Goal: Task Accomplishment & Management: Use online tool/utility

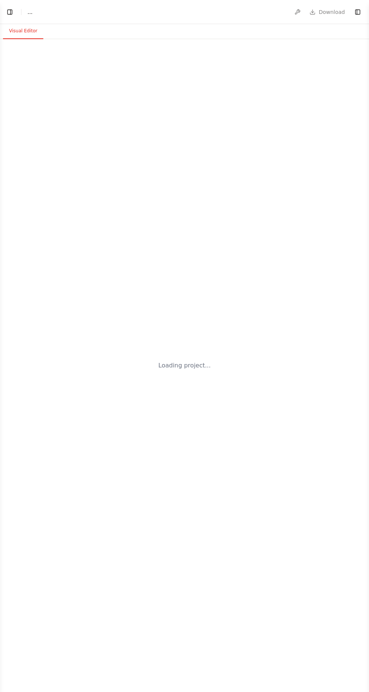
select select "****"
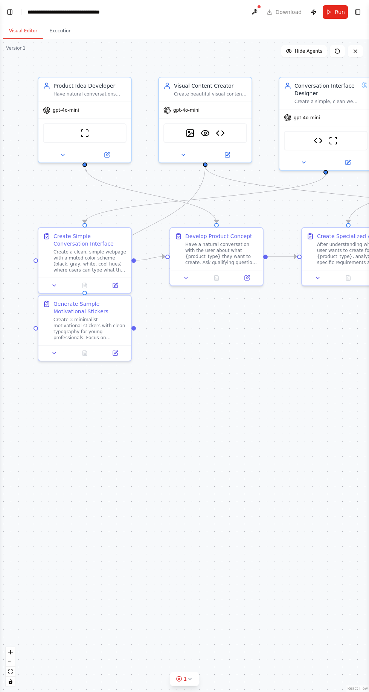
scroll to position [12738, 0]
click at [328, 17] on button "Run" at bounding box center [334, 12] width 25 height 14
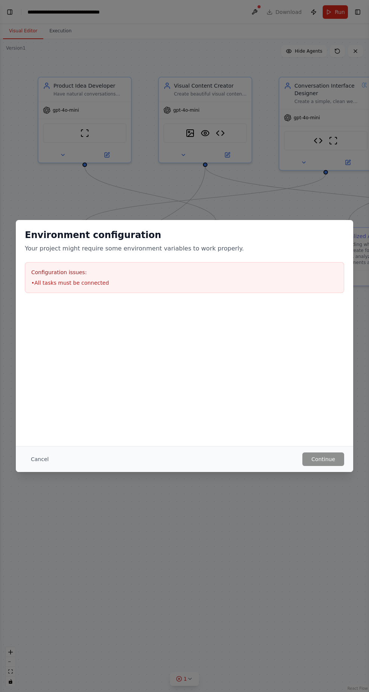
click at [44, 462] on button "Cancel" at bounding box center [40, 460] width 30 height 14
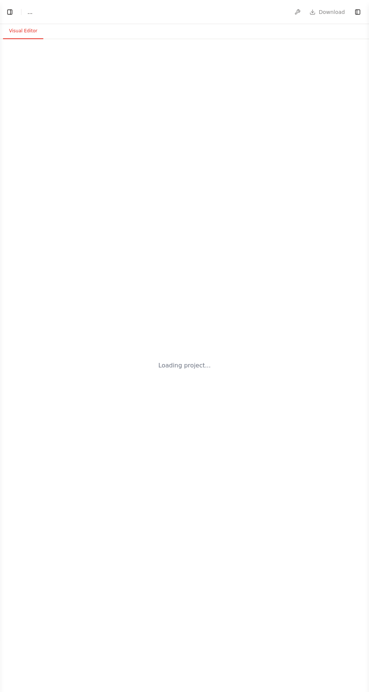
select select "****"
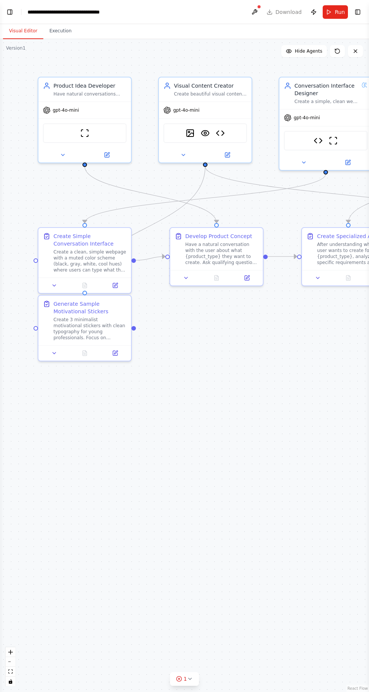
click at [9, 14] on button "Toggle Left Sidebar" at bounding box center [10, 12] width 11 height 11
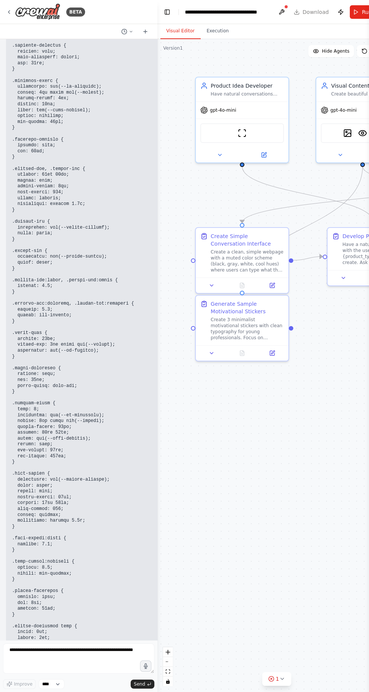
scroll to position [12738, 0]
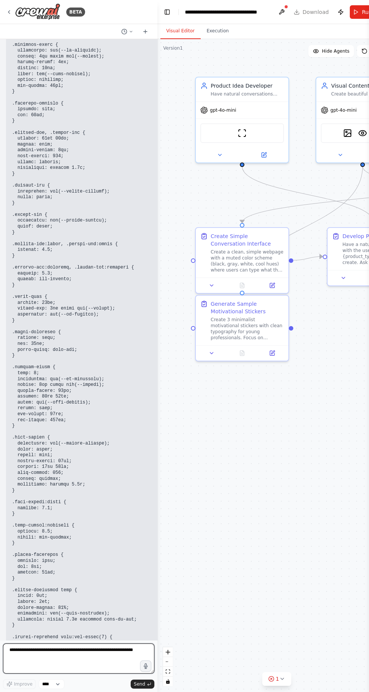
click at [103, 651] on textarea at bounding box center [78, 659] width 151 height 30
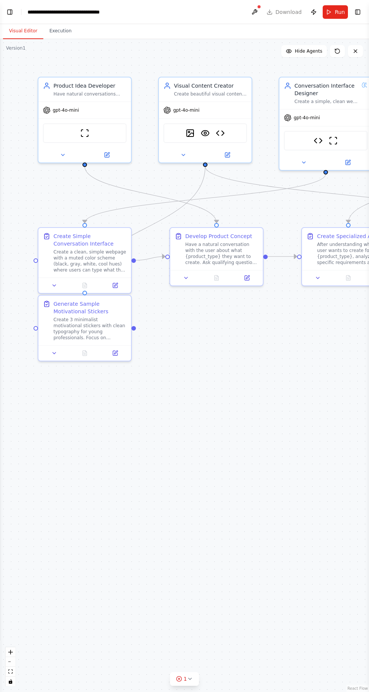
scroll to position [50, 0]
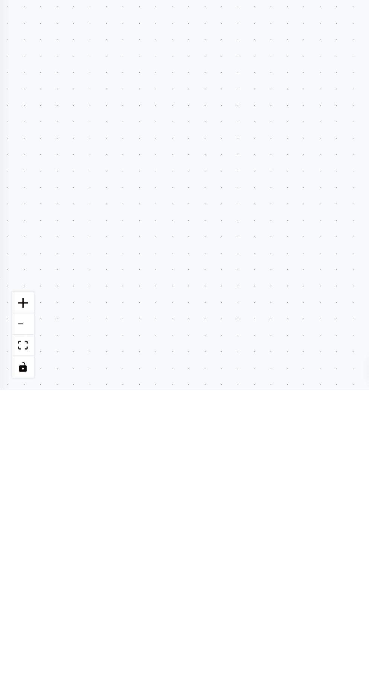
type textarea "*"
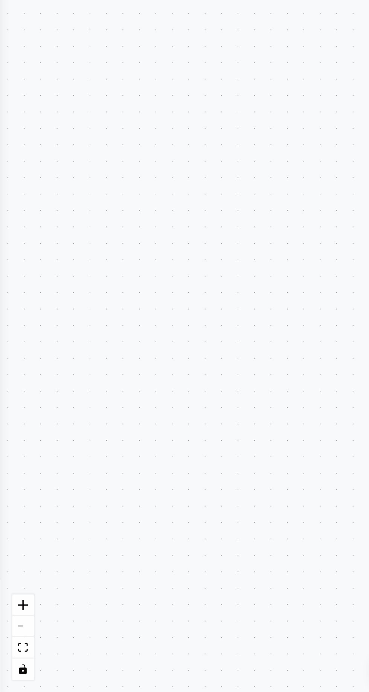
scroll to position [49, 0]
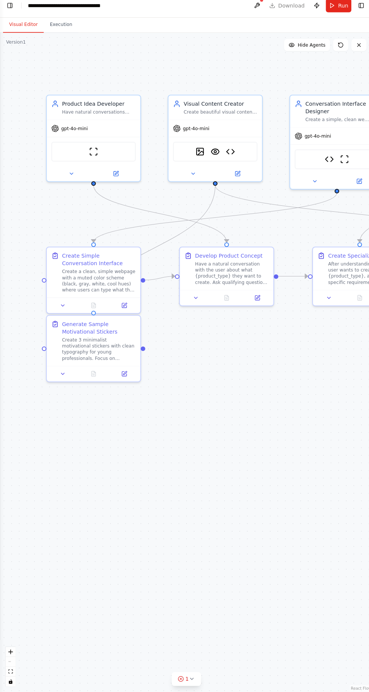
click at [32, 60] on div ".deletable-edge-delete-btn { width: 20px; height: 20px; border: 0px solid #ffff…" at bounding box center [184, 365] width 369 height 653
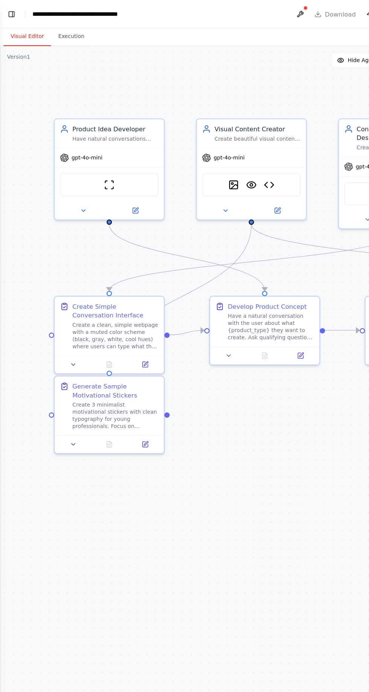
scroll to position [0, 0]
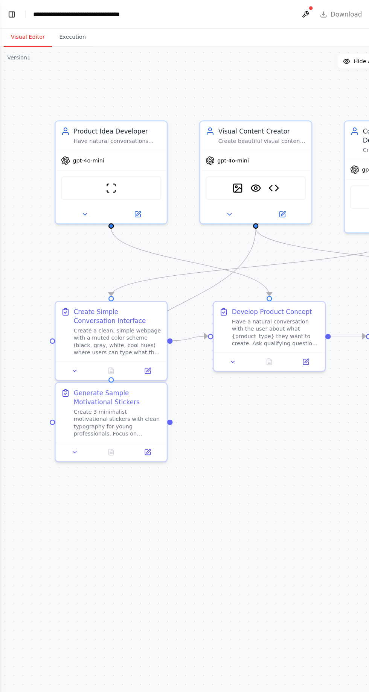
click at [27, 27] on button "Visual Editor" at bounding box center [23, 31] width 40 height 16
click at [9, 14] on button "Toggle Left Sidebar" at bounding box center [10, 12] width 11 height 11
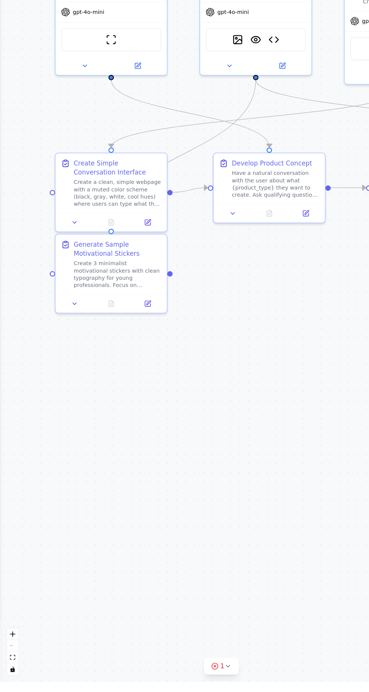
scroll to position [12688, 0]
click at [24, 168] on div ".deletable-edge-delete-btn { width: 20px; height: 20px; border: 0px solid #ffff…" at bounding box center [184, 365] width 369 height 653
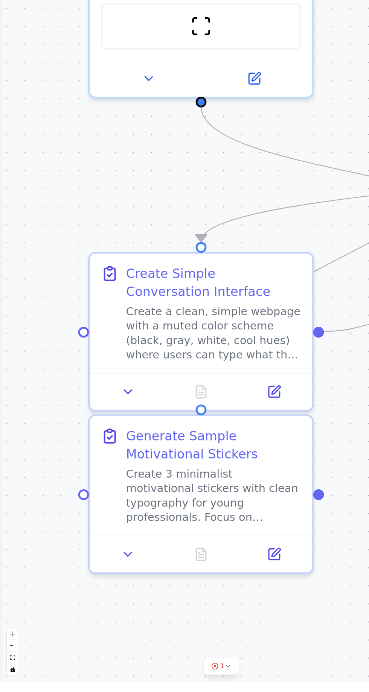
scroll to position [0, 0]
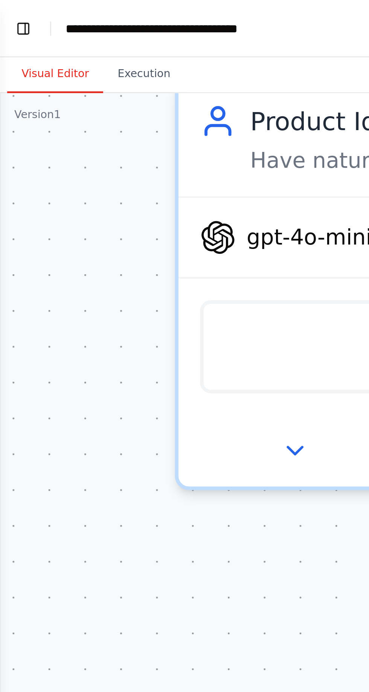
click at [10, 14] on button "Toggle Left Sidebar" at bounding box center [10, 12] width 11 height 11
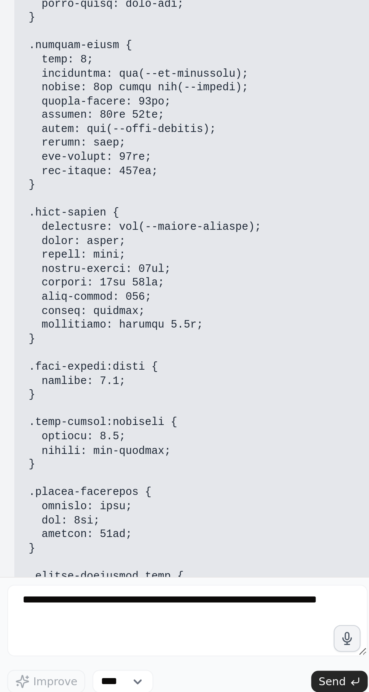
scroll to position [12738, 0]
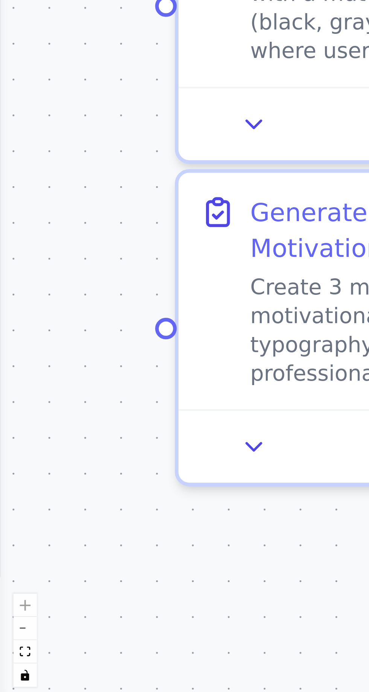
click at [82, 619] on div ".deletable-edge-delete-btn { width: 20px; height: 20px; border: 0px solid #ffff…" at bounding box center [184, 365] width 369 height 653
click at [16, 413] on div ".deletable-edge-delete-btn { width: 20px; height: 20px; border: 0px solid #ffff…" at bounding box center [184, 365] width 369 height 653
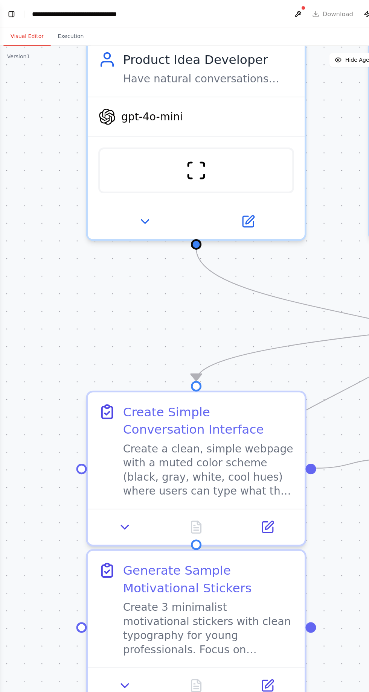
scroll to position [0, 0]
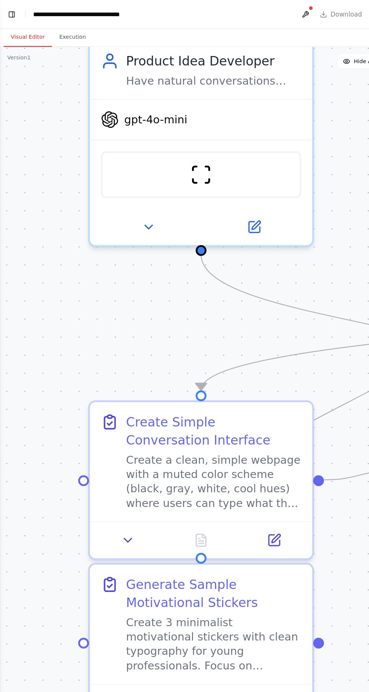
click at [10, 12] on button "Toggle Left Sidebar" at bounding box center [10, 12] width 11 height 11
click at [11, 9] on button "Toggle Left Sidebar" at bounding box center [10, 12] width 11 height 11
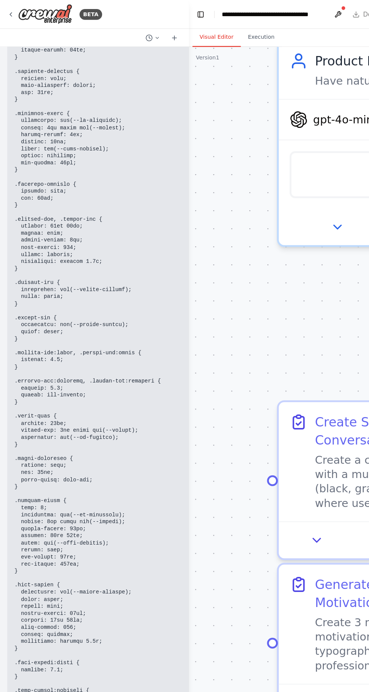
click at [2, 36] on button "Toggle Sidebar" at bounding box center [0, 346] width 6 height 692
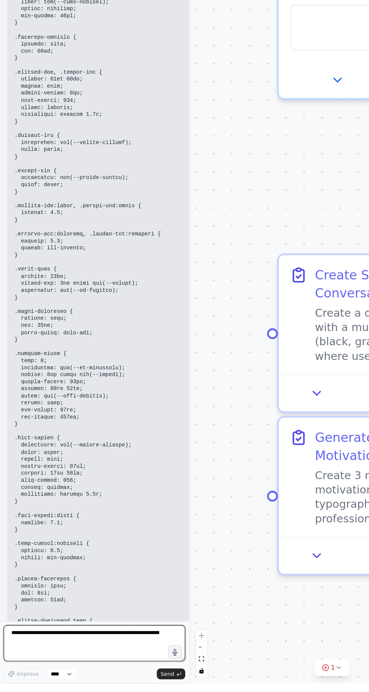
click at [80, 674] on textarea at bounding box center [78, 659] width 151 height 30
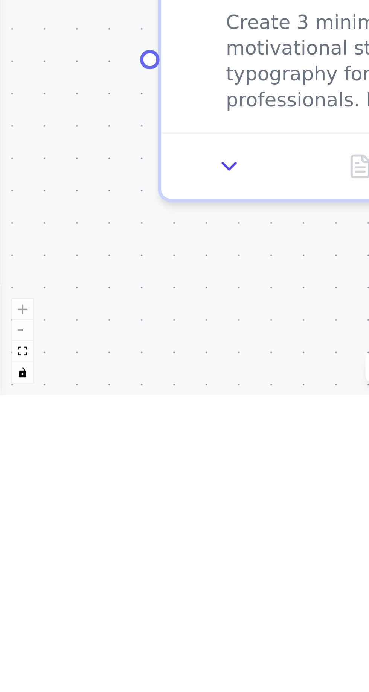
scroll to position [50, 0]
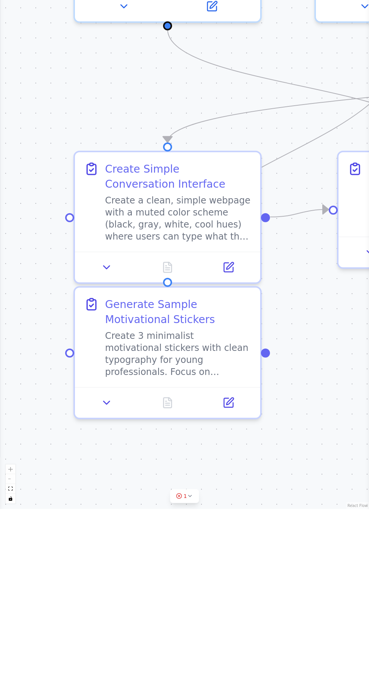
click at [14, 211] on div ".deletable-edge-delete-btn { width: 20px; height: 20px; border: 0px solid #ffff…" at bounding box center [184, 365] width 369 height 653
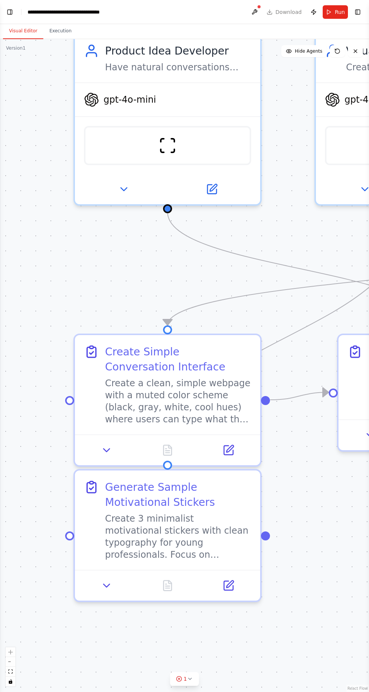
click at [17, 55] on div ".deletable-edge-delete-btn { width: 20px; height: 20px; border: 0px solid #ffff…" at bounding box center [184, 365] width 369 height 653
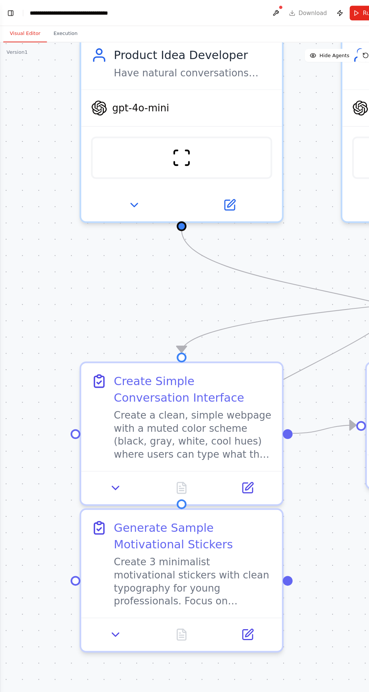
scroll to position [0, 0]
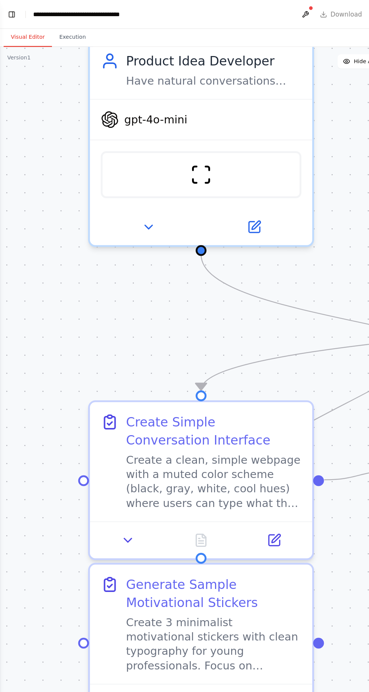
click at [24, 68] on div ".deletable-edge-delete-btn { width: 20px; height: 20px; border: 0px solid #ffff…" at bounding box center [184, 365] width 369 height 653
click at [14, 17] on header "**********" at bounding box center [184, 12] width 369 height 24
click at [7, 14] on button "Toggle Left Sidebar" at bounding box center [10, 12] width 11 height 11
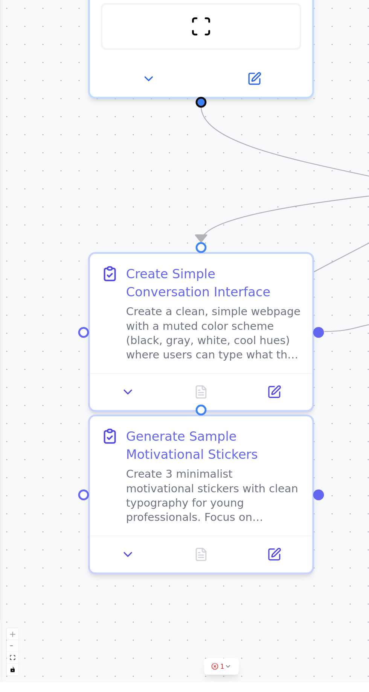
scroll to position [12688, 0]
click at [15, 234] on div ".deletable-edge-delete-btn { width: 20px; height: 20px; border: 0px solid #ffff…" at bounding box center [184, 365] width 369 height 653
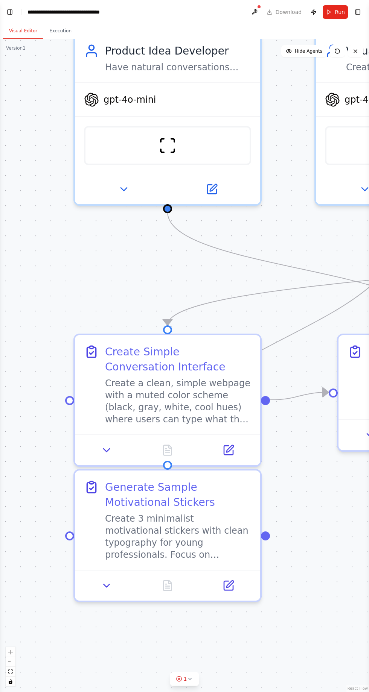
click at [9, 13] on button "Toggle Left Sidebar" at bounding box center [10, 12] width 11 height 11
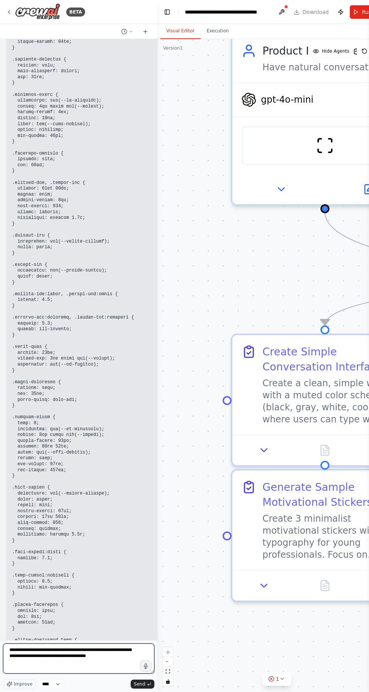
click at [92, 674] on textarea "**********" at bounding box center [78, 659] width 151 height 30
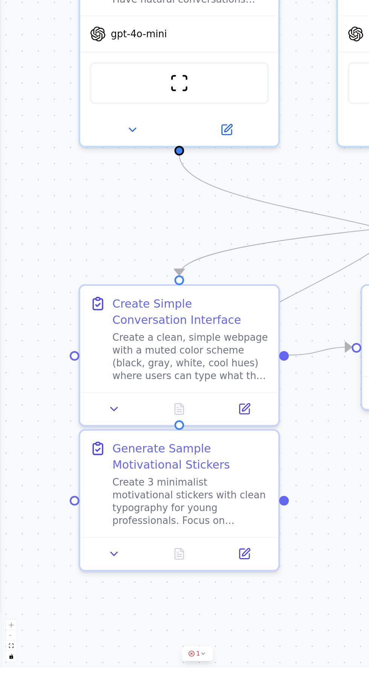
scroll to position [50, 0]
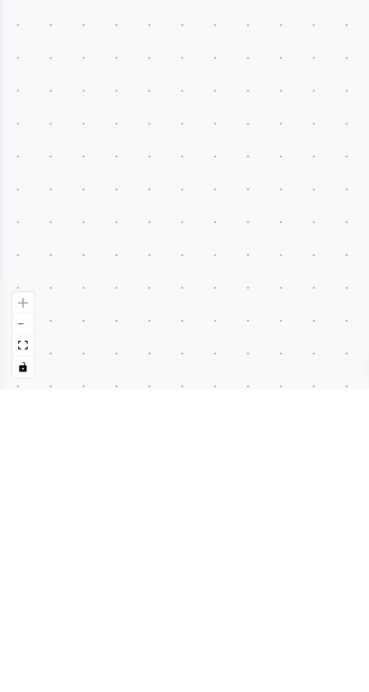
click at [9, 527] on div ".deletable-edge-delete-btn { width: 20px; height: 20px; border: 0px solid #ffff…" at bounding box center [184, 365] width 369 height 653
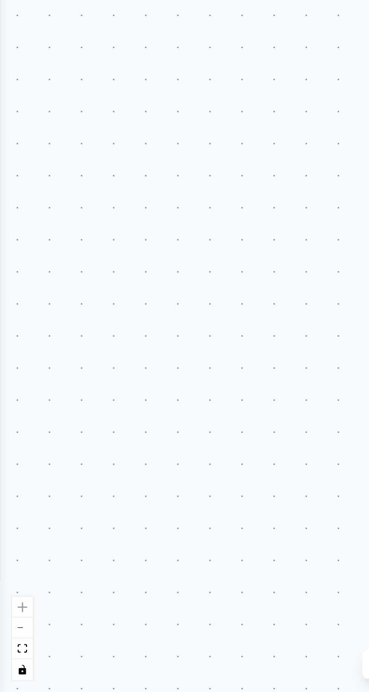
click at [9, 389] on div ".deletable-edge-delete-btn { width: 20px; height: 20px; border: 0px solid #ffff…" at bounding box center [184, 365] width 369 height 653
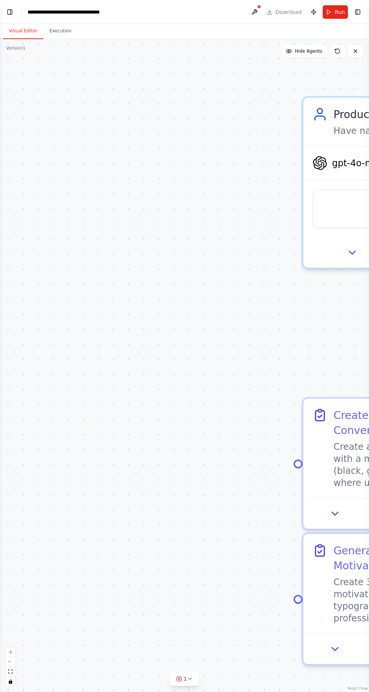
click at [14, 67] on div ".deletable-edge-delete-btn { width: 20px; height: 20px; border: 0px solid #ffff…" at bounding box center [184, 365] width 369 height 653
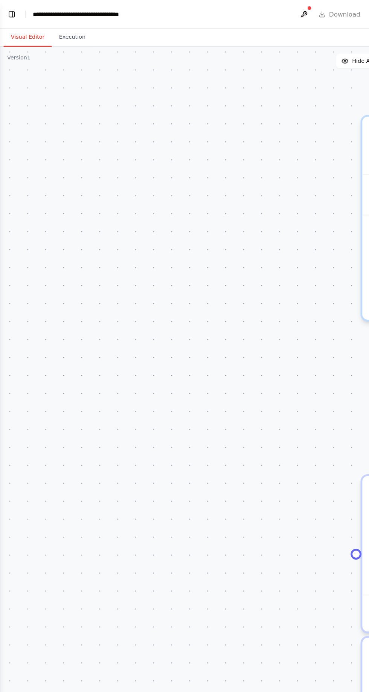
scroll to position [0, 0]
click at [16, 61] on div ".deletable-edge-delete-btn { width: 20px; height: 20px; border: 0px solid #ffff…" at bounding box center [184, 365] width 369 height 653
click at [9, 8] on button "Toggle Left Sidebar" at bounding box center [10, 12] width 11 height 11
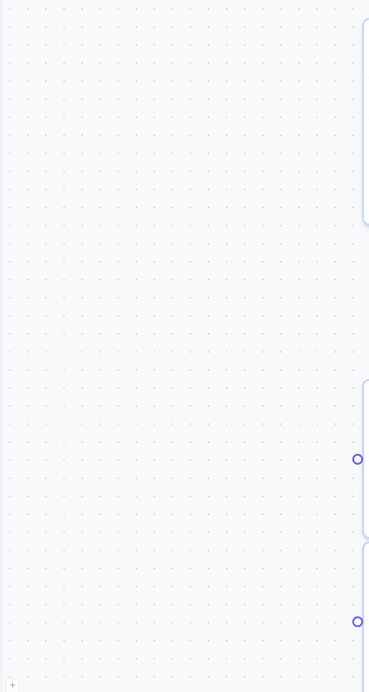
scroll to position [12688, 0]
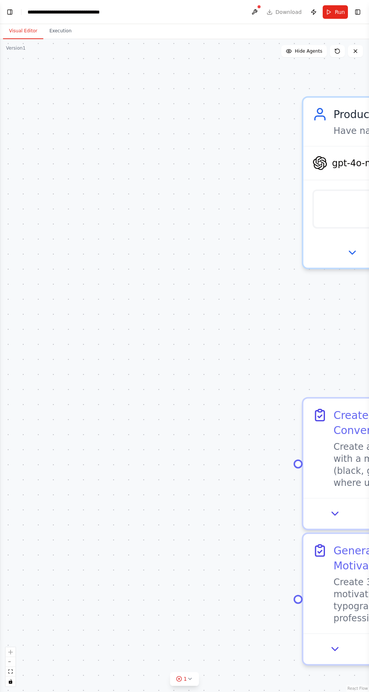
click at [13, 59] on div ".deletable-edge-delete-btn { width: 20px; height: 20px; border: 0px solid #ffff…" at bounding box center [184, 365] width 369 height 653
click at [9, 11] on button "Toggle Left Sidebar" at bounding box center [10, 12] width 11 height 11
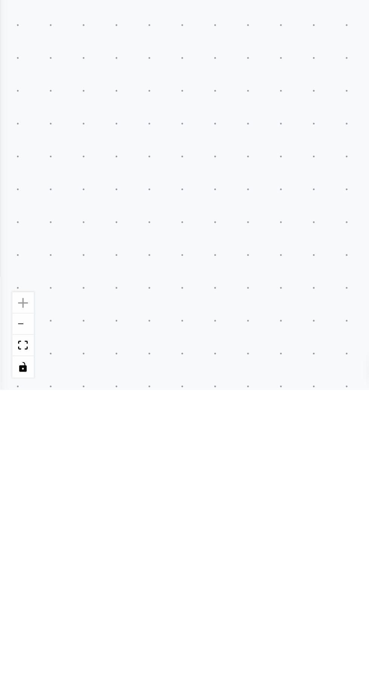
click at [22, 571] on div ".deletable-edge-delete-btn { width: 20px; height: 20px; border: 0px solid #ffff…" at bounding box center [184, 365] width 369 height 653
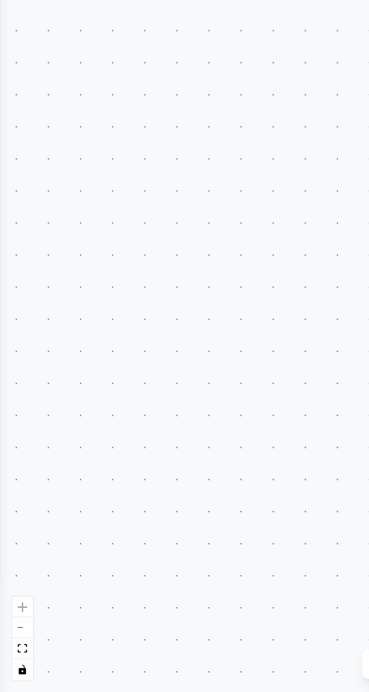
click at [29, 48] on div ".deletable-edge-delete-btn { width: 20px; height: 20px; border: 0px solid #ffff…" at bounding box center [184, 365] width 369 height 653
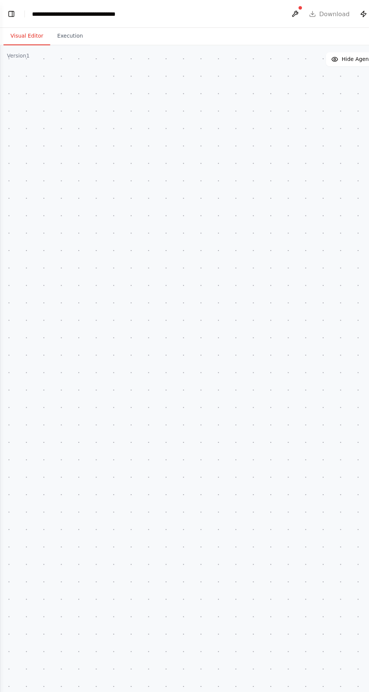
scroll to position [0, 0]
click at [15, 48] on div "Version 1" at bounding box center [16, 48] width 20 height 6
click at [6, 12] on button "Toggle Left Sidebar" at bounding box center [10, 12] width 11 height 11
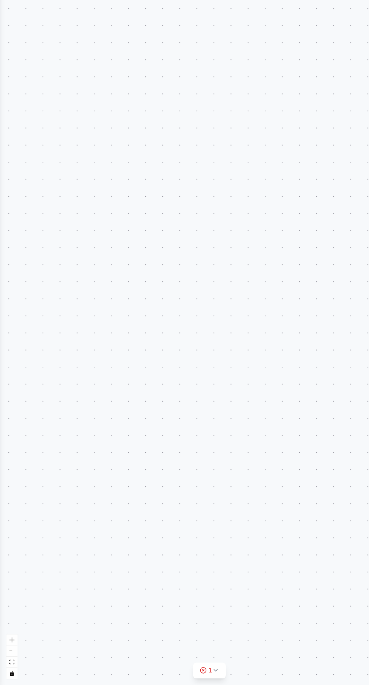
click at [16, 41] on div ".deletable-edge-delete-btn { width: 20px; height: 20px; border: 0px solid #ffff…" at bounding box center [184, 365] width 369 height 653
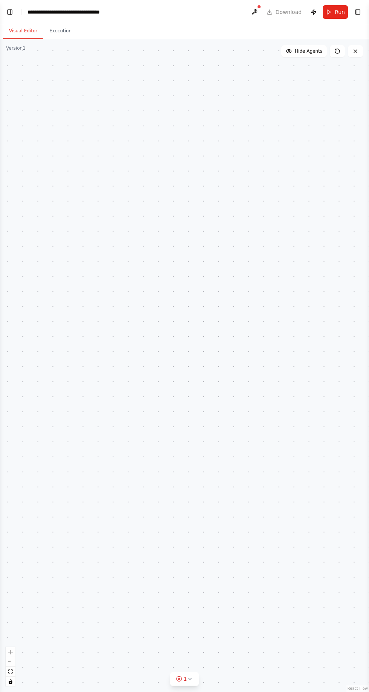
click at [9, 9] on button "Toggle Left Sidebar" at bounding box center [10, 12] width 11 height 11
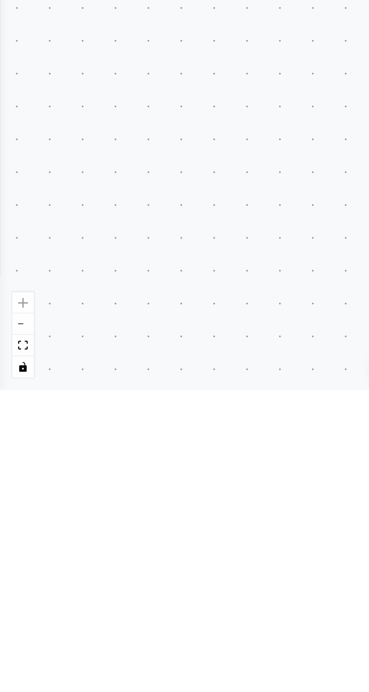
scroll to position [12738, 0]
type textarea "**********"
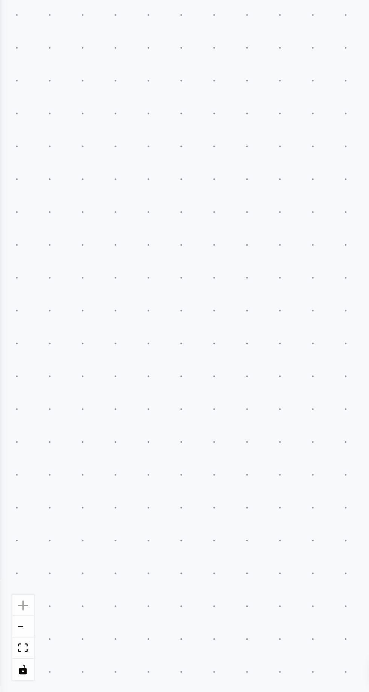
scroll to position [12874, 0]
click at [21, 271] on div ".deletable-edge-delete-btn { width: 20px; height: 20px; border: 0px solid #ffff…" at bounding box center [184, 365] width 369 height 653
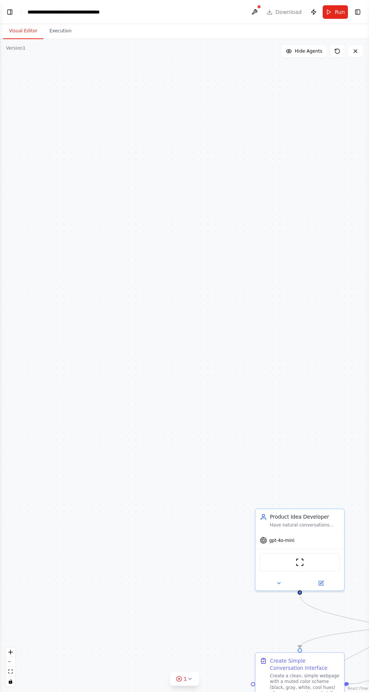
click at [25, 66] on div ".deletable-edge-delete-btn { width: 20px; height: 20px; border: 0px solid #ffff…" at bounding box center [184, 365] width 369 height 653
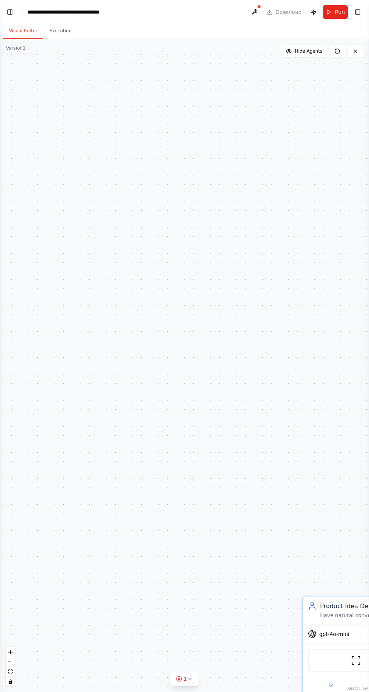
click at [23, 39] on div ".deletable-edge-delete-btn { width: 20px; height: 20px; border: 0px solid #ffff…" at bounding box center [184, 365] width 369 height 653
click at [26, 43] on div ".deletable-edge-delete-btn { width: 20px; height: 20px; border: 0px solid #ffff…" at bounding box center [184, 365] width 369 height 653
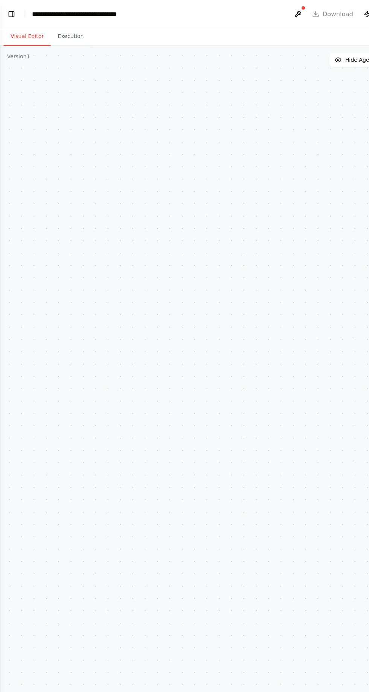
scroll to position [0, 0]
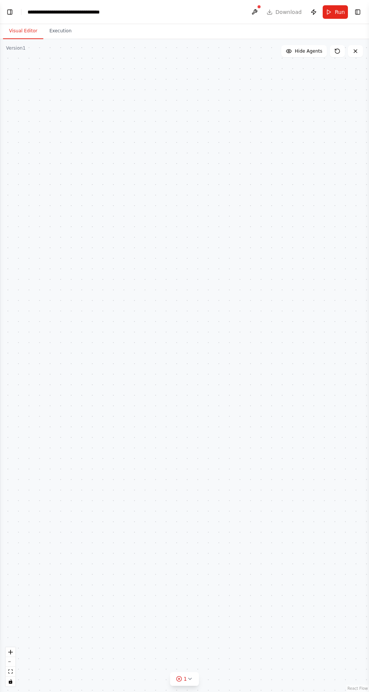
click at [37, 73] on div ".deletable-edge-delete-btn { width: 20px; height: 20px; border: 0px solid #ffff…" at bounding box center [184, 365] width 369 height 653
click at [12, 12] on button "Toggle Left Sidebar" at bounding box center [10, 12] width 11 height 11
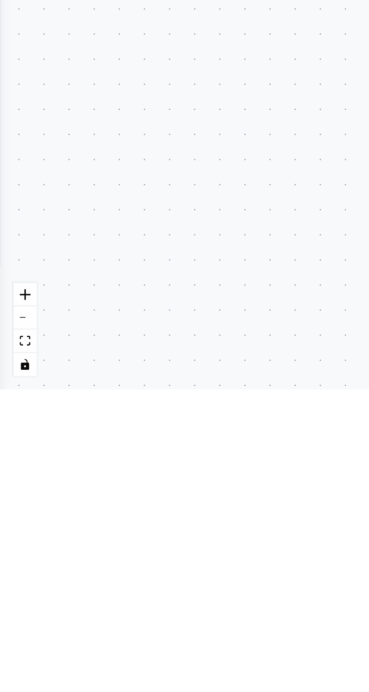
scroll to position [12946, 0]
type textarea "**********"
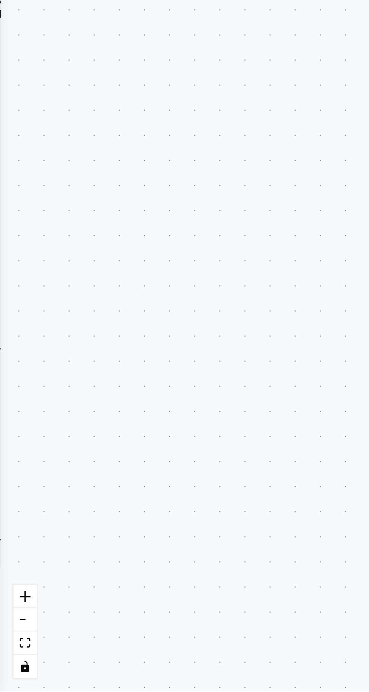
scroll to position [13571, 0]
click at [9, 458] on div ".deletable-edge-delete-btn { width: 20px; height: 20px; border: 0px solid #ffff…" at bounding box center [184, 365] width 369 height 653
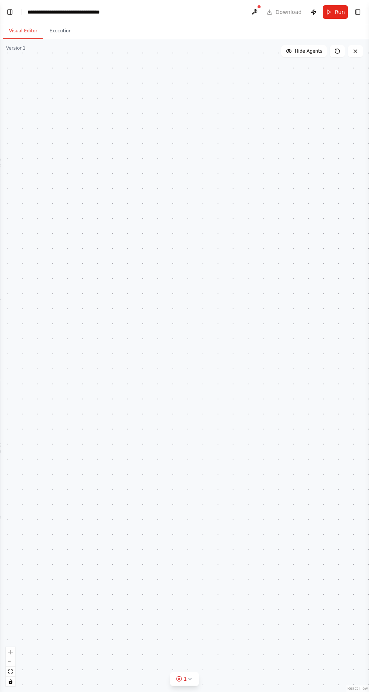
click at [28, 99] on div ".deletable-edge-delete-btn { width: 20px; height: 20px; border: 0px solid #ffff…" at bounding box center [184, 365] width 369 height 653
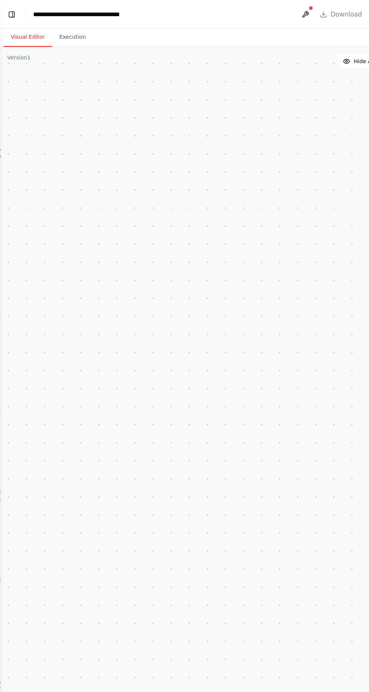
click at [24, 73] on div ".deletable-edge-delete-btn { width: 20px; height: 20px; border: 0px solid #ffff…" at bounding box center [184, 365] width 369 height 653
click at [14, 11] on button "Toggle Left Sidebar" at bounding box center [10, 12] width 11 height 11
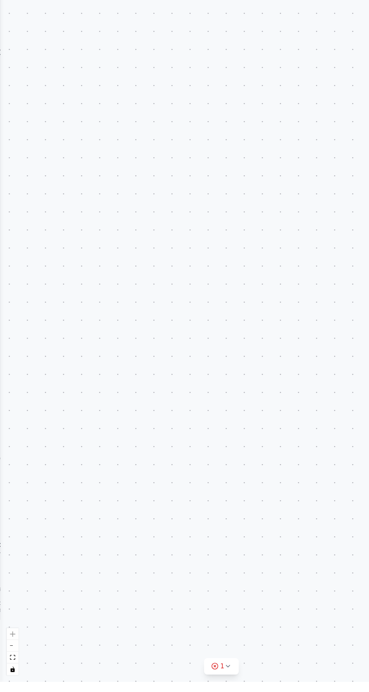
click at [21, 253] on div ".deletable-edge-delete-btn { width: 20px; height: 20px; border: 0px solid #ffff…" at bounding box center [184, 365] width 369 height 653
click at [20, 692] on div ".deletable-edge-delete-btn { width: 20px; height: 20px; border: 0px solid #ffff…" at bounding box center [184, 365] width 369 height 653
click at [14, 667] on button "zoom out" at bounding box center [11, 662] width 10 height 10
click at [181, 682] on icon at bounding box center [179, 679] width 6 height 6
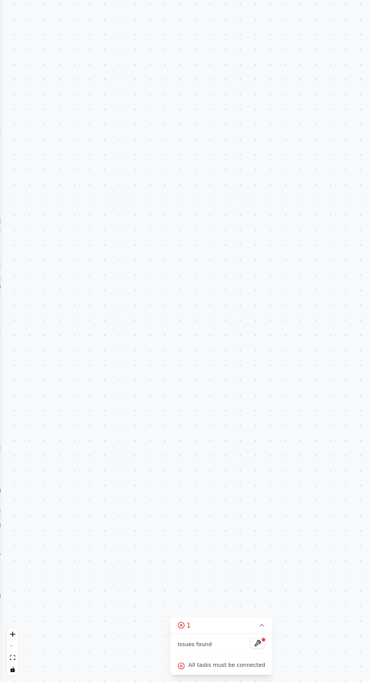
click at [187, 669] on div "Issues found" at bounding box center [184, 662] width 73 height 14
click at [196, 681] on span "All tasks must be connected" at bounding box center [189, 678] width 64 height 6
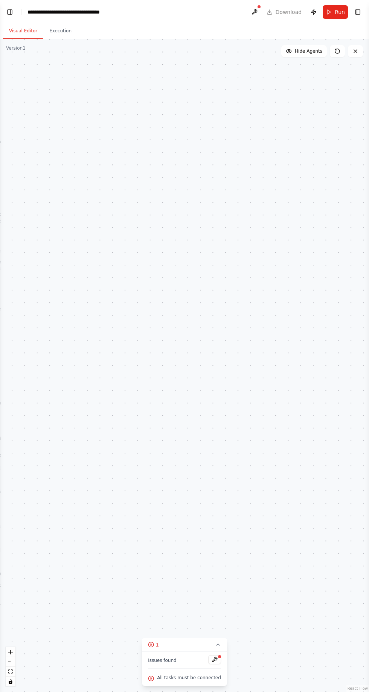
click at [29, 117] on div ".deletable-edge-delete-btn { width: 20px; height: 20px; border: 0px solid #ffff…" at bounding box center [184, 365] width 369 height 653
click at [13, 16] on button "Toggle Left Sidebar" at bounding box center [10, 12] width 11 height 11
click at [24, 76] on div ".deletable-edge-delete-btn { width: 20px; height: 20px; border: 0px solid #ffff…" at bounding box center [184, 365] width 369 height 653
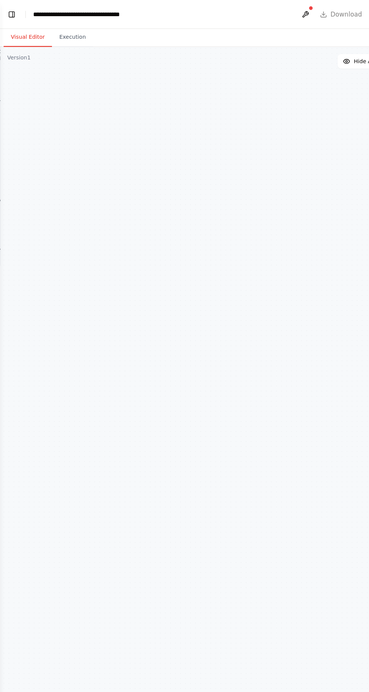
click at [13, 65] on div ".deletable-edge-delete-btn { width: 20px; height: 20px; border: 0px solid #ffff…" at bounding box center [184, 365] width 369 height 653
click at [6, 8] on button "Toggle Left Sidebar" at bounding box center [10, 12] width 11 height 11
click at [22, 195] on div ".deletable-edge-delete-btn { width: 20px; height: 20px; border: 0px solid #ffff…" at bounding box center [184, 365] width 369 height 653
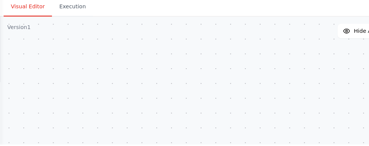
click at [290, 55] on button "Hide Agents" at bounding box center [304, 51] width 46 height 12
click at [293, 56] on button "Show Agents" at bounding box center [302, 51] width 47 height 12
click at [56, 30] on button "Execution" at bounding box center [60, 31] width 34 height 16
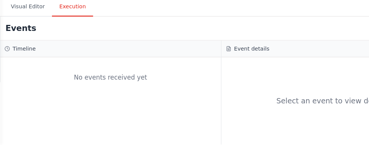
click at [25, 29] on button "Visual Editor" at bounding box center [23, 31] width 40 height 16
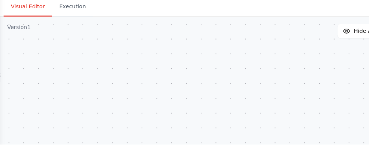
click at [61, 65] on div ".deletable-edge-delete-btn { width: 20px; height: 20px; border: 0px solid #ffff…" at bounding box center [184, 133] width 369 height 188
click at [90, 40] on div ".deletable-edge-delete-btn { width: 20px; height: 20px; border: 0px solid #ffff…" at bounding box center [184, 133] width 369 height 188
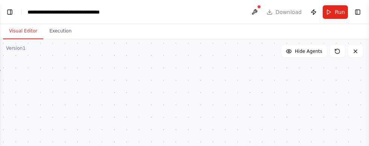
click at [11, 15] on button "Toggle Left Sidebar" at bounding box center [10, 12] width 11 height 11
click at [12, 84] on div ".deletable-edge-delete-btn { width: 20px; height: 20px; border: 0px solid #ffff…" at bounding box center [184, 133] width 369 height 188
click at [10, 9] on button "Toggle Left Sidebar" at bounding box center [10, 12] width 11 height 11
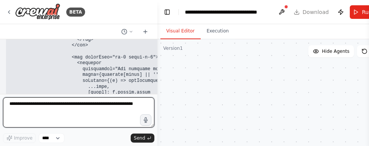
scroll to position [18001, 0]
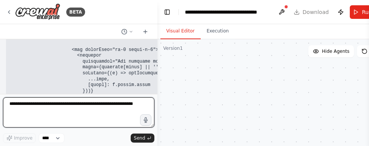
paste textarea "**********"
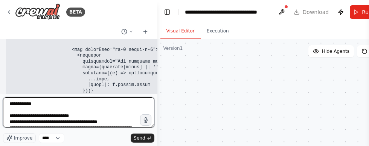
scroll to position [3170, 0]
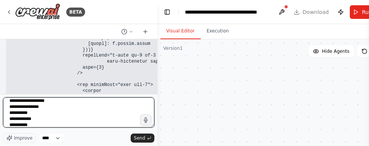
type textarea "**********"
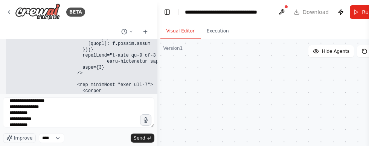
click at [141, 139] on span "Send" at bounding box center [139, 138] width 11 height 6
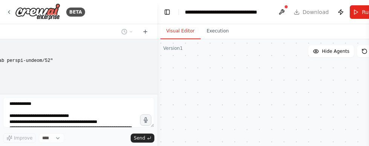
click at [298, 94] on div ".deletable-edge-delete-btn { width: 20px; height: 20px; border: 0px solid #ffff…" at bounding box center [276, 133] width 239 height 188
click at [313, 41] on div ".deletable-edge-delete-btn { width: 20px; height: 20px; border: 0px solid #ffff…" at bounding box center [276, 133] width 239 height 188
click at [284, 17] on button at bounding box center [281, 12] width 12 height 14
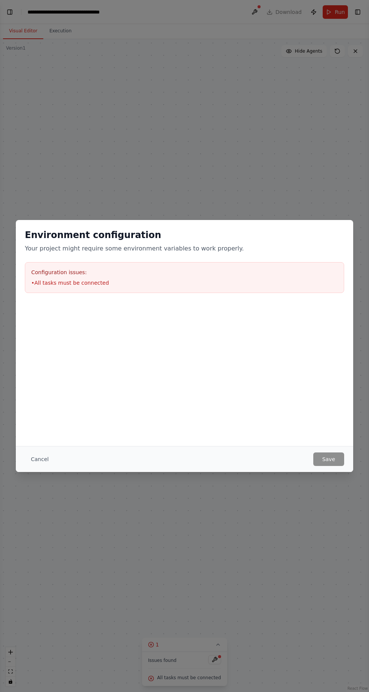
scroll to position [20492, 0]
click at [315, 524] on div "Environment configuration Your project might require some environment variables…" at bounding box center [184, 346] width 369 height 692
click at [336, 440] on div "Environment configuration Your project might require some environment variables…" at bounding box center [184, 333] width 337 height 226
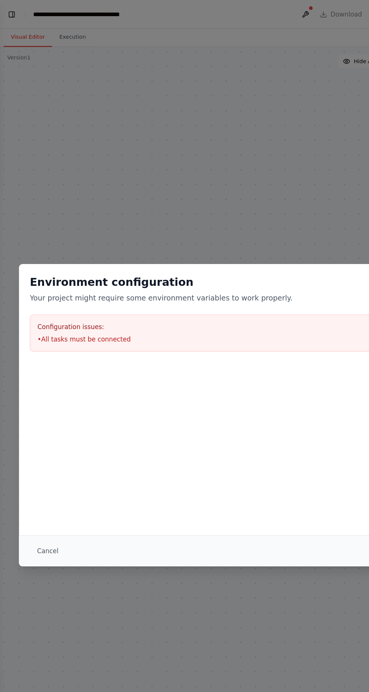
click at [37, 458] on button "Cancel" at bounding box center [40, 460] width 30 height 14
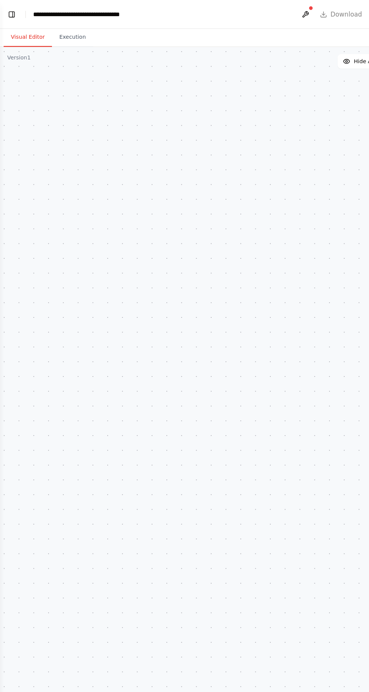
click at [12, 12] on button "Toggle Left Sidebar" at bounding box center [10, 12] width 11 height 11
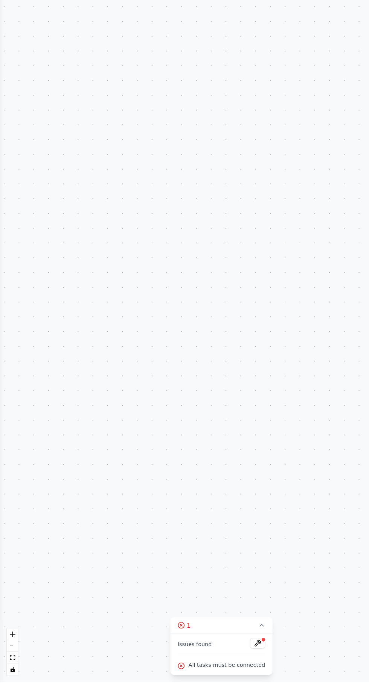
scroll to position [20835, 0]
click at [24, 256] on div ".deletable-edge-delete-btn { width: 20px; height: 20px; border: 0px solid #ffff…" at bounding box center [184, 365] width 369 height 653
click at [15, 198] on div ".deletable-edge-delete-btn { width: 20px; height: 20px; border: 0px solid #ffff…" at bounding box center [184, 365] width 369 height 653
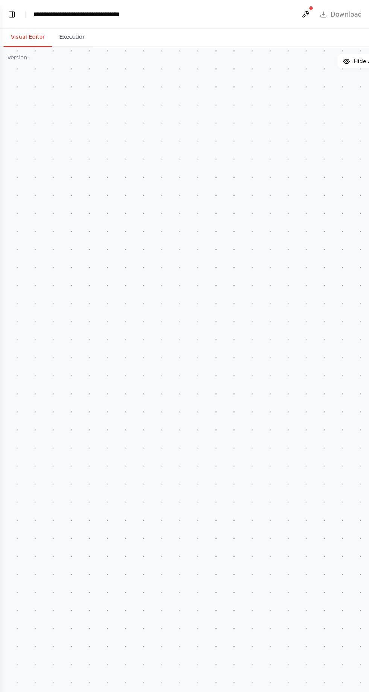
click at [23, 79] on div ".deletable-edge-delete-btn { width: 20px; height: 20px; border: 0px solid #ffff…" at bounding box center [184, 365] width 369 height 653
click at [12, 14] on button "Toggle Left Sidebar" at bounding box center [10, 12] width 11 height 11
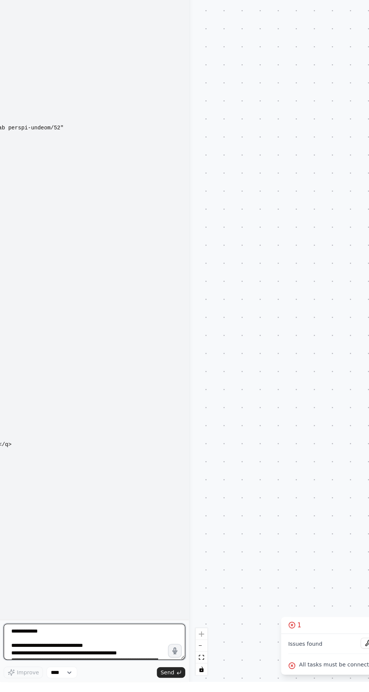
click at [116, 674] on textarea at bounding box center [78, 659] width 151 height 30
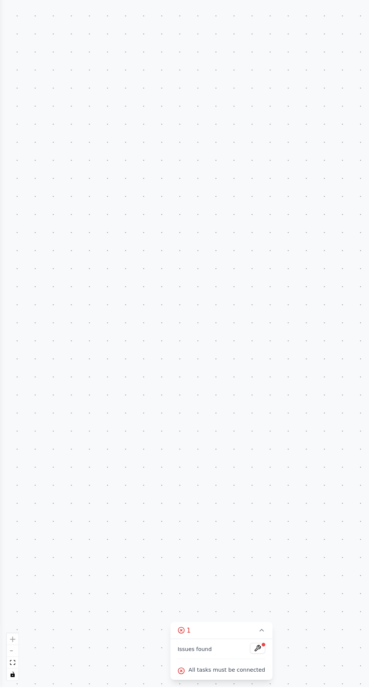
scroll to position [50, 0]
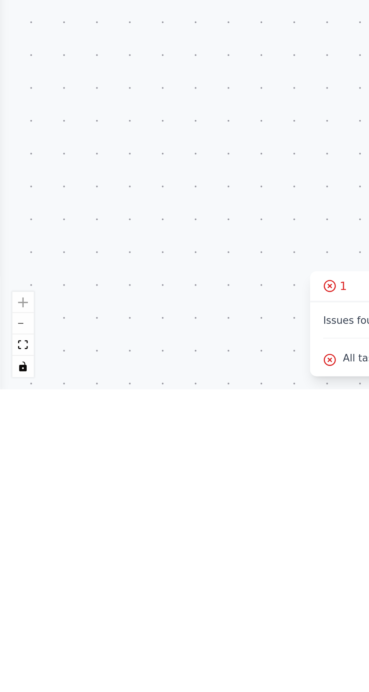
type textarea "**********"
click at [12, 545] on div ".deletable-edge-delete-btn { width: 20px; height: 20px; border: 0px solid #ffff…" at bounding box center [184, 365] width 369 height 653
click at [6, 538] on div ".deletable-edge-delete-btn { width: 20px; height: 20px; border: 0px solid #ffff…" at bounding box center [184, 365] width 369 height 653
click at [12, 554] on div ".deletable-edge-delete-btn { width: 20px; height: 20px; border: 0px solid #ffff…" at bounding box center [184, 365] width 369 height 653
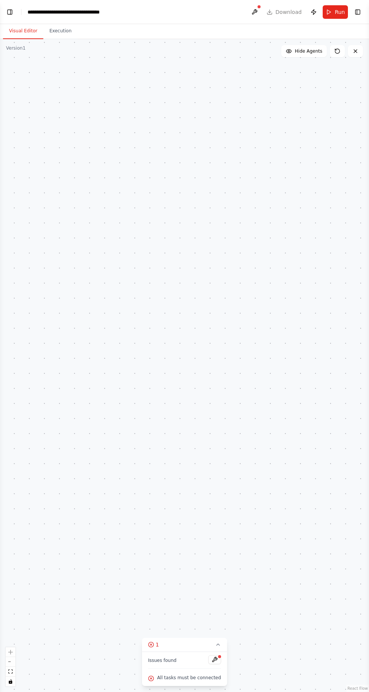
click at [15, 63] on div ".deletable-edge-delete-btn { width: 20px; height: 20px; border: 0px solid #ffff…" at bounding box center [184, 365] width 369 height 653
click at [15, 62] on div ".deletable-edge-delete-btn { width: 20px; height: 20px; border: 0px solid #ffff…" at bounding box center [184, 365] width 369 height 653
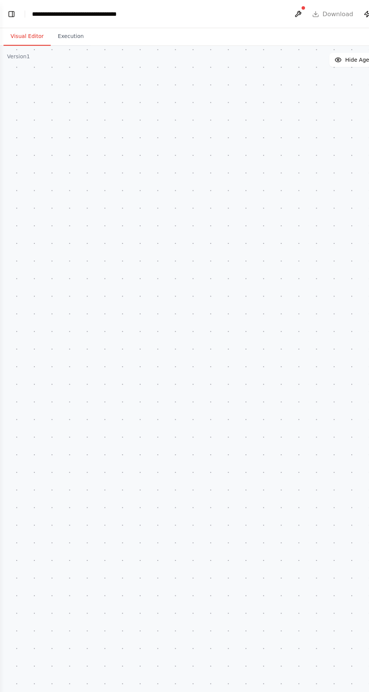
scroll to position [0, 0]
click at [9, 14] on button "Toggle Left Sidebar" at bounding box center [10, 12] width 11 height 11
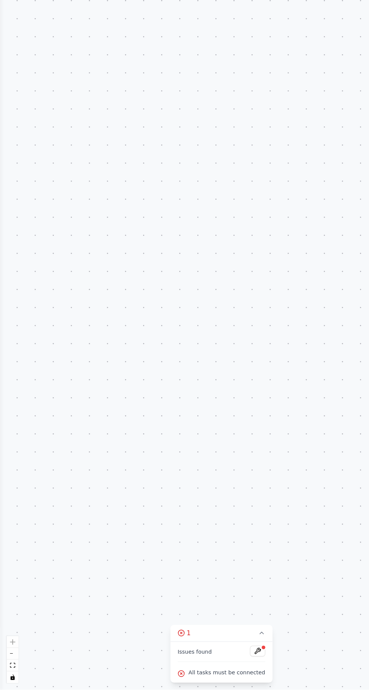
scroll to position [20835, 0]
click at [13, 180] on div ".deletable-edge-delete-btn { width: 20px; height: 20px; border: 0px solid #ffff…" at bounding box center [184, 365] width 369 height 653
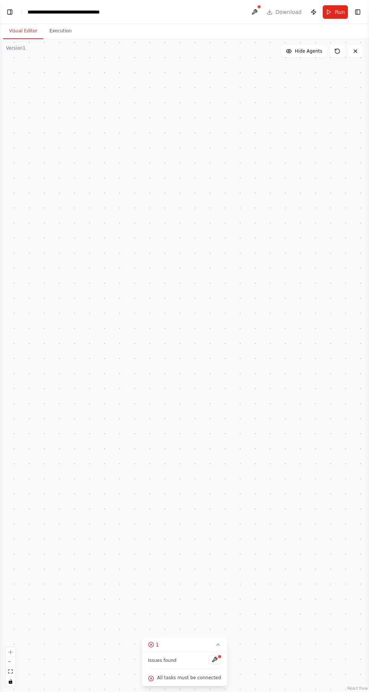
click at [11, 27] on button "Visual Editor" at bounding box center [23, 31] width 40 height 16
click at [11, 11] on button "Toggle Left Sidebar" at bounding box center [10, 12] width 11 height 11
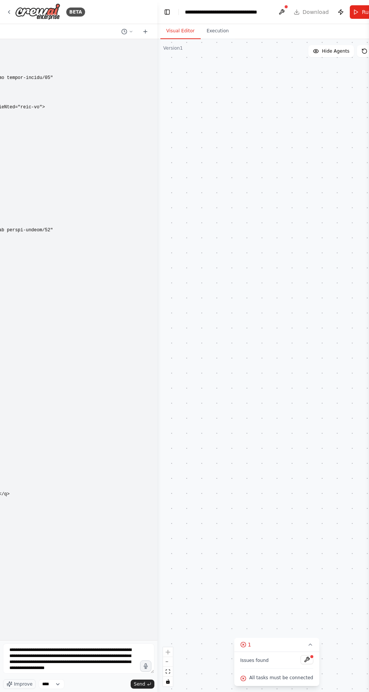
click at [147, 685] on icon "submit" at bounding box center [148, 684] width 3 height 2
click at [254, 11] on div "**********" at bounding box center [227, 12] width 85 height 8
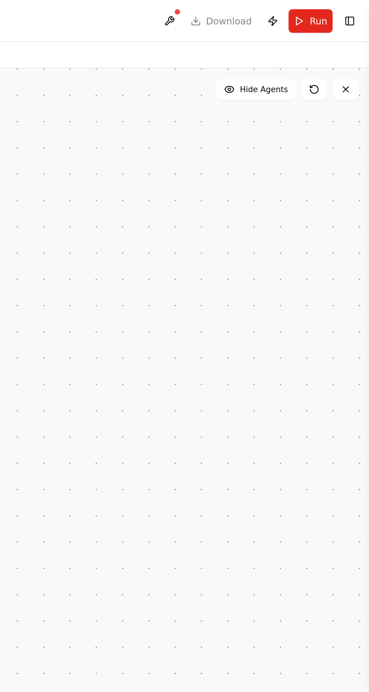
click at [358, 8] on button "Toggle Right Sidebar" at bounding box center [357, 12] width 11 height 11
click at [357, 15] on button "Toggle Right Sidebar" at bounding box center [357, 12] width 11 height 11
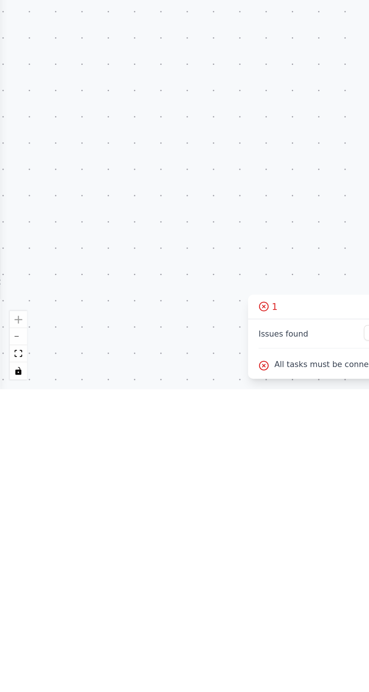
scroll to position [20972, 0]
click at [199, 616] on div ".deletable-edge-delete-btn { width: 20px; height: 20px; border: 0px solid #ffff…" at bounding box center [184, 365] width 369 height 653
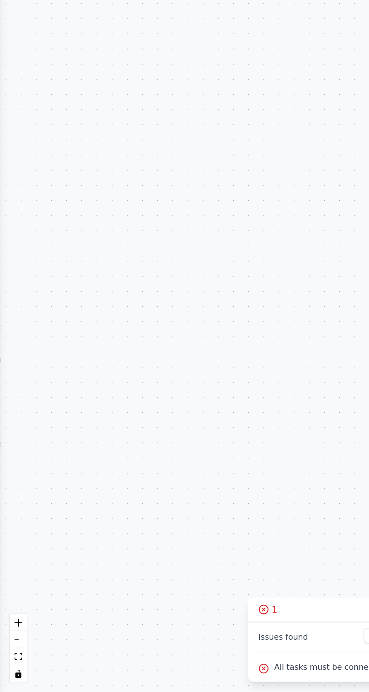
scroll to position [21, 0]
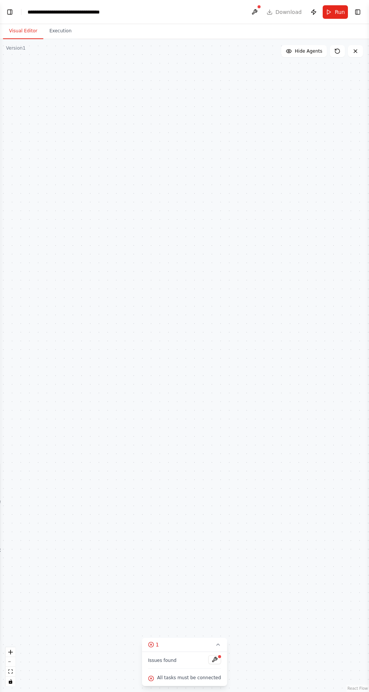
click at [249, 39] on div ".deletable-edge-delete-btn { width: 20px; height: 20px; border: 0px solid #ffff…" at bounding box center [184, 365] width 369 height 653
click at [359, 8] on button "Toggle Right Sidebar" at bounding box center [357, 12] width 11 height 11
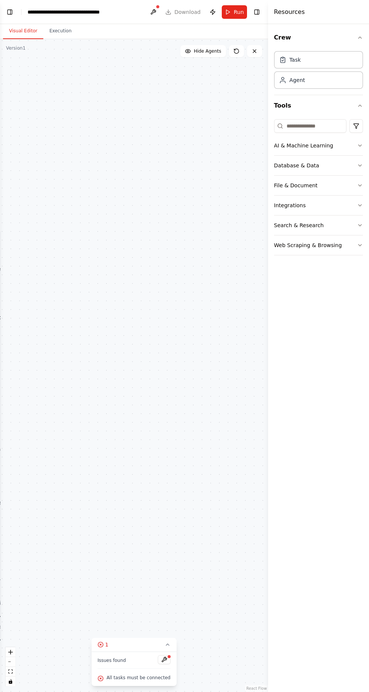
click at [281, 144] on button "AI & Machine Learning" at bounding box center [318, 146] width 89 height 20
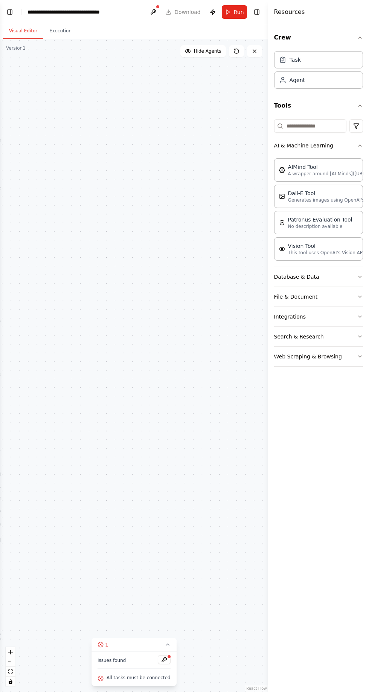
click at [341, 281] on button "Database & Data" at bounding box center [318, 277] width 89 height 20
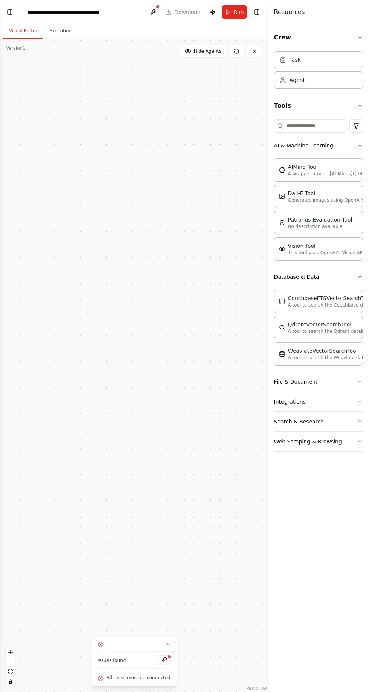
click at [335, 380] on button "File & Document" at bounding box center [318, 382] width 89 height 20
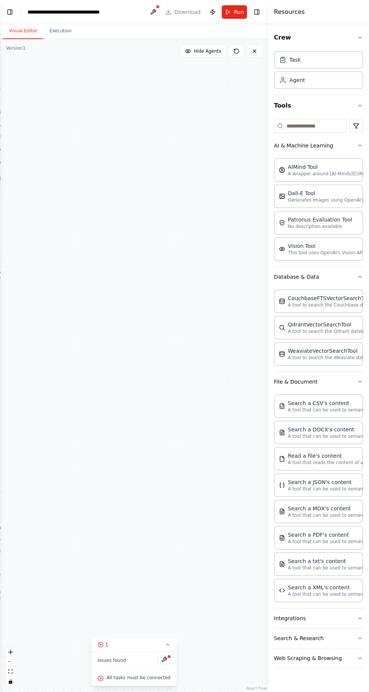
click at [328, 609] on button "Integrations" at bounding box center [318, 619] width 89 height 20
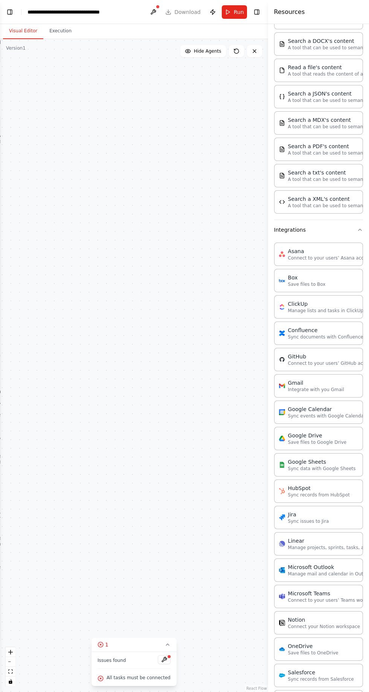
scroll to position [21980, 0]
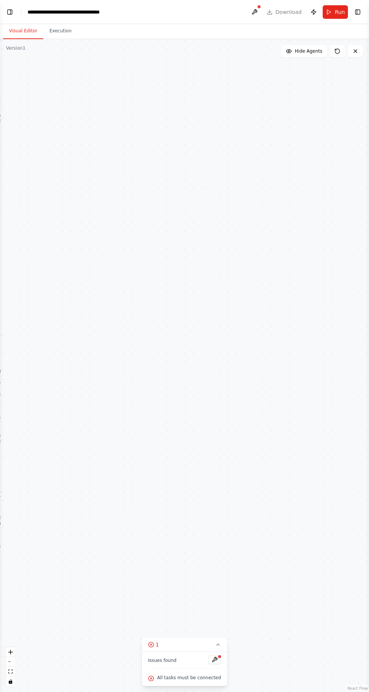
click at [10, 7] on button "Toggle Left Sidebar" at bounding box center [10, 12] width 11 height 11
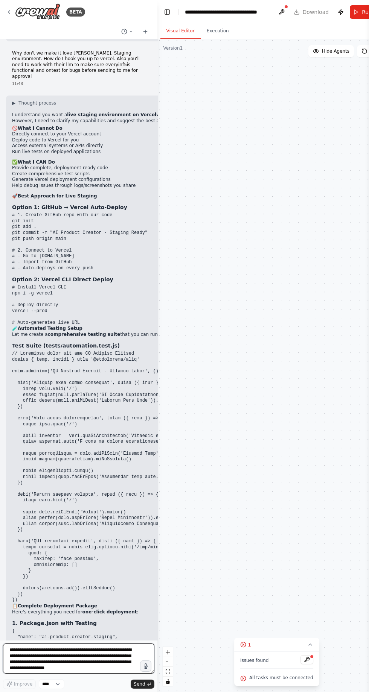
click at [91, 674] on textarea "**********" at bounding box center [78, 659] width 151 height 30
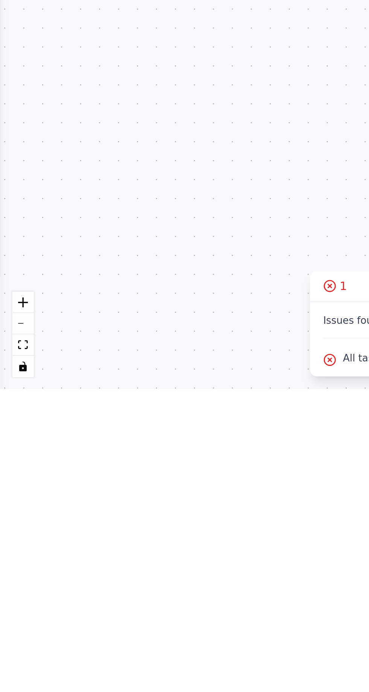
type textarea "*********"
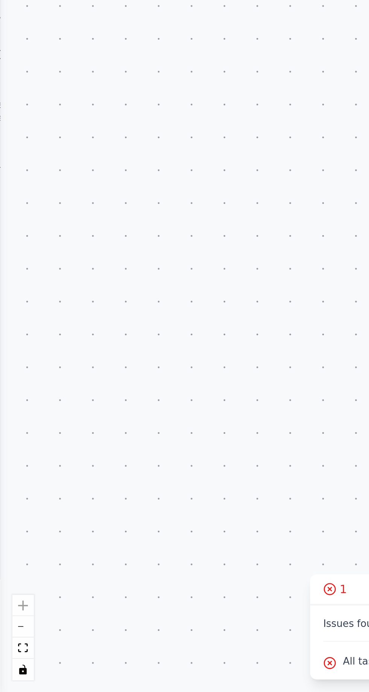
click at [5, 394] on div ".deletable-edge-delete-btn { width: 20px; height: 20px; border: 0px solid #ffff…" at bounding box center [184, 365] width 369 height 653
click at [6, 397] on div ".deletable-edge-delete-btn { width: 20px; height: 20px; border: 0px solid #ffff…" at bounding box center [184, 365] width 369 height 653
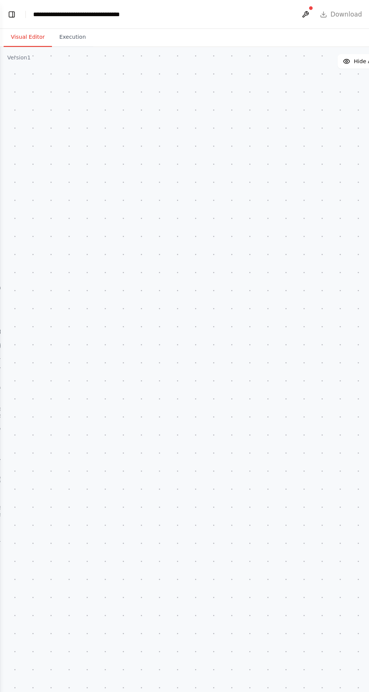
click at [16, 50] on div "Version 1" at bounding box center [16, 48] width 20 height 6
click at [9, 7] on button "Toggle Left Sidebar" at bounding box center [10, 12] width 11 height 11
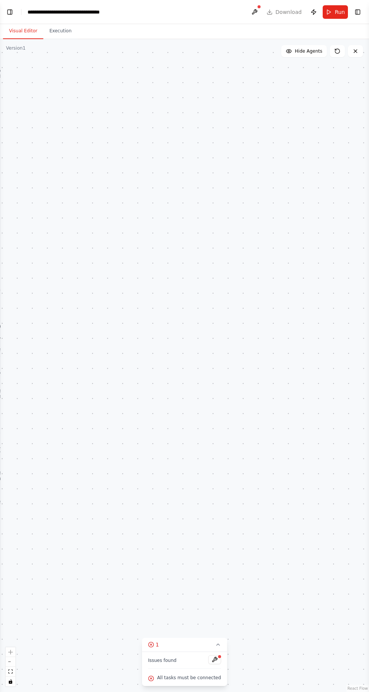
click at [11, 16] on button "Toggle Left Sidebar" at bounding box center [10, 12] width 11 height 11
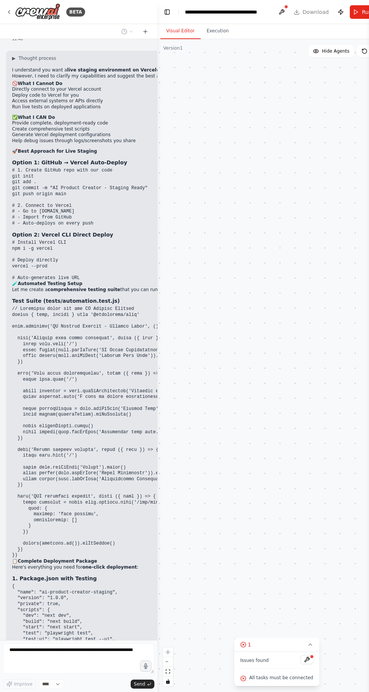
click at [9, 12] on icon at bounding box center [9, 12] width 6 height 6
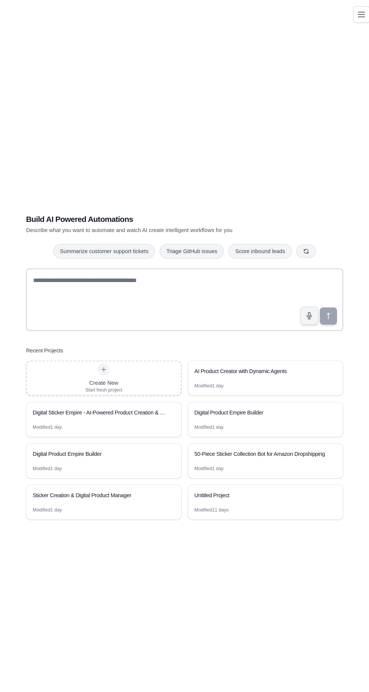
click at [348, 24] on div "Build AI Powered Automations Describe what you want to automate and watch AI cr…" at bounding box center [184, 354] width 351 height 692
click at [345, 18] on div "Build AI Powered Automations Describe what you want to automate and watch AI cr…" at bounding box center [184, 354] width 351 height 692
click at [345, 17] on div "Build AI Powered Automations Describe what you want to automate and watch AI cr…" at bounding box center [184, 354] width 351 height 692
click at [342, 12] on div "Build AI Powered Automations Describe what you want to automate and watch AI cr…" at bounding box center [184, 354] width 351 height 692
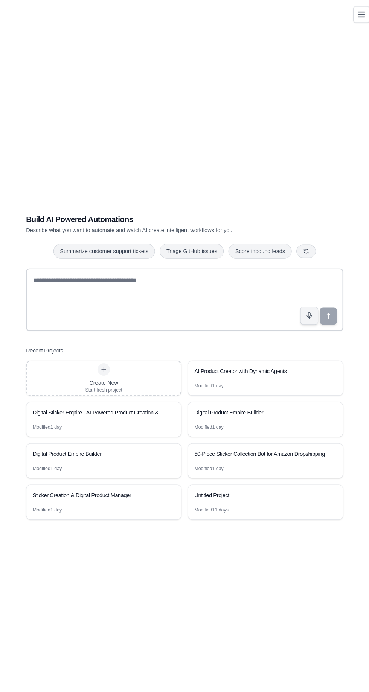
click at [341, 12] on div "Build AI Powered Automations Describe what you want to automate and watch AI cr…" at bounding box center [184, 354] width 351 height 692
click at [344, 21] on div "Build AI Powered Automations Describe what you want to automate and watch AI cr…" at bounding box center [184, 354] width 351 height 692
click at [335, 16] on div "Build AI Powered Automations Describe what you want to automate and watch AI cr…" at bounding box center [184, 354] width 351 height 692
click at [348, 17] on button "Toggle navigation" at bounding box center [355, 14] width 16 height 16
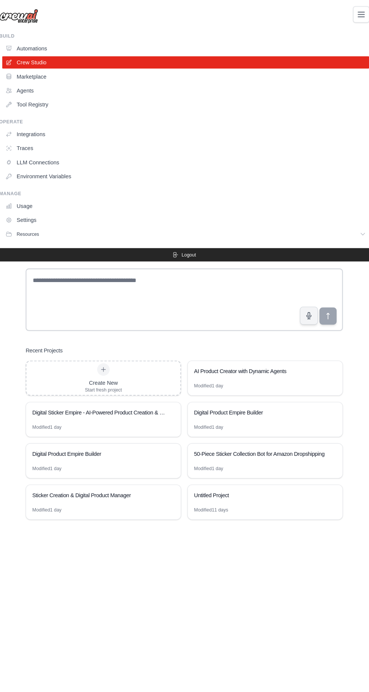
click at [351, 12] on icon "Toggle navigation" at bounding box center [354, 13] width 9 height 9
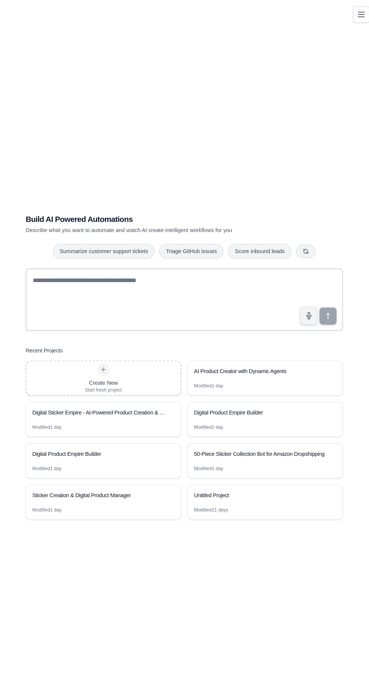
click at [355, 13] on icon "Toggle navigation" at bounding box center [355, 14] width 6 height 5
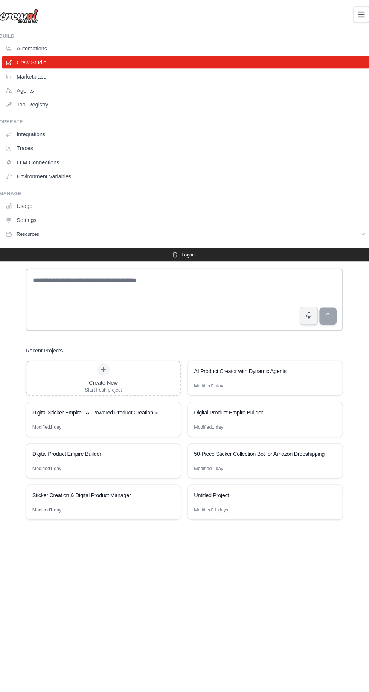
click at [24, 134] on link "Integrations" at bounding box center [185, 129] width 353 height 12
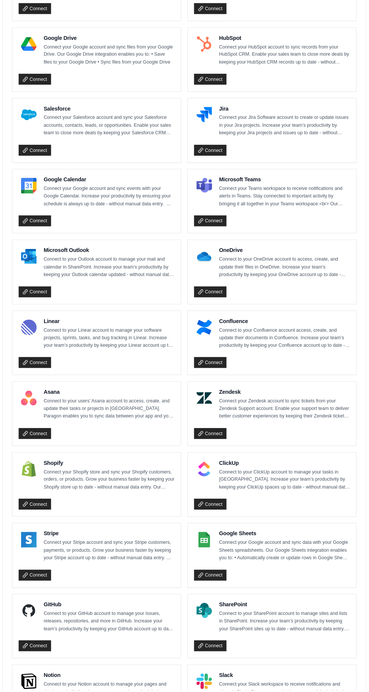
scroll to position [250, 0]
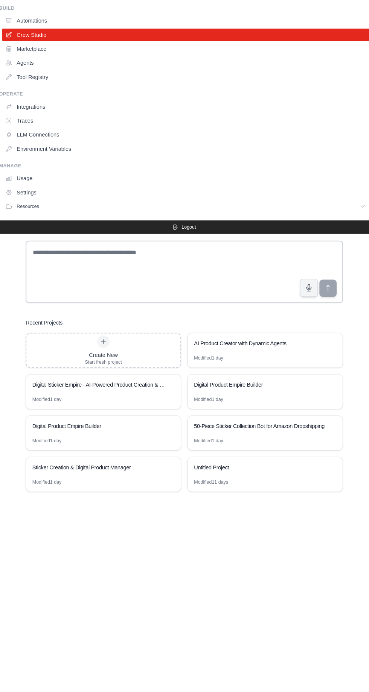
click at [23, 155] on link "LLM Connections" at bounding box center [185, 157] width 353 height 12
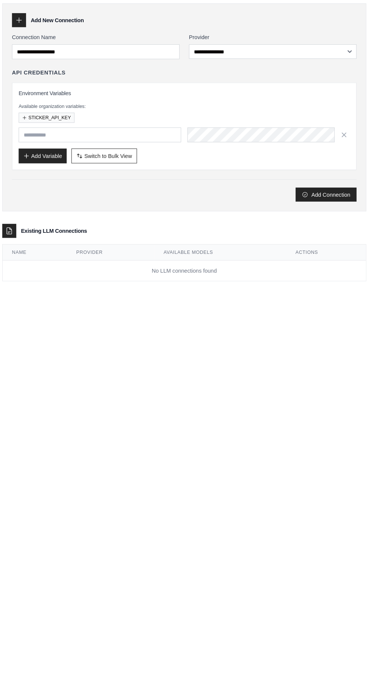
click at [318, 231] on div "**********" at bounding box center [184, 160] width 351 height 275
click at [331, 217] on button "Add Connection" at bounding box center [321, 215] width 59 height 14
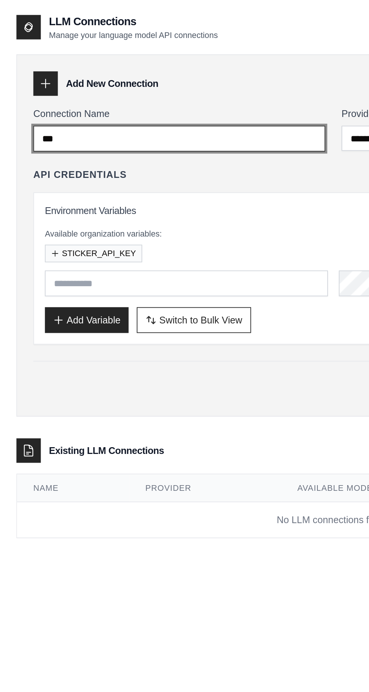
type input "****"
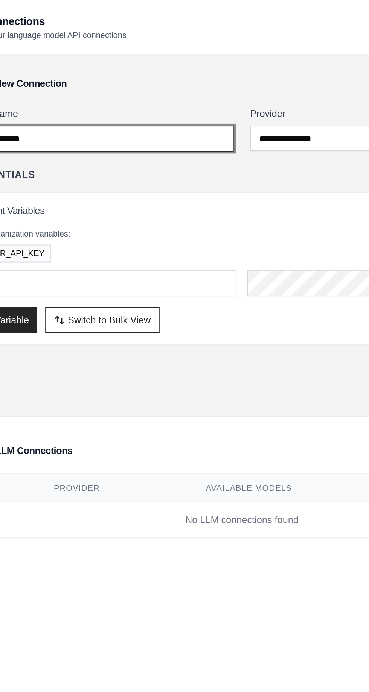
type input "**********"
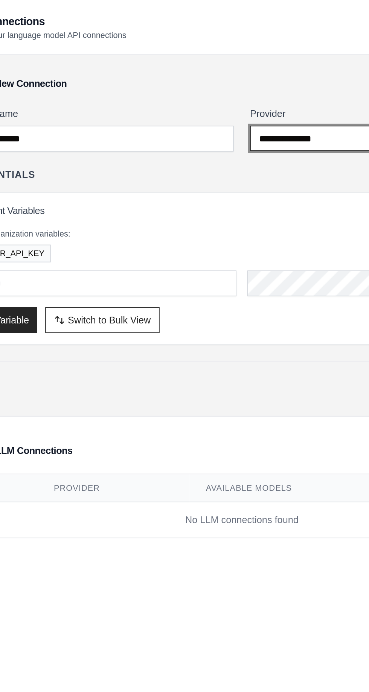
click at [210, 75] on select "**********" at bounding box center [269, 77] width 161 height 14
select select "*********"
click at [189, 70] on select "**********" at bounding box center [269, 77] width 161 height 14
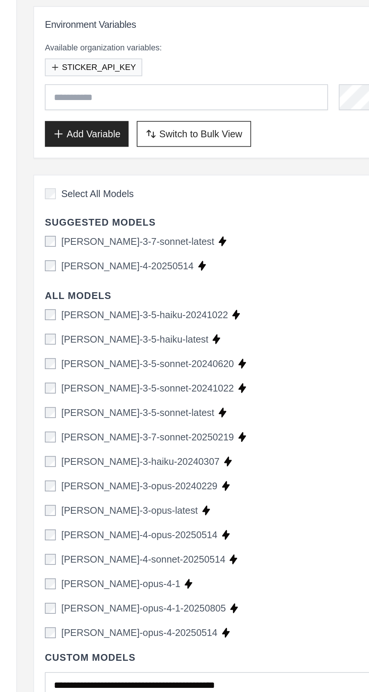
click at [18, 447] on div "**********" at bounding box center [184, 286] width 351 height 512
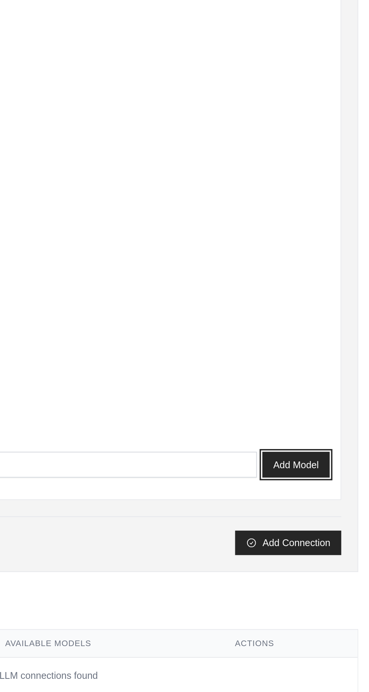
click at [334, 482] on button "Add Model" at bounding box center [325, 482] width 37 height 14
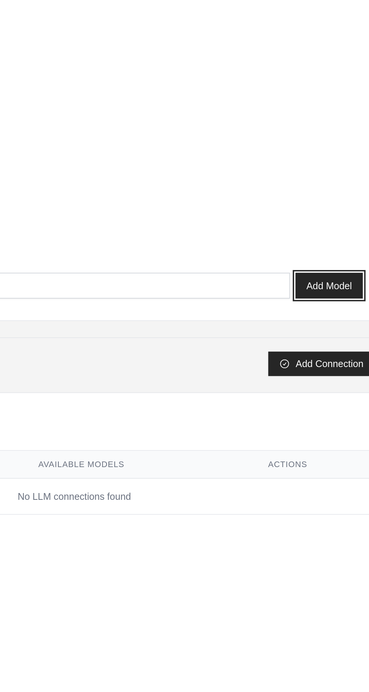
scroll to position [55, 0]
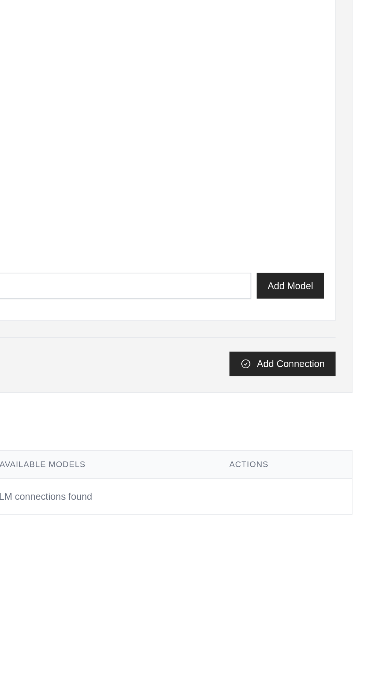
click at [327, 504] on button "Add Connection" at bounding box center [321, 511] width 59 height 14
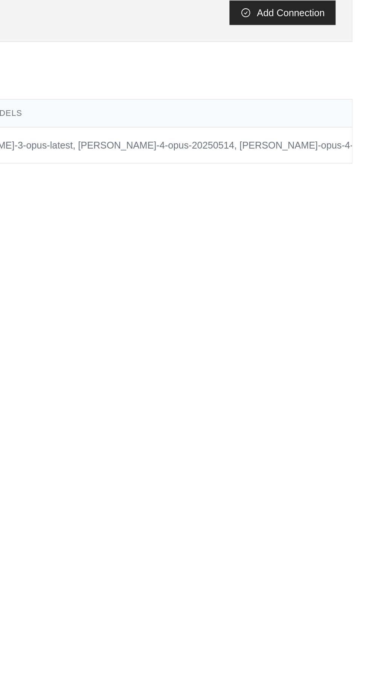
scroll to position [0, 0]
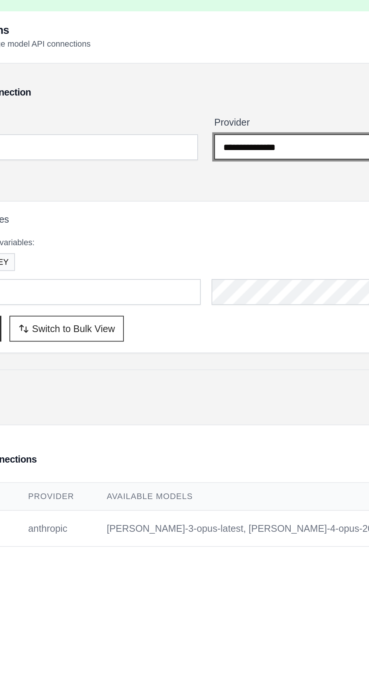
click at [205, 98] on select "**********" at bounding box center [269, 102] width 161 height 14
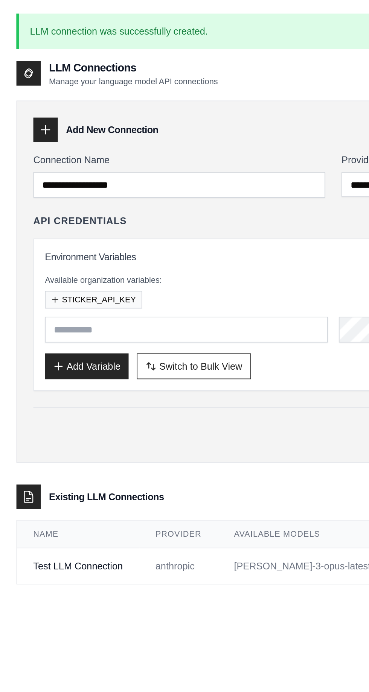
click at [132, 300] on th "Available Models" at bounding box center [259, 295] width 279 height 15
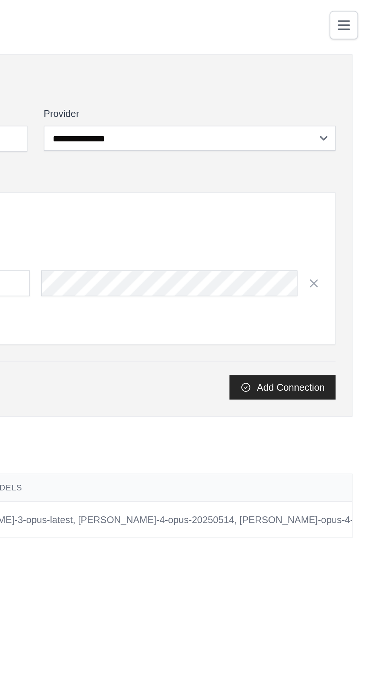
click at [351, 12] on icon "Toggle navigation" at bounding box center [354, 13] width 9 height 9
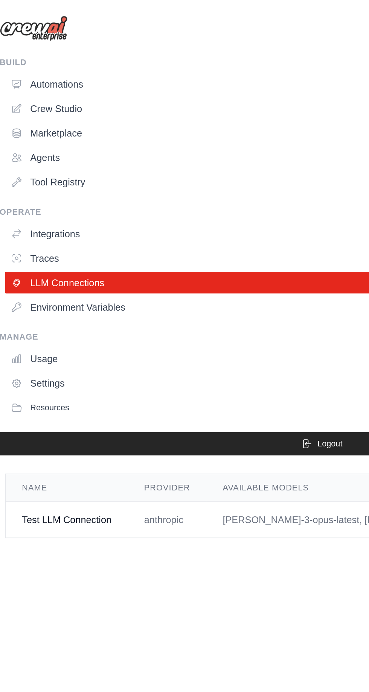
click at [33, 170] on link "Environment Variables" at bounding box center [185, 170] width 353 height 12
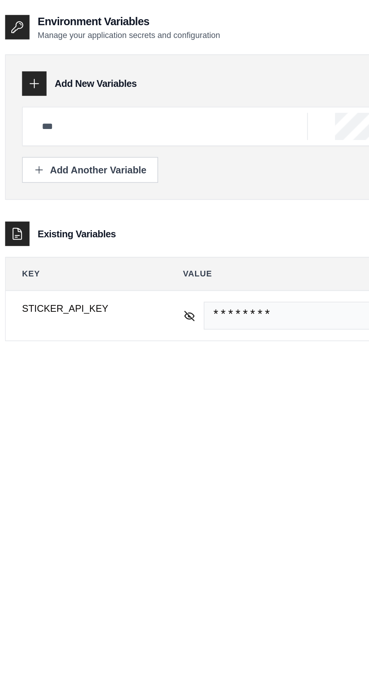
click at [111, 173] on icon at bounding box center [110, 174] width 5 height 5
click at [109, 173] on icon at bounding box center [111, 175] width 7 height 7
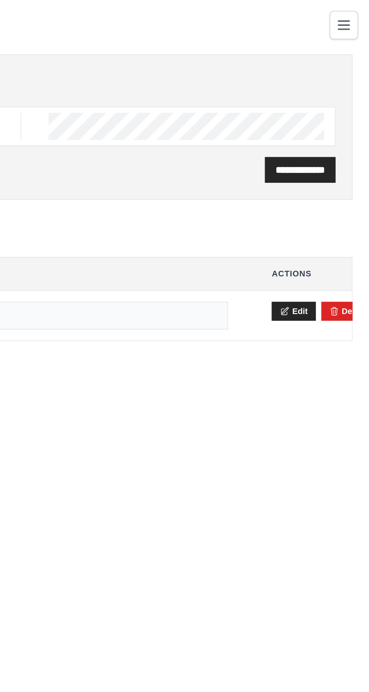
click at [348, 16] on button "Toggle navigation" at bounding box center [355, 14] width 16 height 16
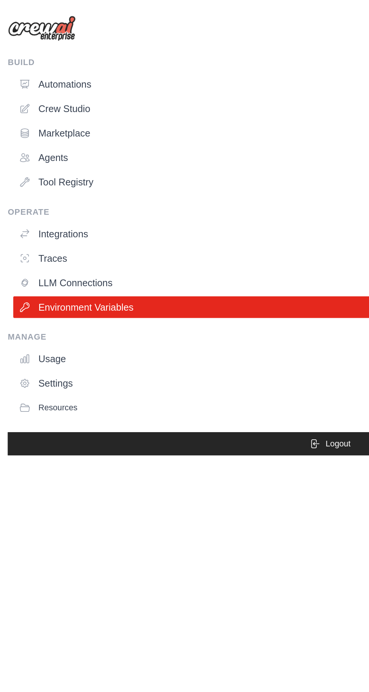
click at [25, 143] on link "Traces" at bounding box center [185, 143] width 353 height 12
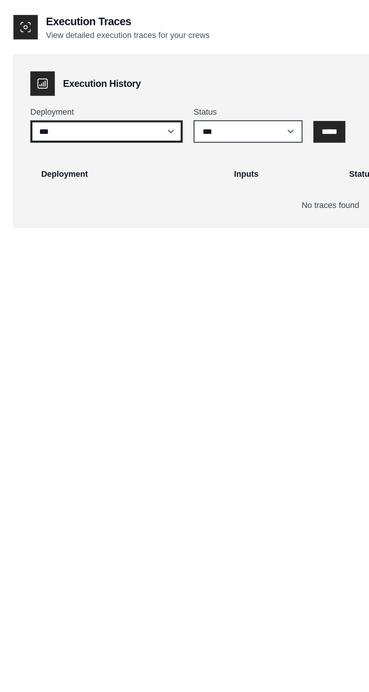
click at [27, 71] on select "***" at bounding box center [60, 73] width 84 height 12
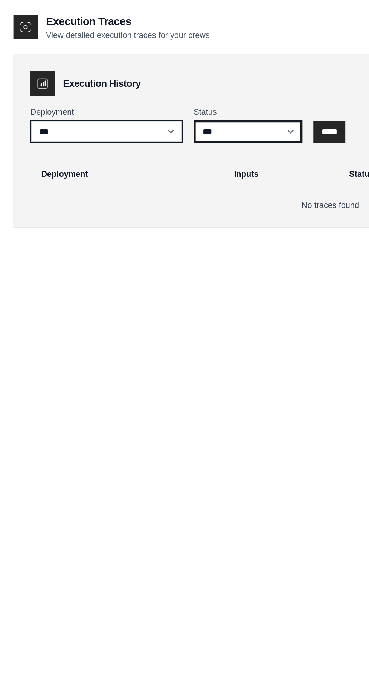
click at [116, 73] on select "*** ********* ******* *****" at bounding box center [139, 73] width 60 height 12
select select "*********"
click at [109, 67] on select "*** ********* ******* *****" at bounding box center [139, 73] width 60 height 12
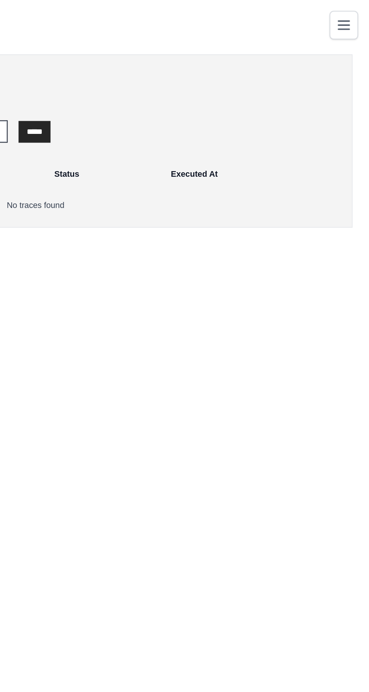
click at [348, 11] on button "Toggle navigation" at bounding box center [355, 14] width 16 height 16
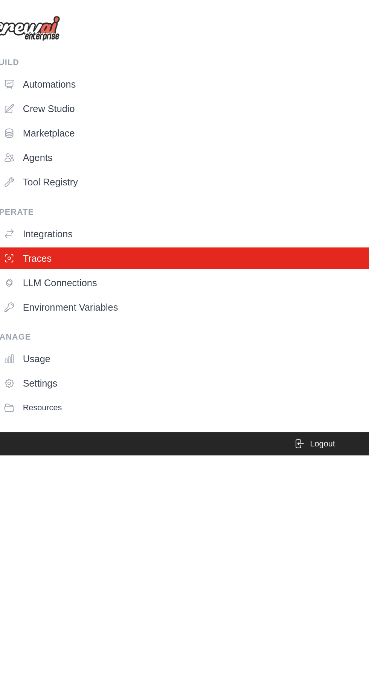
click at [29, 49] on link "Automations" at bounding box center [185, 47] width 353 height 12
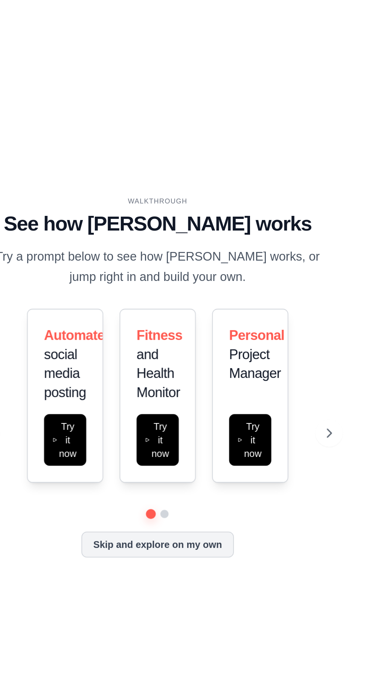
click at [244, 344] on h3 "Personal Project Manager" at bounding box center [235, 328] width 23 height 32
click at [246, 342] on span "Project Manager" at bounding box center [238, 333] width 29 height 19
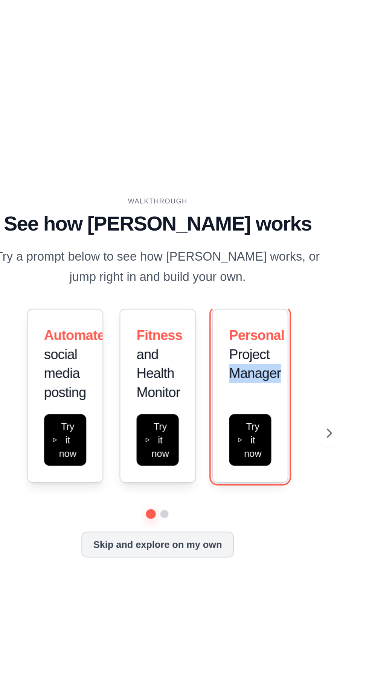
click at [235, 389] on button "Try it now" at bounding box center [235, 375] width 23 height 29
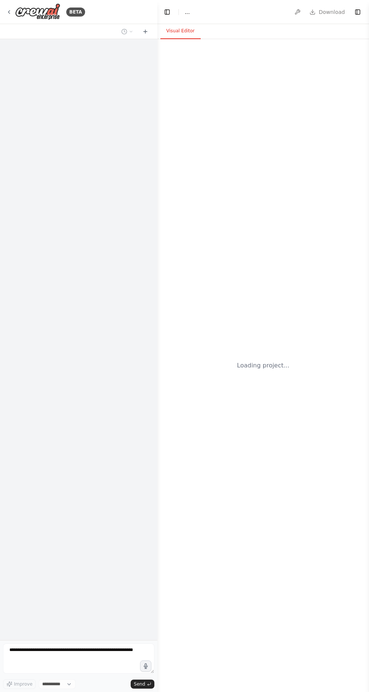
select select "****"
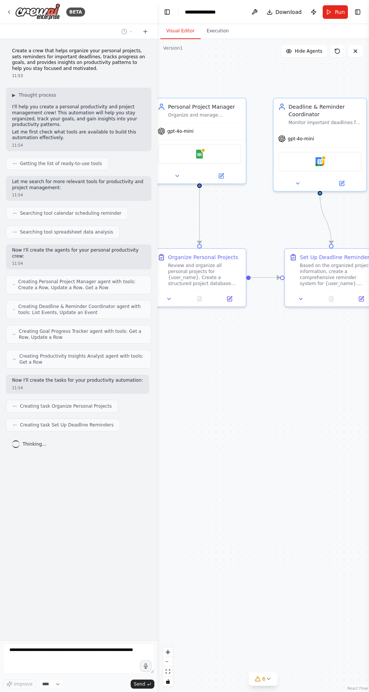
click at [20, 10] on img at bounding box center [37, 11] width 45 height 17
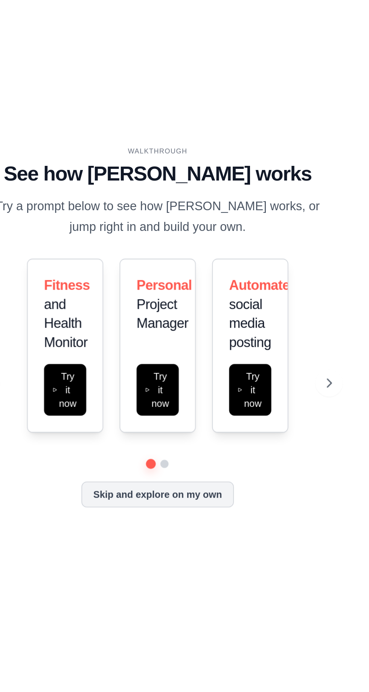
click at [216, 440] on button "Skip and explore on my own" at bounding box center [184, 433] width 84 height 14
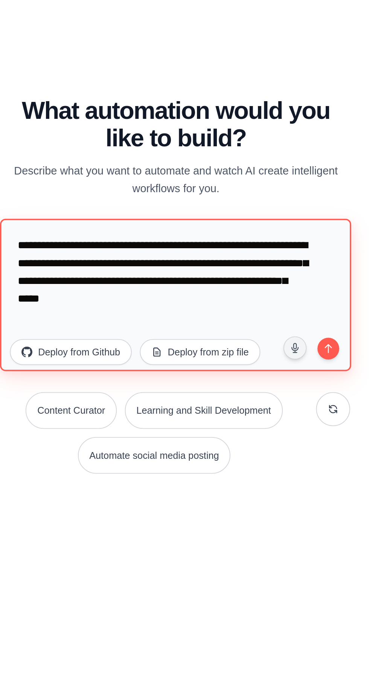
click at [238, 375] on textarea "**********" at bounding box center [184, 348] width 194 height 84
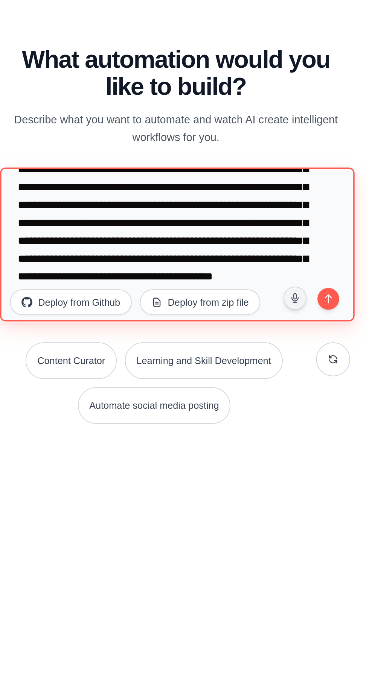
scroll to position [62, 0]
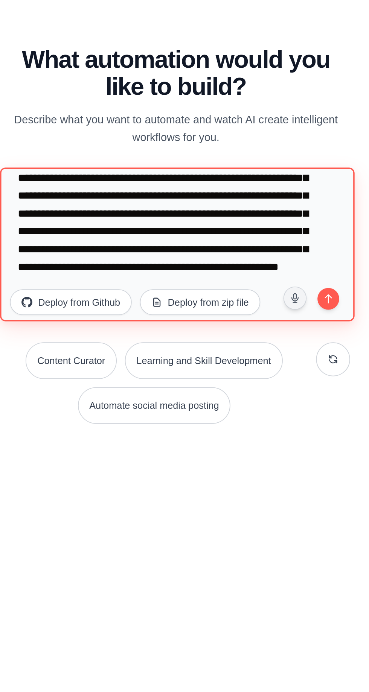
click at [278, 391] on textarea "**********" at bounding box center [185, 348] width 196 height 85
type textarea "**********"
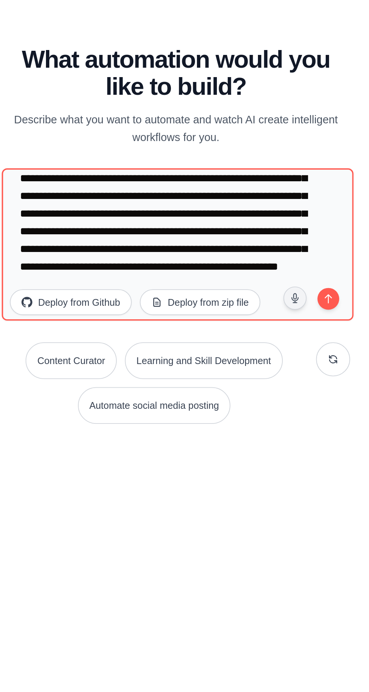
click at [271, 386] on button "submit" at bounding box center [268, 378] width 14 height 14
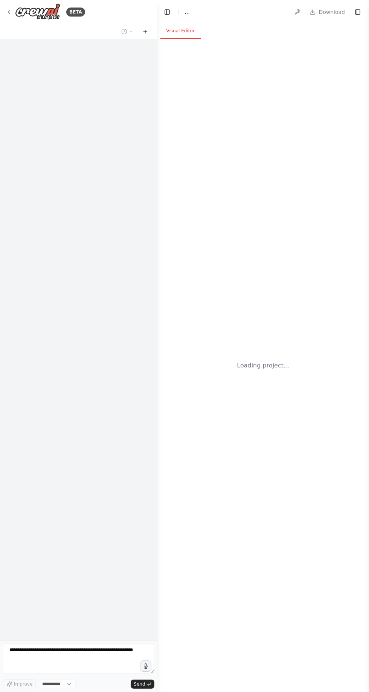
select select "****"
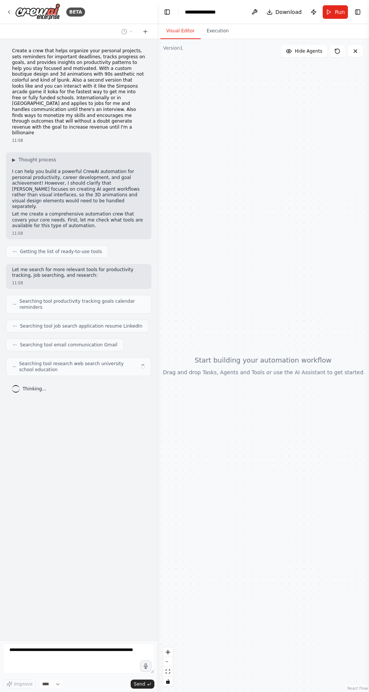
click at [227, 491] on div at bounding box center [262, 365] width 211 height 653
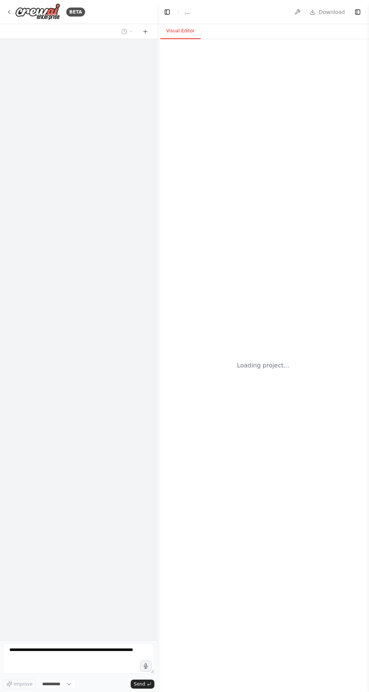
select select "****"
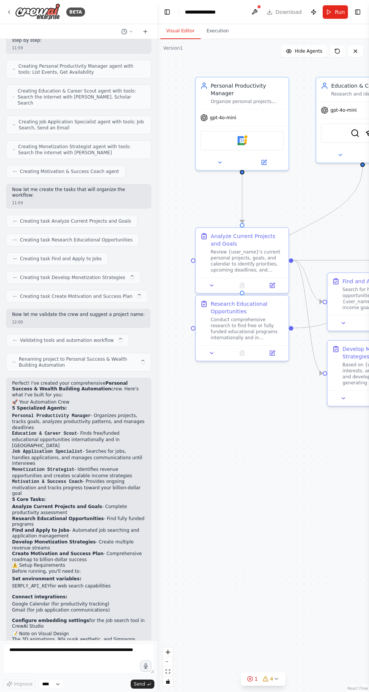
scroll to position [353, 0]
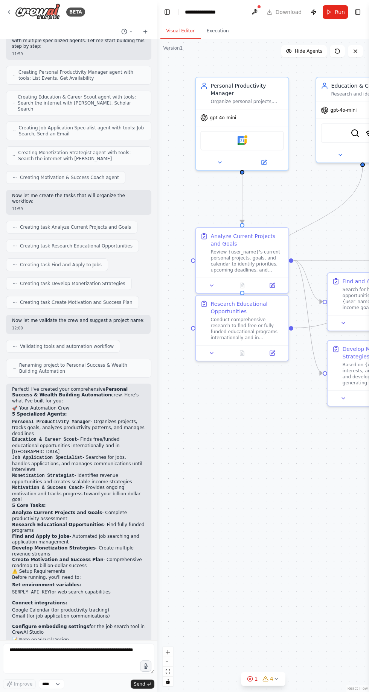
click at [225, 557] on div ".deletable-edge-delete-btn { width: 20px; height: 20px; border: 0px solid #ffff…" at bounding box center [262, 365] width 211 height 653
click at [337, 14] on span "Run" at bounding box center [340, 12] width 10 height 8
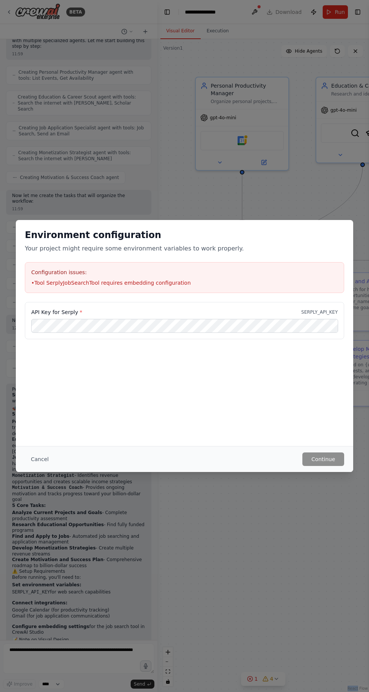
click at [310, 509] on div "Environment configuration Your project might require some environment variables…" at bounding box center [184, 346] width 369 height 692
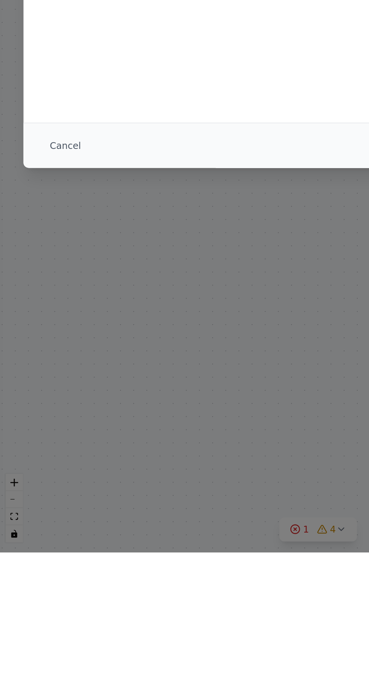
click at [44, 464] on button "Cancel" at bounding box center [40, 460] width 30 height 14
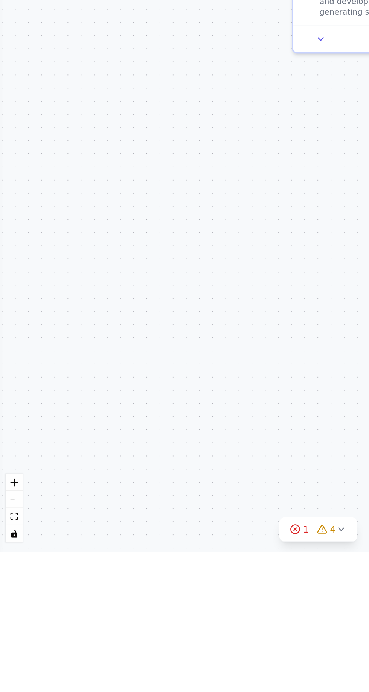
scroll to position [0, 0]
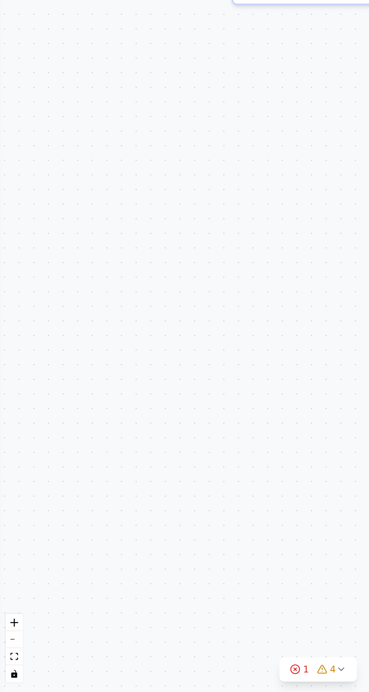
click at [160, 622] on div ".deletable-edge-delete-btn { width: 20px; height: 20px; border: 0px solid #ffff…" at bounding box center [184, 365] width 369 height 653
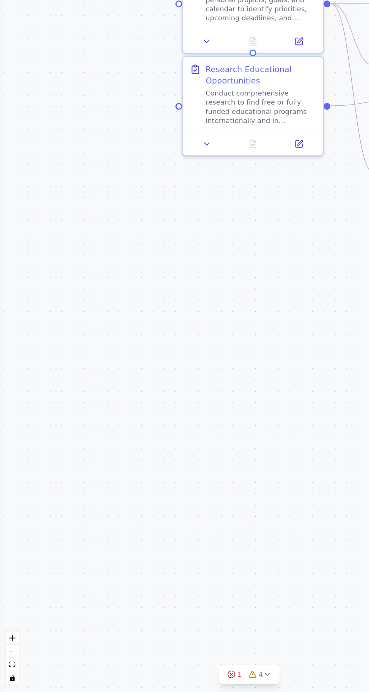
click at [25, 156] on div ".deletable-edge-delete-btn { width: 20px; height: 20px; border: 0px solid #ffff…" at bounding box center [184, 365] width 369 height 653
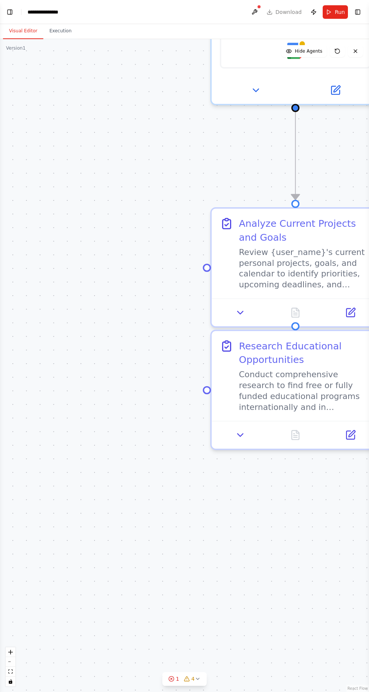
click at [15, 58] on div ".deletable-edge-delete-btn { width: 20px; height: 20px; border: 0px solid #ffff…" at bounding box center [184, 365] width 369 height 653
click at [6, 12] on button "Toggle Left Sidebar" at bounding box center [10, 12] width 11 height 11
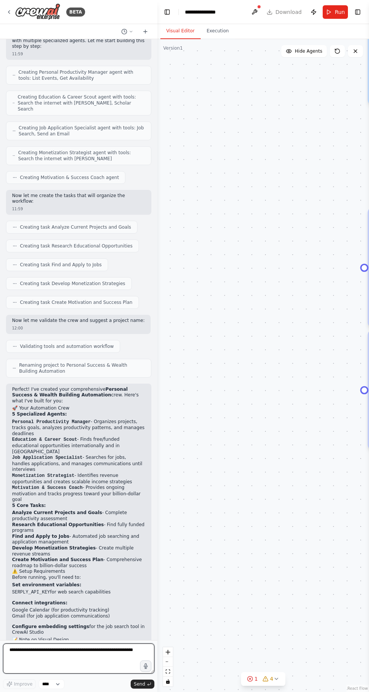
click at [94, 651] on textarea at bounding box center [78, 659] width 151 height 30
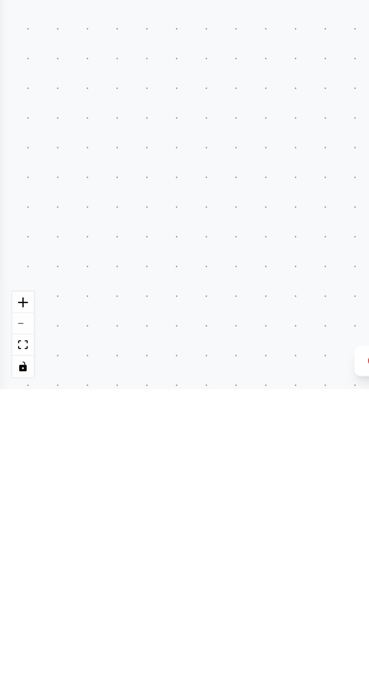
scroll to position [3, 0]
type textarea "**********"
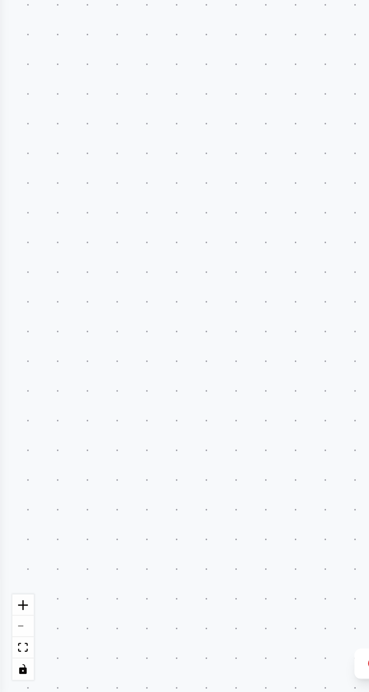
scroll to position [421, 0]
click at [114, 464] on div ".deletable-edge-delete-btn { width: 20px; height: 20px; border: 0px solid #ffff…" at bounding box center [184, 365] width 369 height 653
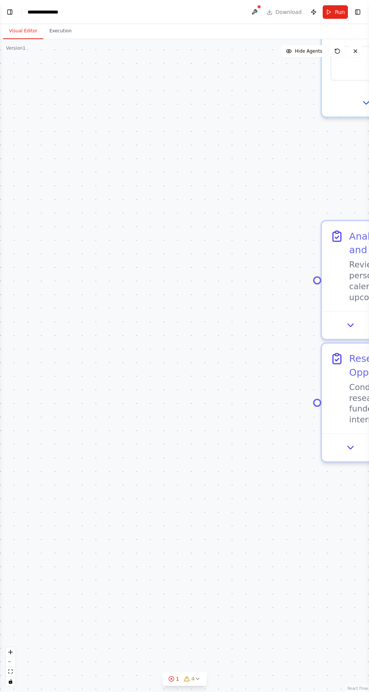
scroll to position [48, 0]
click at [188, 115] on div ".deletable-edge-delete-btn { width: 20px; height: 20px; border: 0px solid #ffff…" at bounding box center [184, 365] width 369 height 653
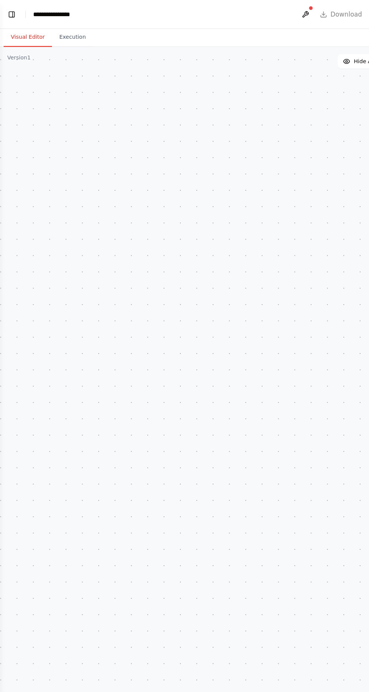
click at [29, 12] on div "**********" at bounding box center [45, 12] width 36 height 8
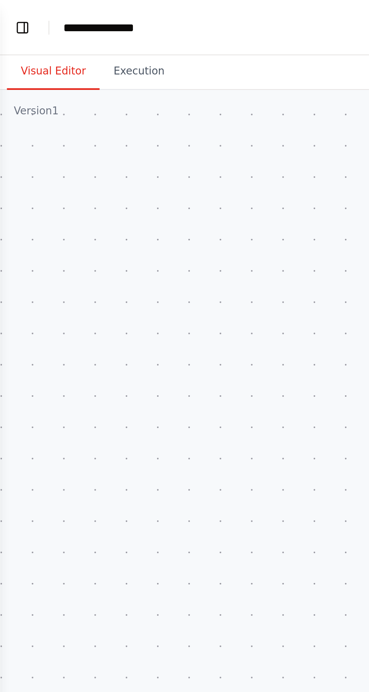
click at [12, 13] on button "Toggle Left Sidebar" at bounding box center [10, 12] width 11 height 11
click at [10, 10] on button "Toggle Left Sidebar" at bounding box center [10, 12] width 11 height 11
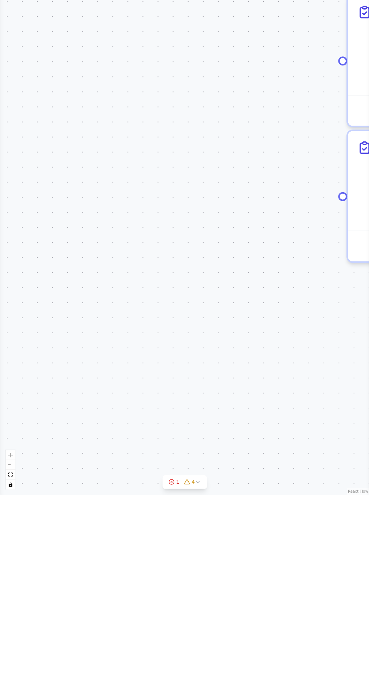
scroll to position [50, 0]
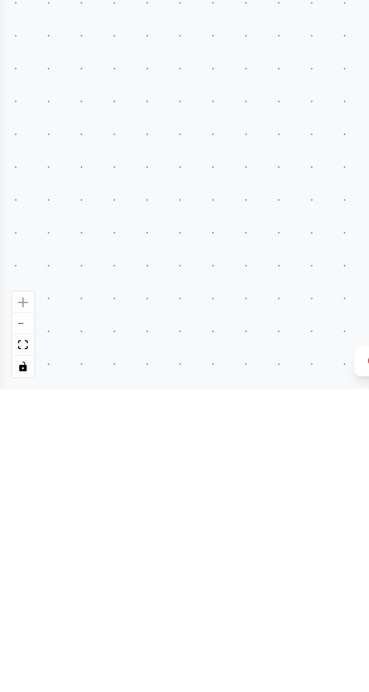
click at [35, 541] on div ".deletable-edge-delete-btn { width: 20px; height: 20px; border: 0px solid #ffff…" at bounding box center [184, 365] width 369 height 653
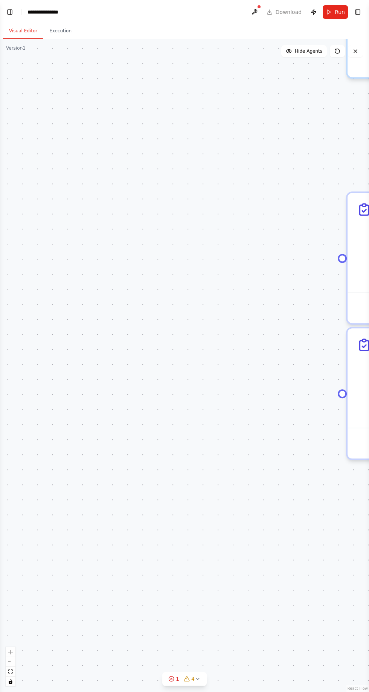
scroll to position [0, 0]
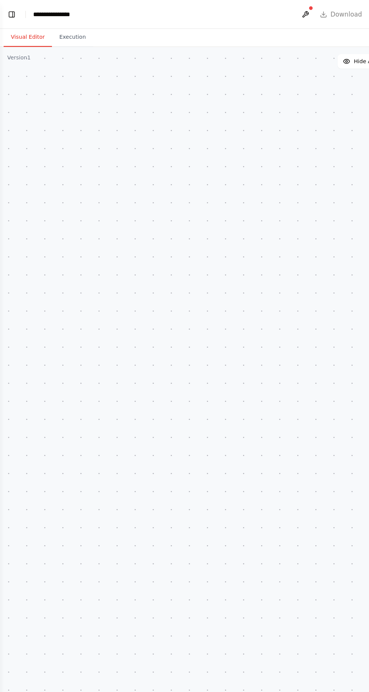
click at [103, 76] on div ".deletable-edge-delete-btn { width: 20px; height: 20px; border: 0px solid #ffff…" at bounding box center [184, 365] width 369 height 653
click at [9, 14] on button "Toggle Left Sidebar" at bounding box center [10, 12] width 11 height 11
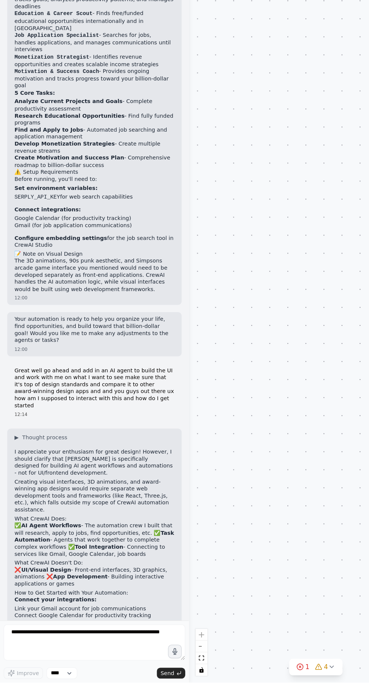
scroll to position [608, 0]
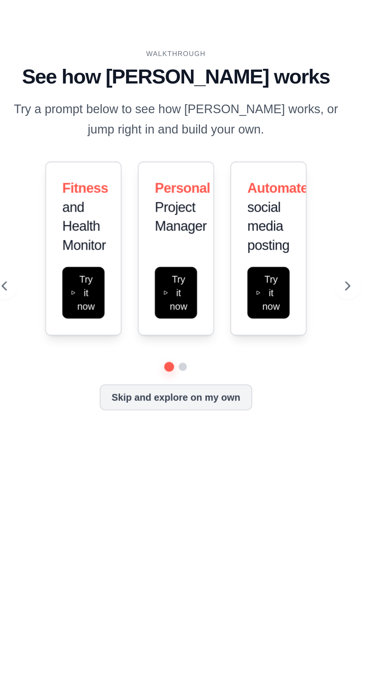
click at [276, 379] on button at bounding box center [279, 371] width 15 height 15
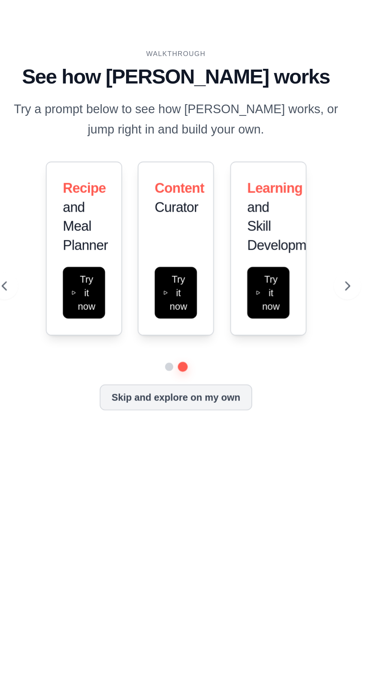
click at [280, 375] on icon at bounding box center [279, 372] width 8 height 8
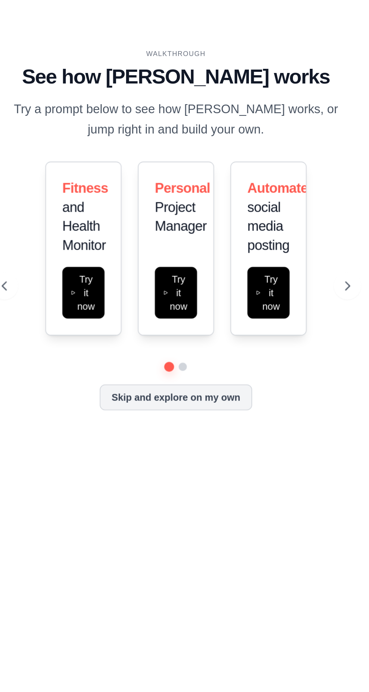
click at [280, 375] on icon at bounding box center [279, 372] width 8 height 8
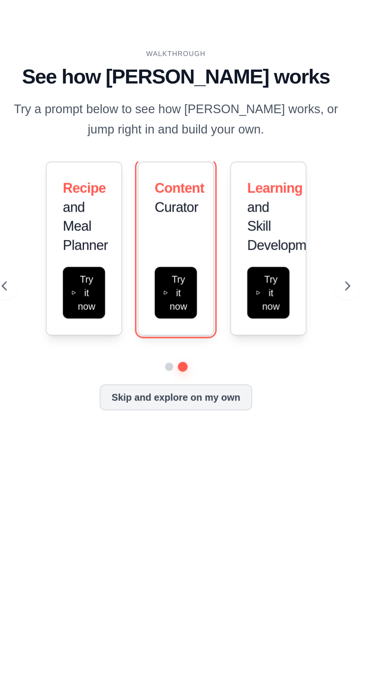
click at [185, 389] on button "Try it now" at bounding box center [184, 375] width 23 height 29
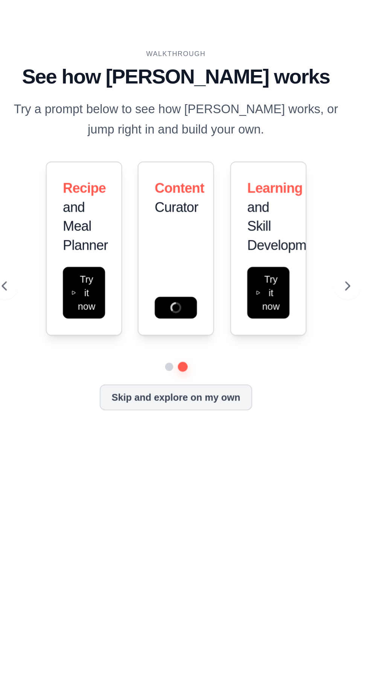
click at [210, 440] on button "Skip and explore on my own" at bounding box center [184, 433] width 84 height 14
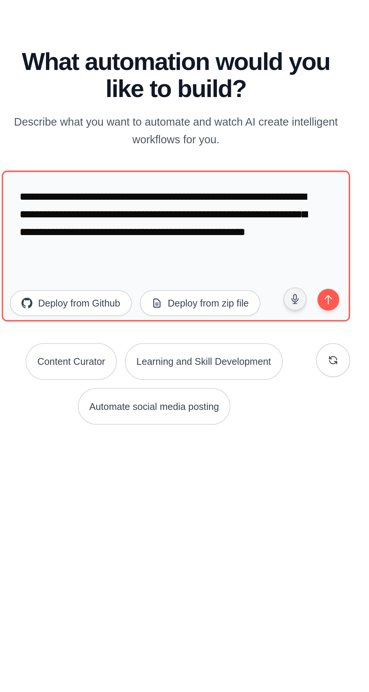
click at [275, 421] on button at bounding box center [271, 411] width 19 height 19
click at [269, 415] on icon at bounding box center [271, 412] width 6 height 6
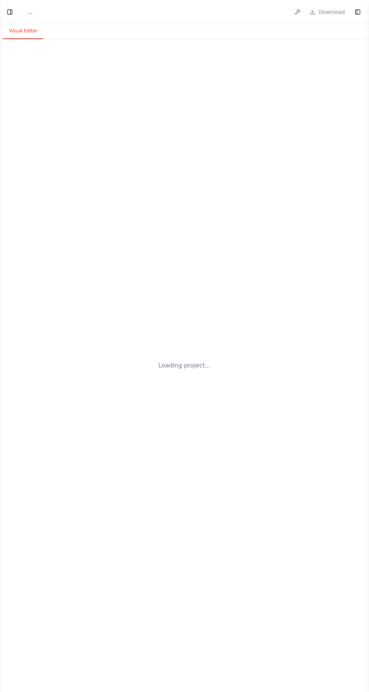
select select "****"
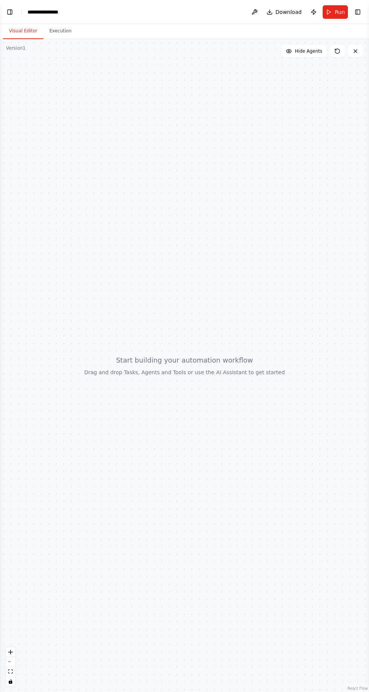
click at [11, 14] on button "Toggle Left Sidebar" at bounding box center [10, 12] width 11 height 11
click at [7, 13] on button "Toggle Left Sidebar" at bounding box center [10, 12] width 11 height 11
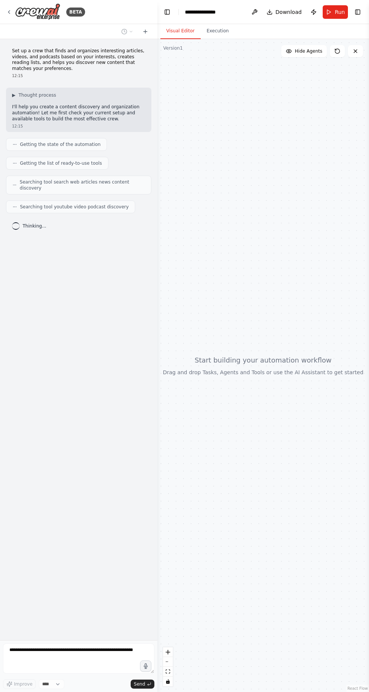
click at [8, 14] on icon at bounding box center [9, 12] width 6 height 6
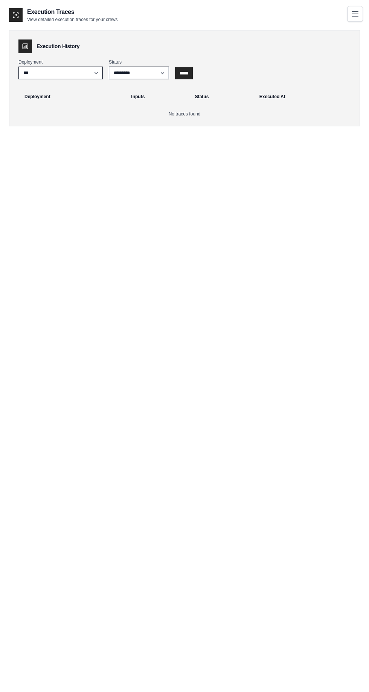
select select "*********"
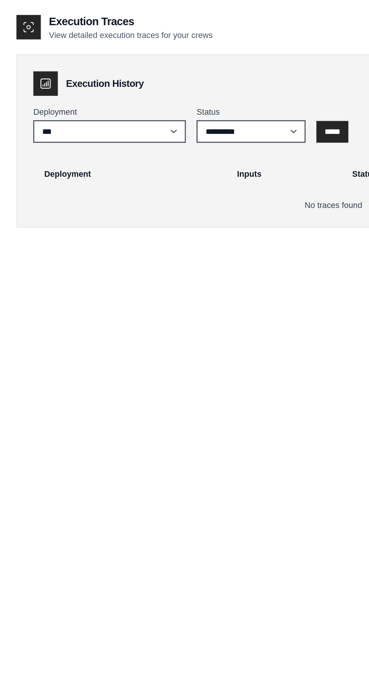
click at [5, 40] on div "Execution Traces View detailed execution traces for your crews Execution Histor…" at bounding box center [184, 354] width 369 height 692
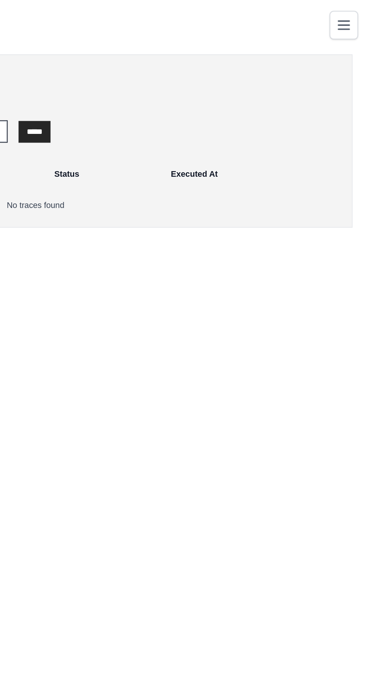
click at [354, 20] on button "Toggle navigation" at bounding box center [355, 14] width 16 height 16
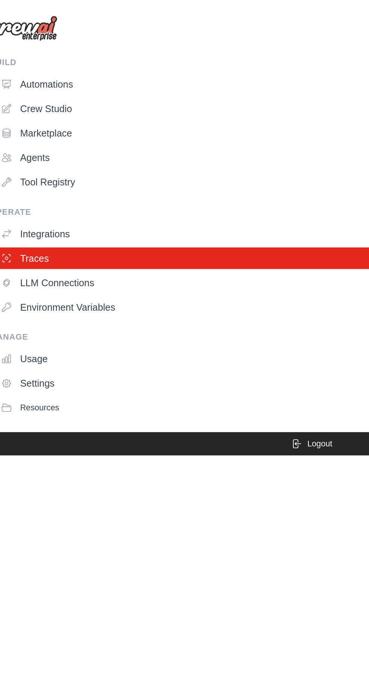
click at [24, 71] on link "Marketplace" at bounding box center [185, 74] width 353 height 12
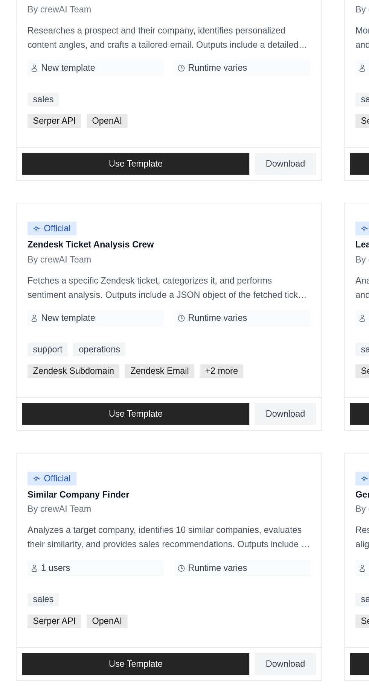
scroll to position [228, 0]
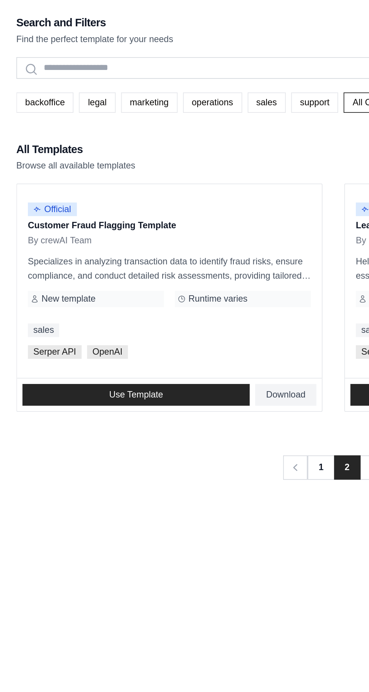
click at [80, 56] on link "marketing" at bounding box center [82, 56] width 31 height 11
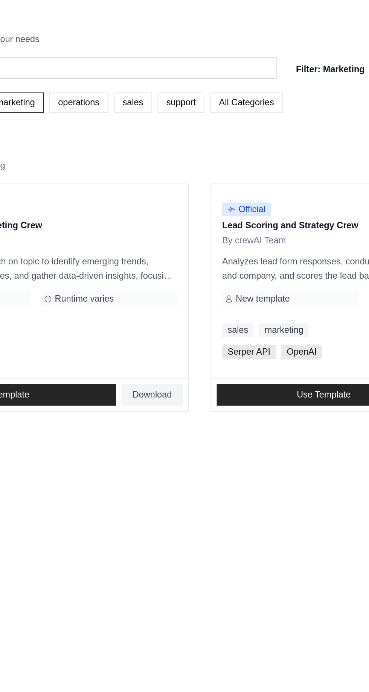
click at [113, 57] on link "operations" at bounding box center [117, 56] width 33 height 11
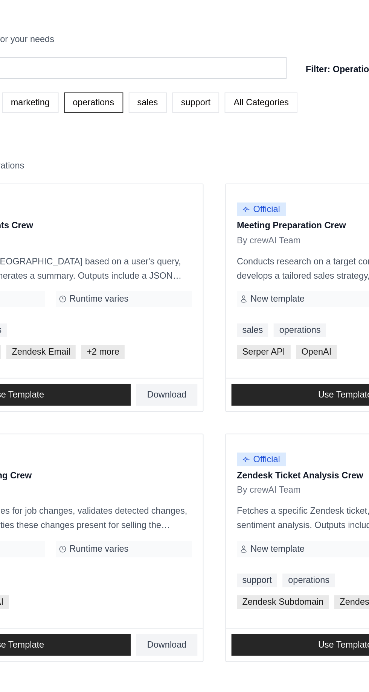
click at [147, 55] on link "sales" at bounding box center [147, 56] width 21 height 11
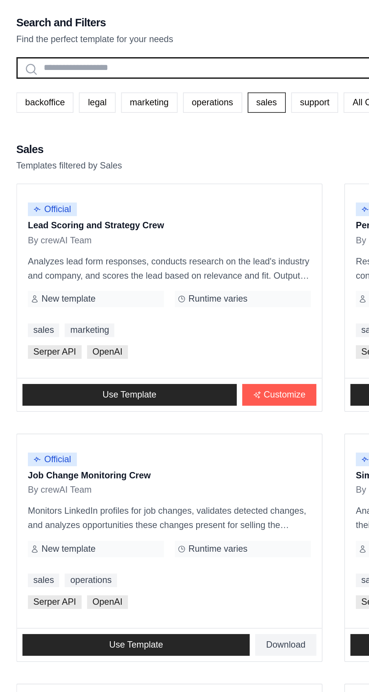
click at [10, 39] on input "text" at bounding box center [123, 38] width 228 height 12
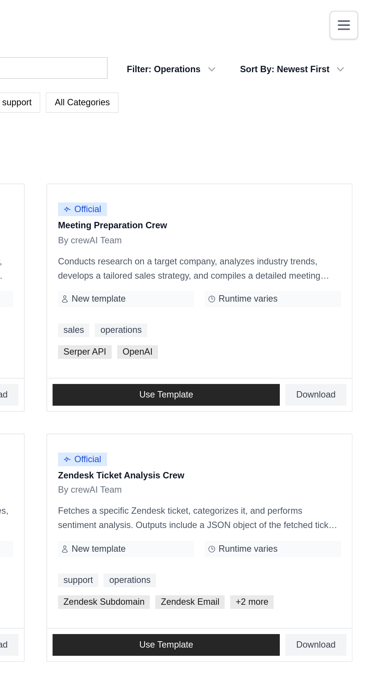
click at [352, 12] on icon "Toggle navigation" at bounding box center [354, 13] width 9 height 9
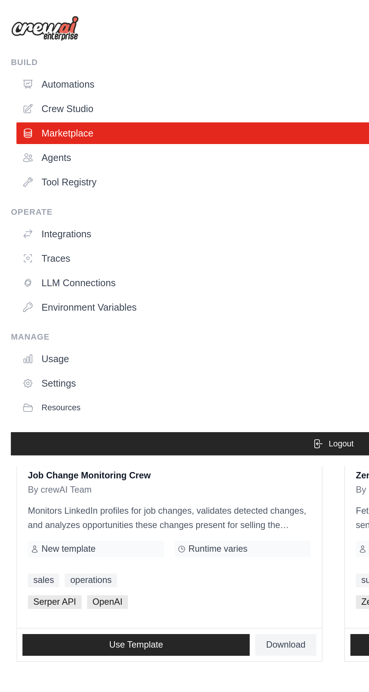
click at [23, 86] on link "Agents" at bounding box center [185, 87] width 353 height 12
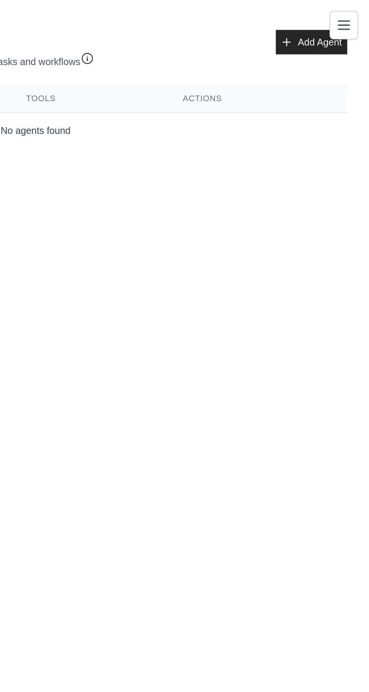
click at [327, 17] on link "Add Agent" at bounding box center [337, 24] width 40 height 14
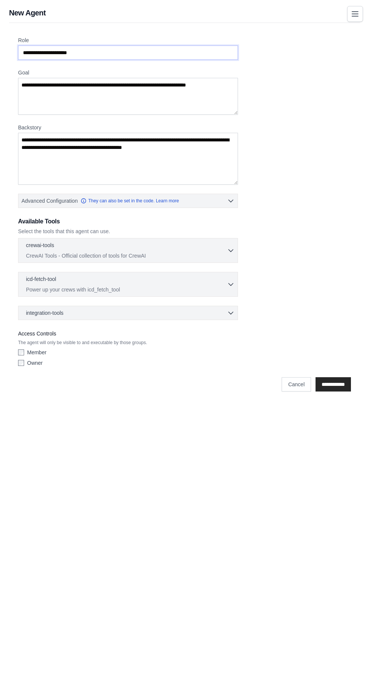
click at [106, 52] on input "Role" at bounding box center [128, 53] width 220 height 14
click at [101, 52] on input "Role" at bounding box center [128, 53] width 220 height 14
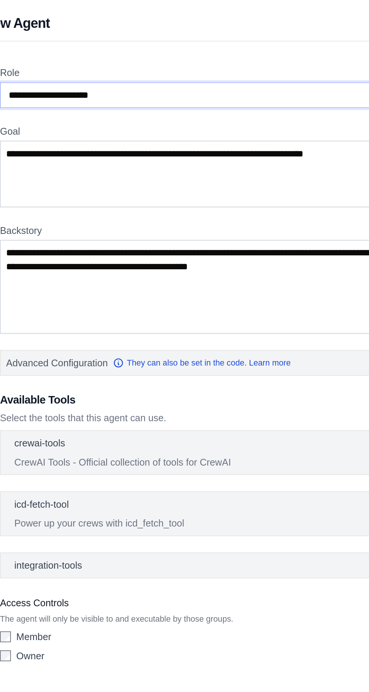
click at [53, 55] on input "Role" at bounding box center [128, 53] width 220 height 14
type input "***"
type input "*********"
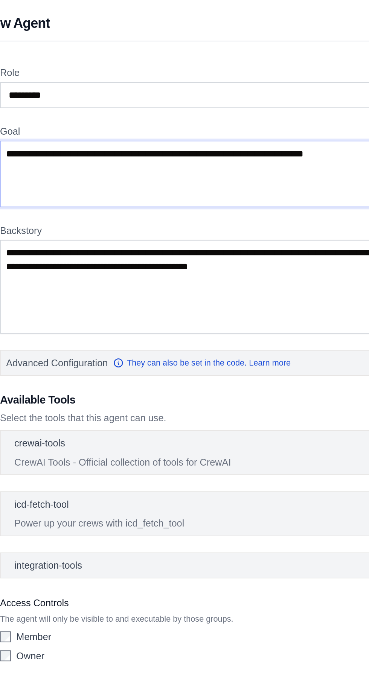
click at [39, 96] on textarea "Goal" at bounding box center [128, 96] width 220 height 37
type textarea "*"
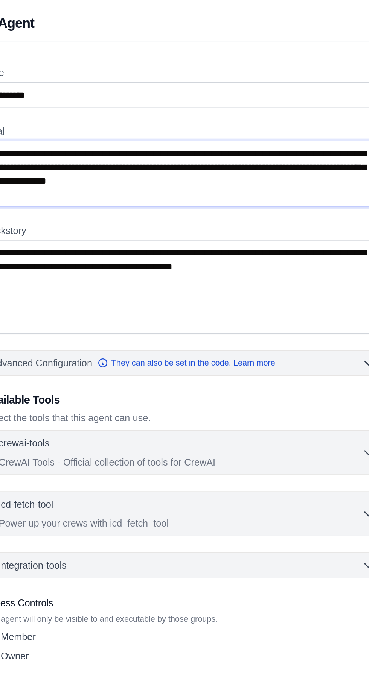
type textarea "**********"
click at [43, 138] on textarea "Backstory" at bounding box center [128, 159] width 220 height 52
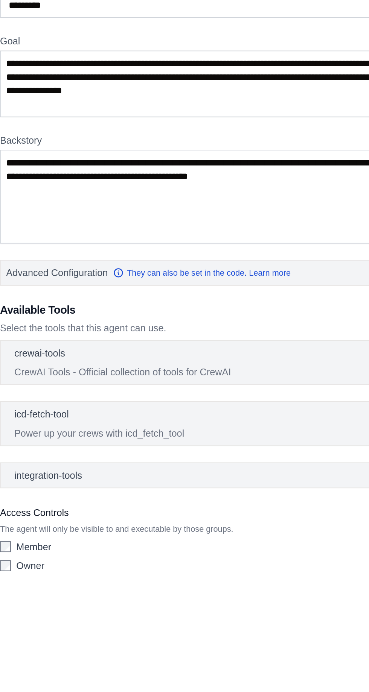
click at [33, 197] on span "Advanced Configuration" at bounding box center [49, 201] width 56 height 8
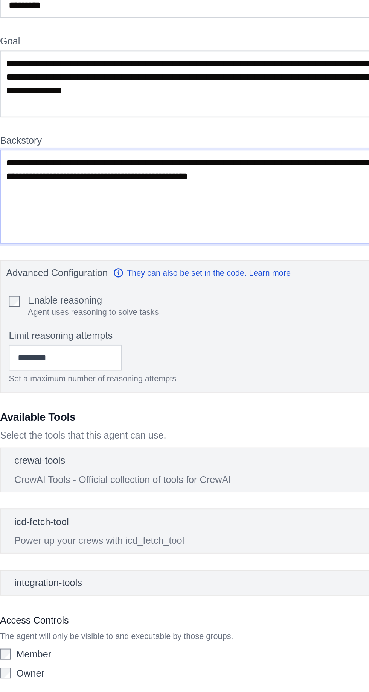
click at [29, 154] on textarea "Backstory" at bounding box center [128, 159] width 220 height 52
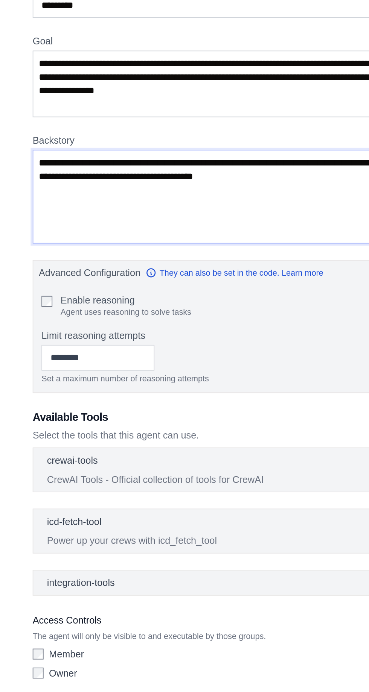
type textarea "**********"
click at [30, 246] on input "Limit reasoning attempts" at bounding box center [54, 248] width 62 height 14
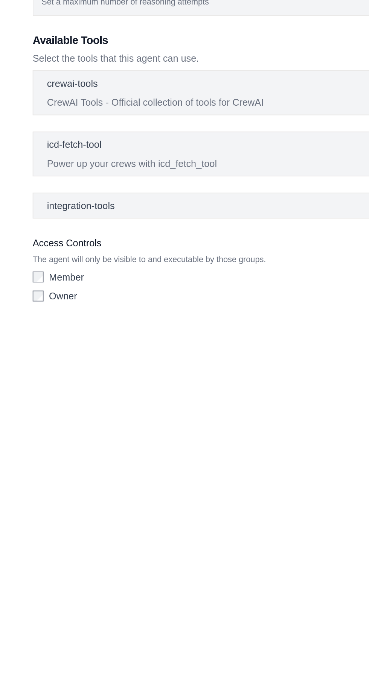
type input "*"
click at [32, 369] on span "integration-tools" at bounding box center [45, 373] width 38 height 8
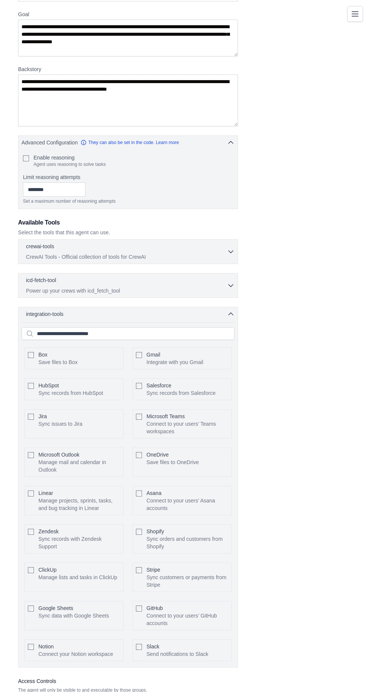
scroll to position [61, 0]
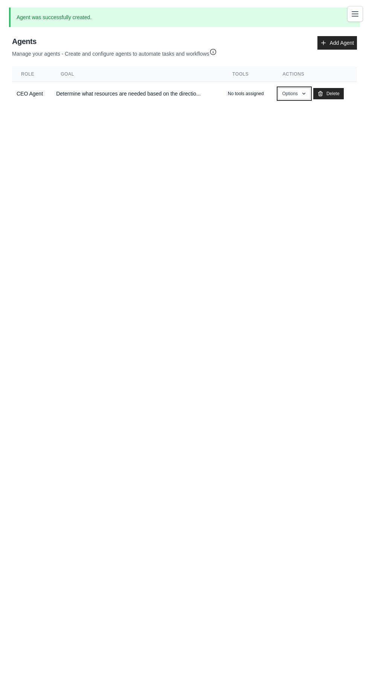
click at [286, 97] on button "Options" at bounding box center [294, 93] width 32 height 11
click at [258, 121] on link "Edit" at bounding box center [283, 124] width 54 height 14
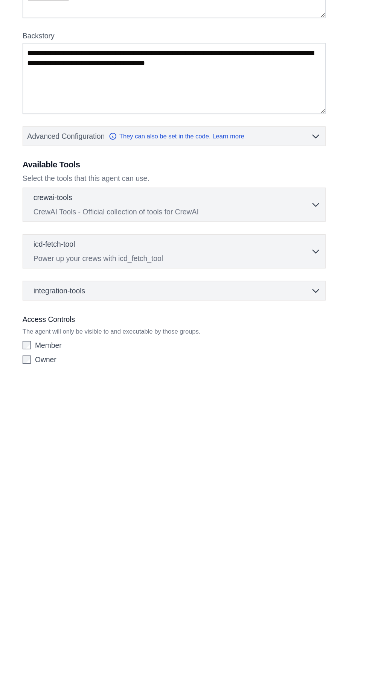
click at [29, 332] on span "integration-tools" at bounding box center [45, 334] width 38 height 8
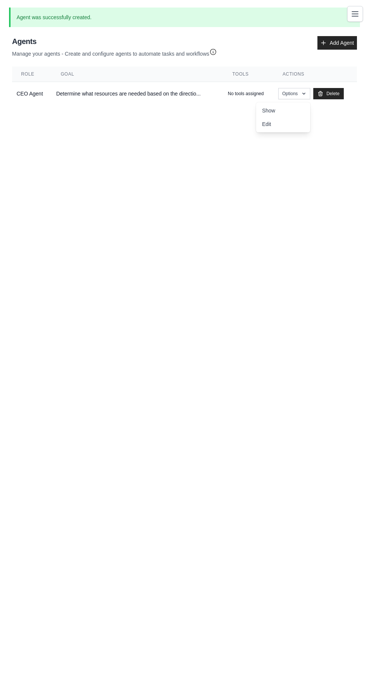
click at [350, 17] on icon "Toggle navigation" at bounding box center [354, 13] width 9 height 9
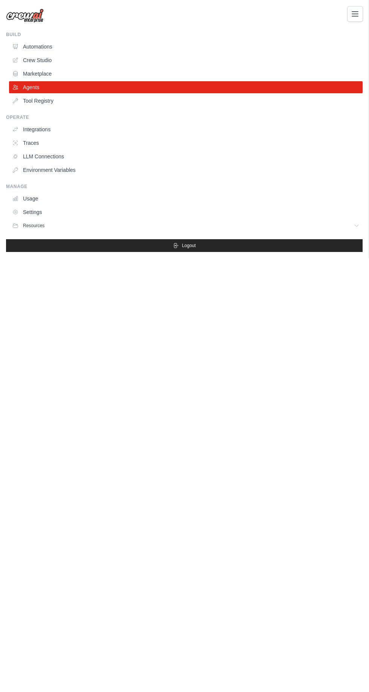
click at [17, 102] on icon at bounding box center [15, 101] width 6 height 6
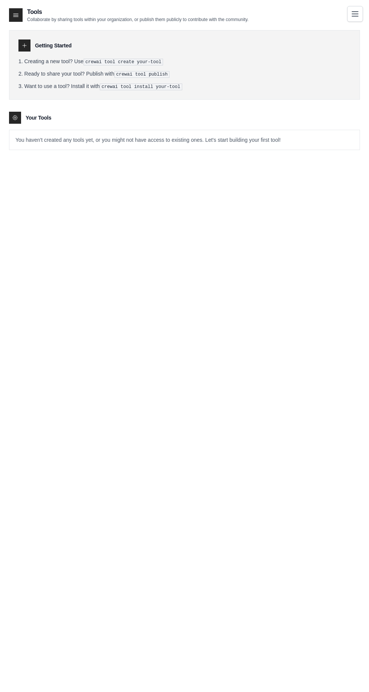
click at [351, 14] on icon "Toggle navigation" at bounding box center [354, 13] width 9 height 9
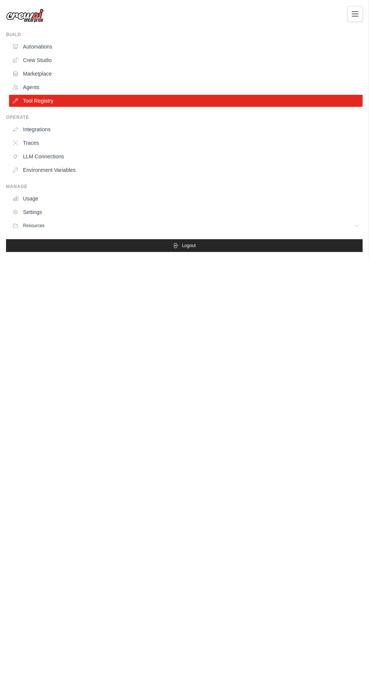
click at [30, 143] on link "Traces" at bounding box center [185, 143] width 353 height 12
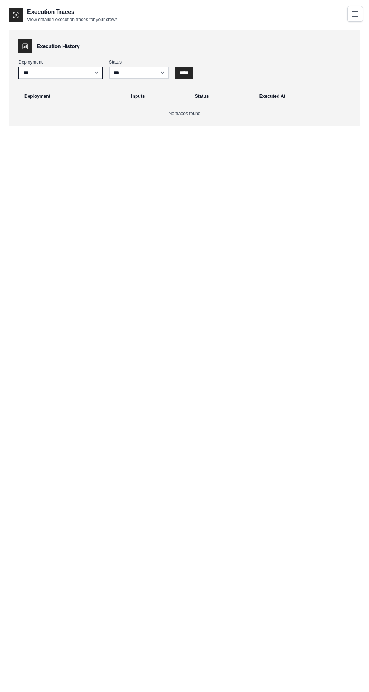
click at [354, 14] on icon "Toggle navigation" at bounding box center [355, 14] width 6 height 5
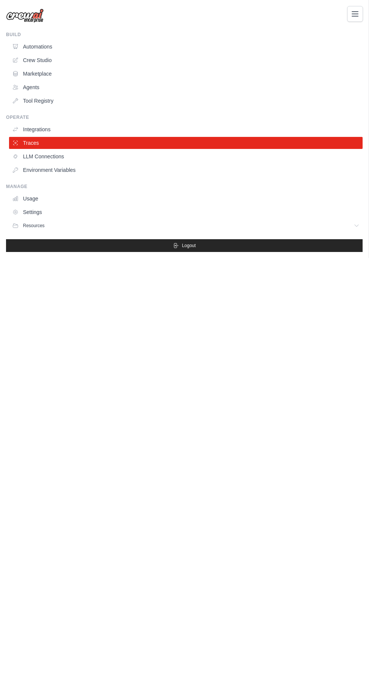
click at [18, 157] on icon at bounding box center [15, 157] width 6 height 6
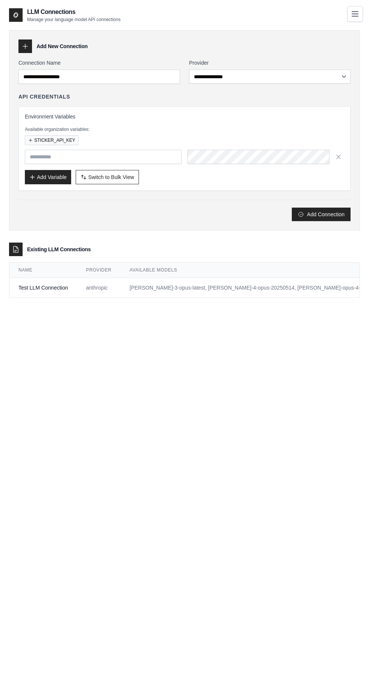
click at [350, 14] on button "Toggle navigation" at bounding box center [355, 14] width 16 height 16
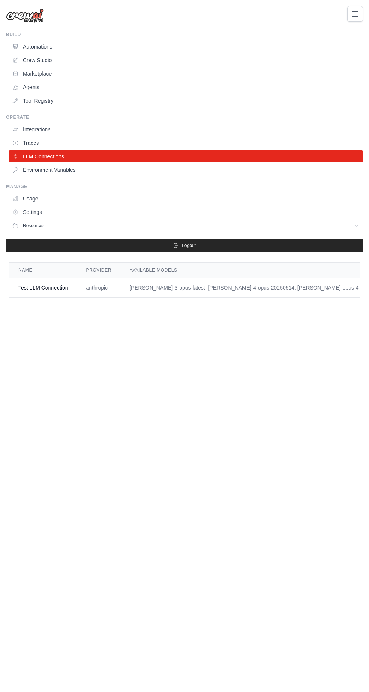
click at [15, 170] on icon at bounding box center [15, 170] width 5 height 5
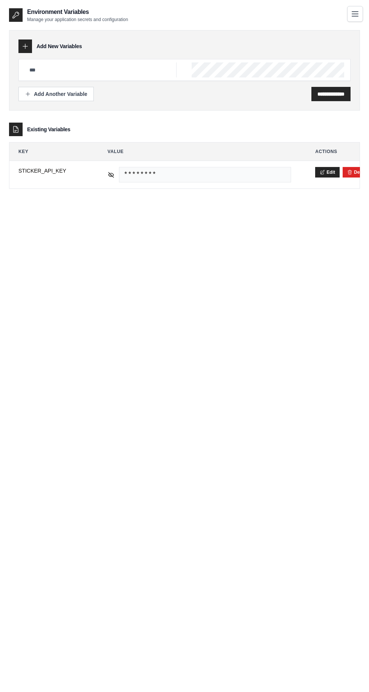
click at [350, 20] on button "Toggle navigation" at bounding box center [355, 14] width 16 height 16
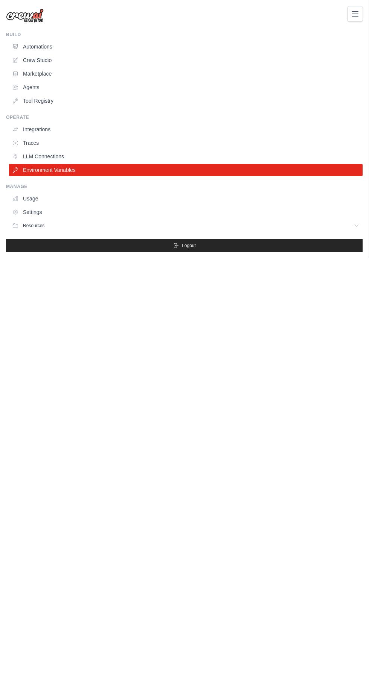
click at [14, 199] on icon at bounding box center [15, 199] width 6 height 6
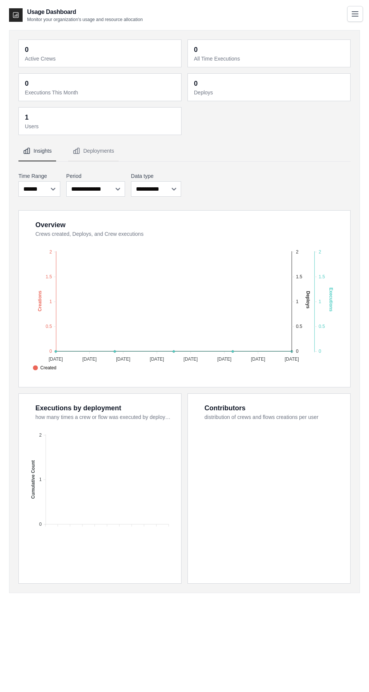
click at [352, 15] on icon "Toggle navigation" at bounding box center [355, 14] width 6 height 5
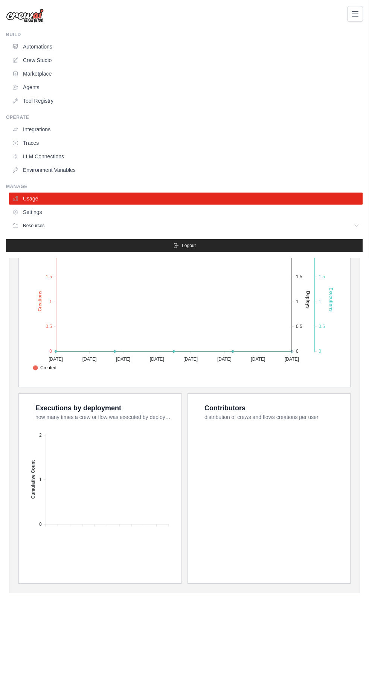
click at [26, 202] on link "Usage" at bounding box center [185, 199] width 353 height 12
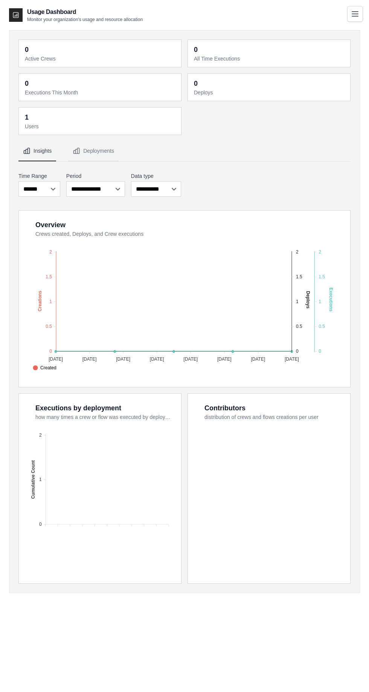
click at [13, 14] on icon at bounding box center [16, 15] width 8 height 8
click at [351, 12] on icon "Toggle navigation" at bounding box center [354, 13] width 9 height 9
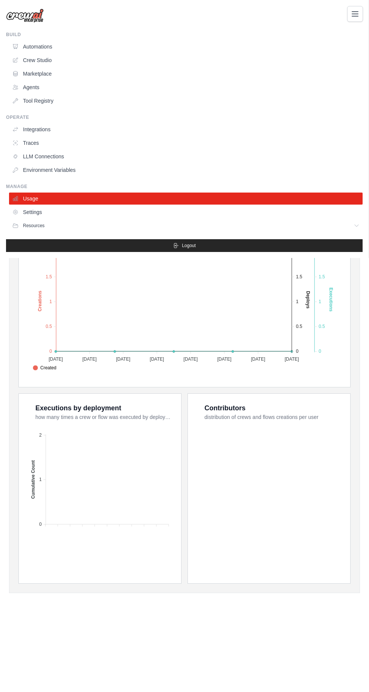
click at [29, 65] on link "Crew Studio" at bounding box center [185, 60] width 353 height 12
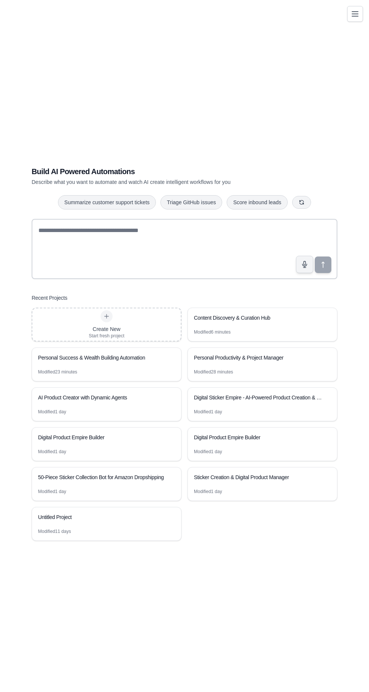
click at [284, 341] on div "Modified 6 minutes" at bounding box center [262, 335] width 149 height 12
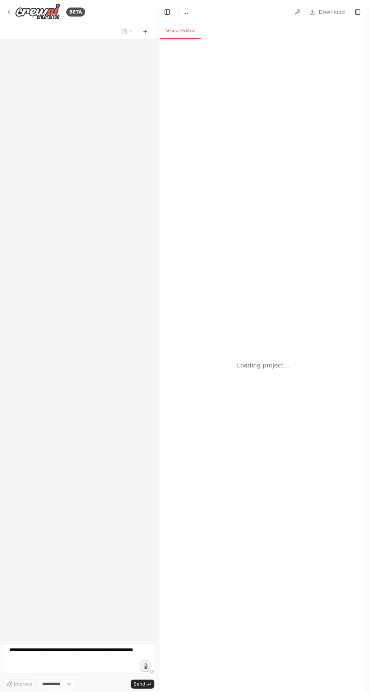
select select "****"
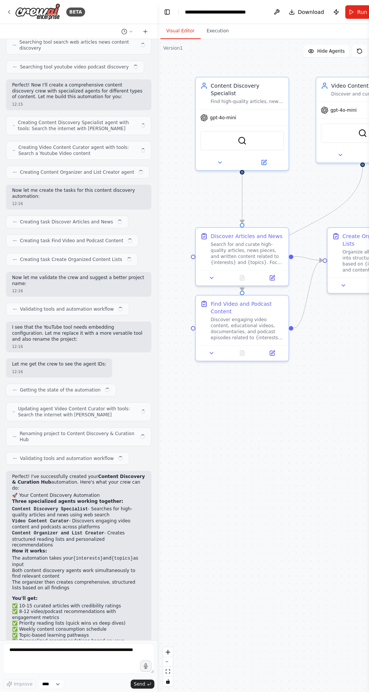
scroll to position [134, 0]
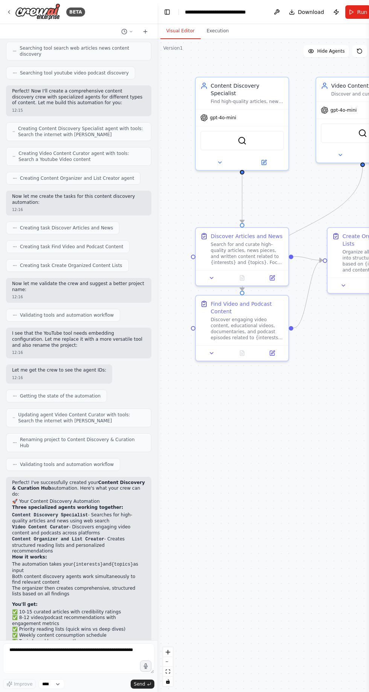
click at [345, 15] on button "Run" at bounding box center [357, 12] width 25 height 14
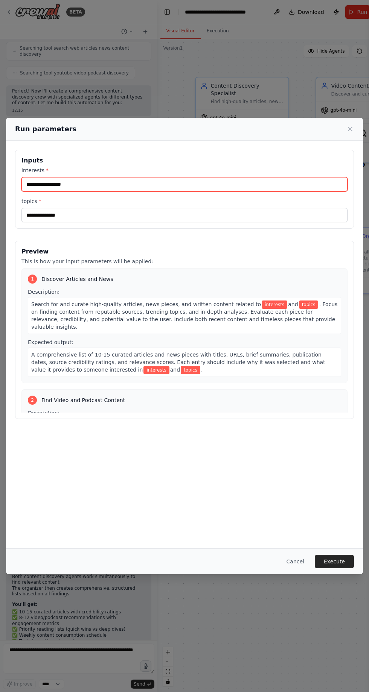
click at [35, 177] on input "interests *" at bounding box center [184, 184] width 326 height 14
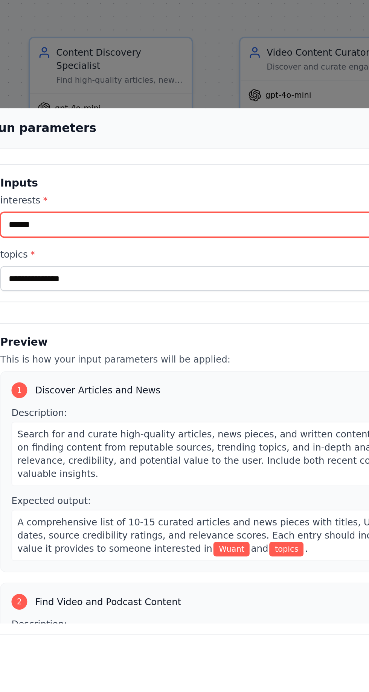
type input "*******"
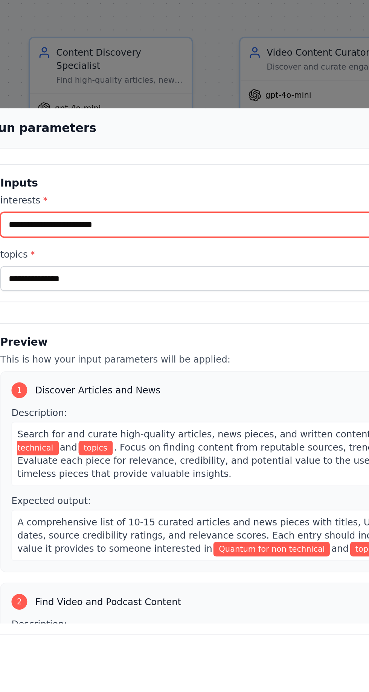
type input "**********"
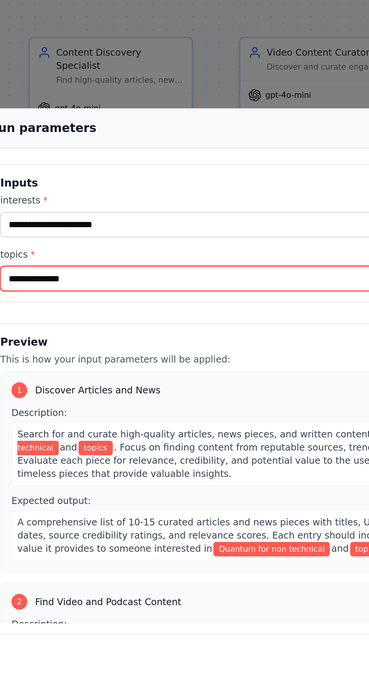
click at [42, 208] on input "topics *" at bounding box center [184, 215] width 326 height 14
type input "***"
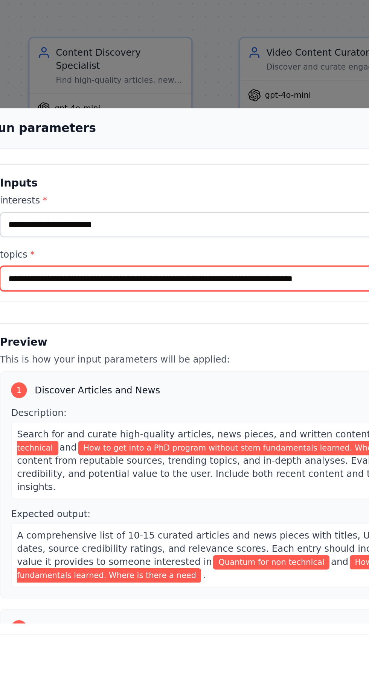
type input "**********"
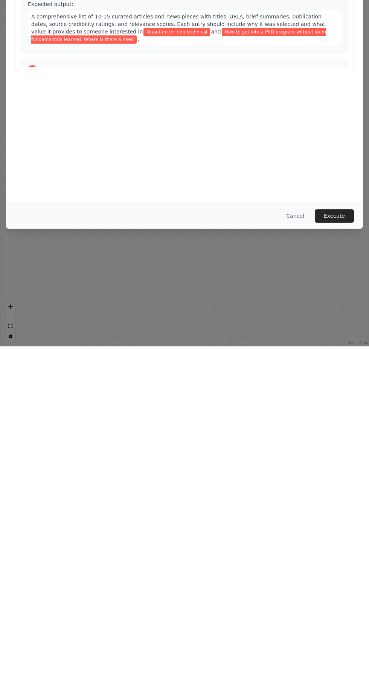
scroll to position [50, 0]
click at [342, 569] on button "Execute" at bounding box center [334, 562] width 39 height 14
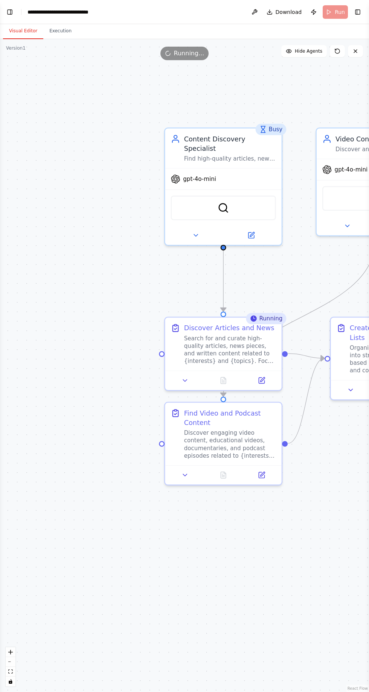
scroll to position [0, 0]
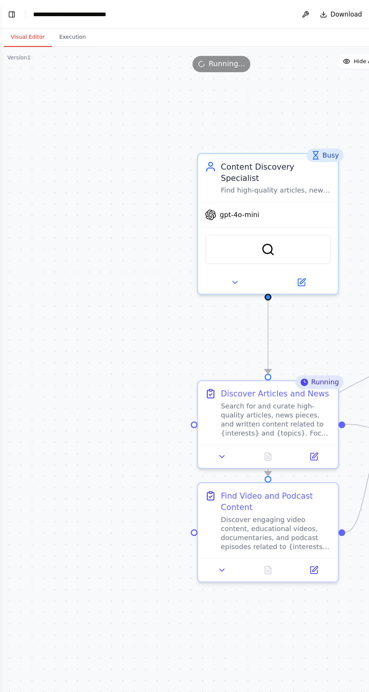
click at [19, 58] on div "Running..." at bounding box center [184, 54] width 369 height 14
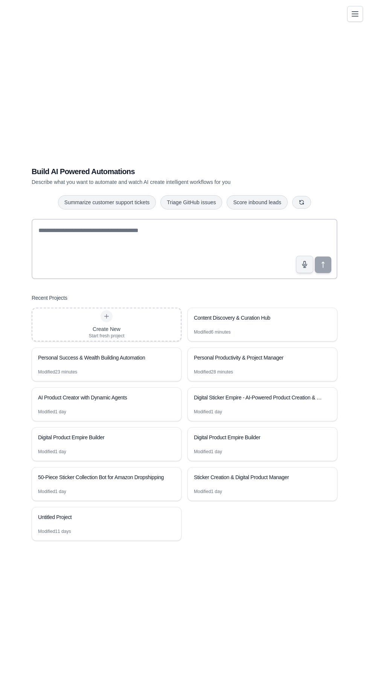
click at [158, 363] on div "Personal Success & Wealth Building Automation" at bounding box center [102, 358] width 129 height 9
click at [142, 369] on div "Personal Success & Wealth Building Automation" at bounding box center [106, 358] width 149 height 21
click at [137, 409] on div "AI Product Creator with Dynamic Agents" at bounding box center [106, 398] width 149 height 21
click at [138, 421] on div "Modified 1 day" at bounding box center [106, 415] width 149 height 12
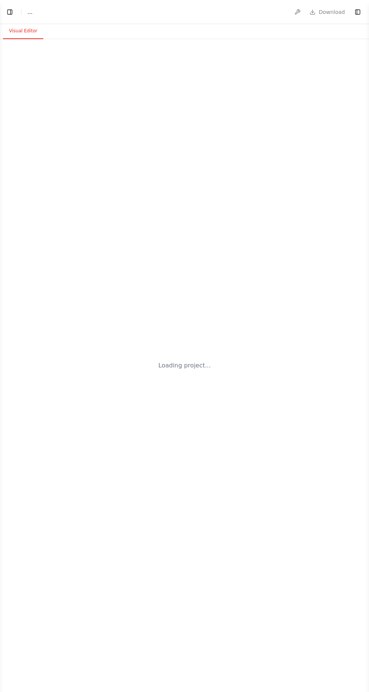
select select "****"
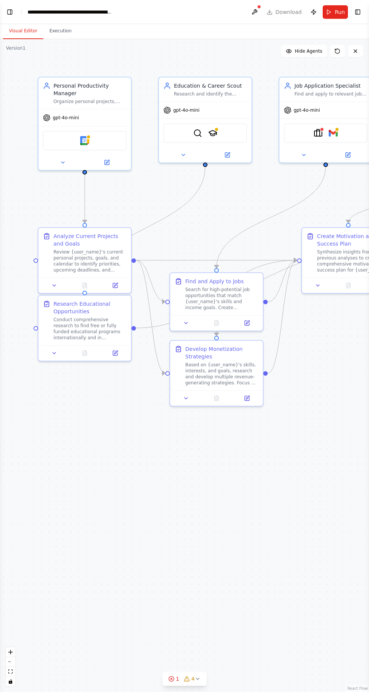
scroll to position [658, 0]
click at [330, 6] on button "Run" at bounding box center [334, 12] width 25 height 14
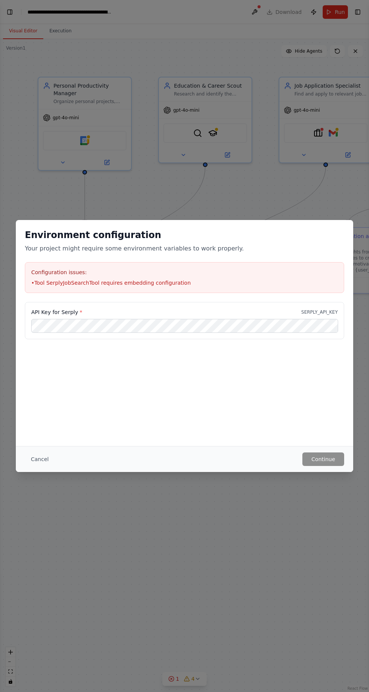
click at [35, 461] on button "Cancel" at bounding box center [40, 460] width 30 height 14
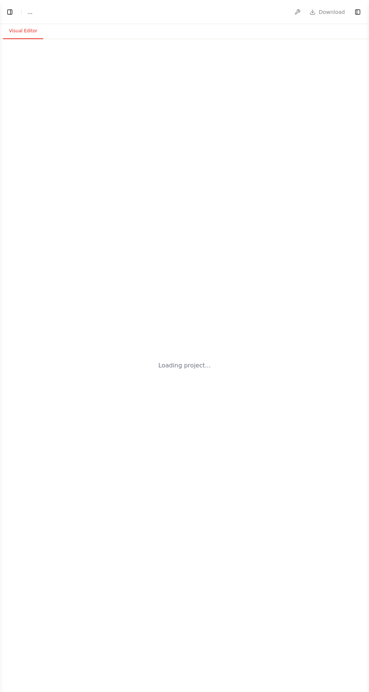
select select "****"
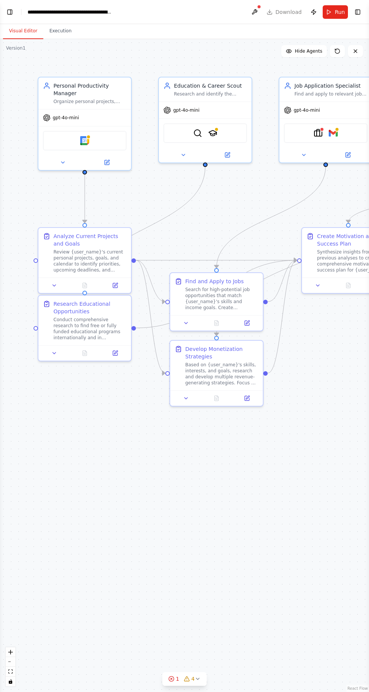
scroll to position [658, 0]
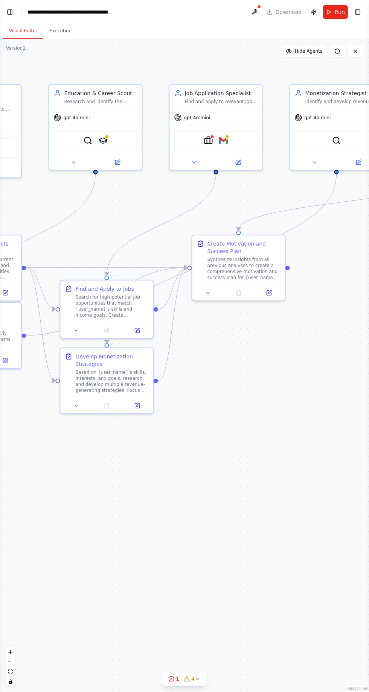
click at [357, 11] on button "Toggle Right Sidebar" at bounding box center [357, 12] width 11 height 11
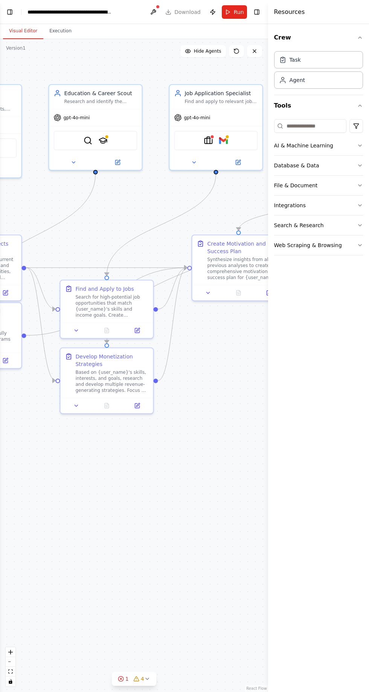
click at [202, 43] on div ".deletable-edge-delete-btn { width: 20px; height: 20px; border: 0px solid #ffff…" at bounding box center [134, 365] width 268 height 653
click at [41, 13] on div "**********" at bounding box center [69, 12] width 85 height 8
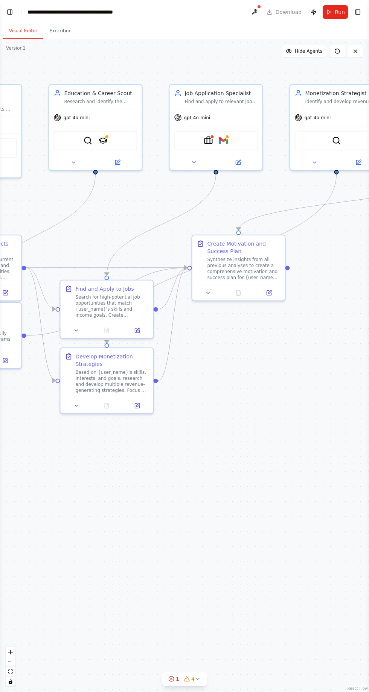
click at [9, 14] on button "Toggle Left Sidebar" at bounding box center [10, 12] width 11 height 11
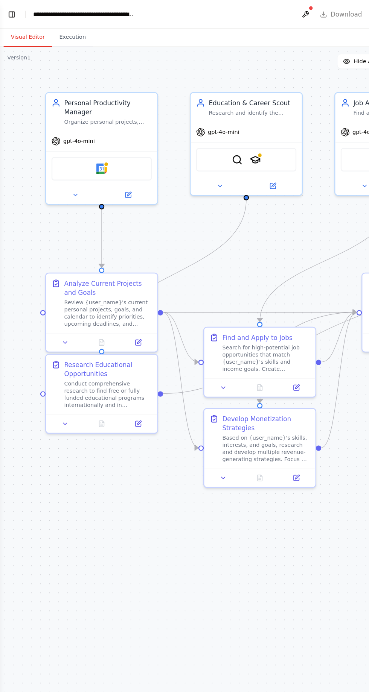
scroll to position [658, 0]
click at [11, 13] on button "Toggle Left Sidebar" at bounding box center [10, 12] width 11 height 11
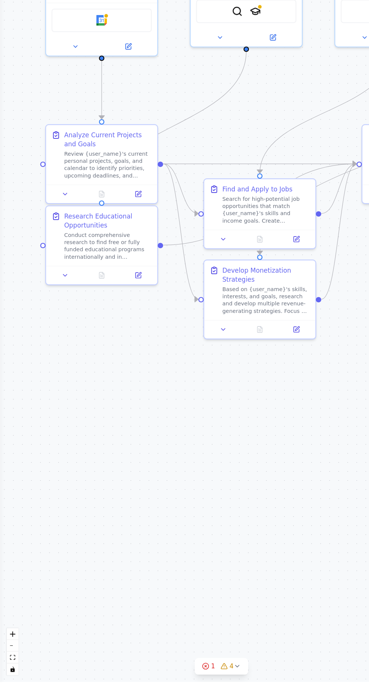
scroll to position [608, 0]
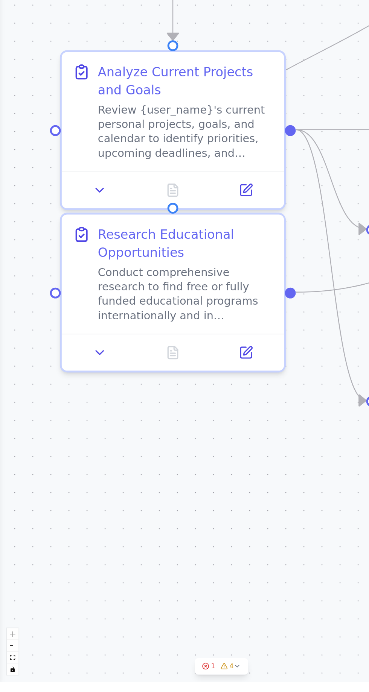
click at [18, 245] on div ".deletable-edge-delete-btn { width: 20px; height: 20px; border: 0px solid #ffff…" at bounding box center [184, 365] width 369 height 653
click at [19, 292] on div ".deletable-edge-delete-btn { width: 20px; height: 20px; border: 0px solid #ffff…" at bounding box center [184, 365] width 369 height 653
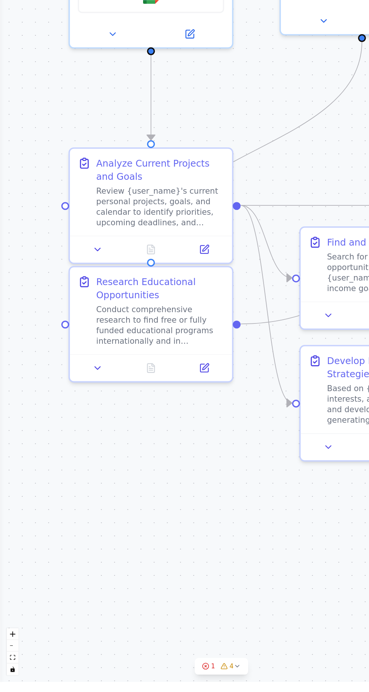
click at [146, 653] on div ".deletable-edge-delete-btn { width: 20px; height: 20px; border: 0px solid #ffff…" at bounding box center [184, 365] width 369 height 653
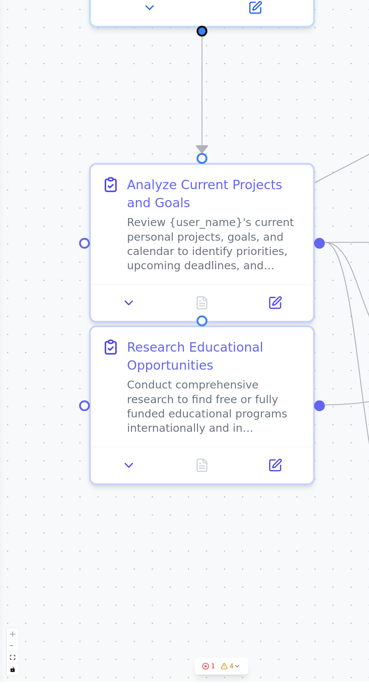
scroll to position [0, 0]
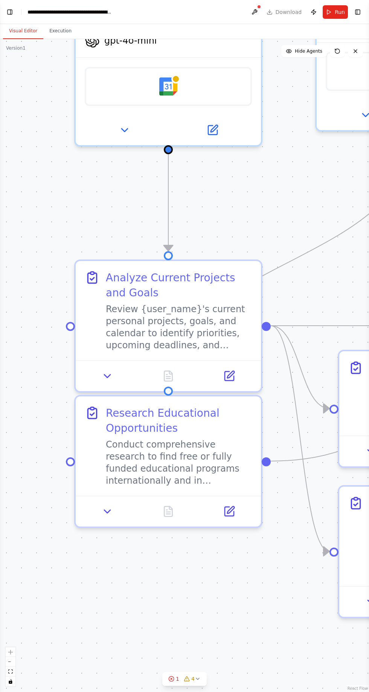
click at [21, 102] on div ".deletable-edge-delete-btn { width: 20px; height: 20px; border: 0px solid #ffff…" at bounding box center [184, 365] width 369 height 653
click at [14, 15] on button "Toggle Left Sidebar" at bounding box center [10, 12] width 11 height 11
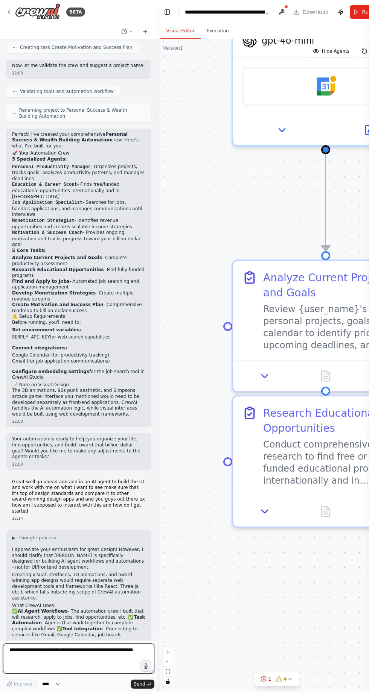
click at [104, 674] on textarea at bounding box center [78, 659] width 151 height 30
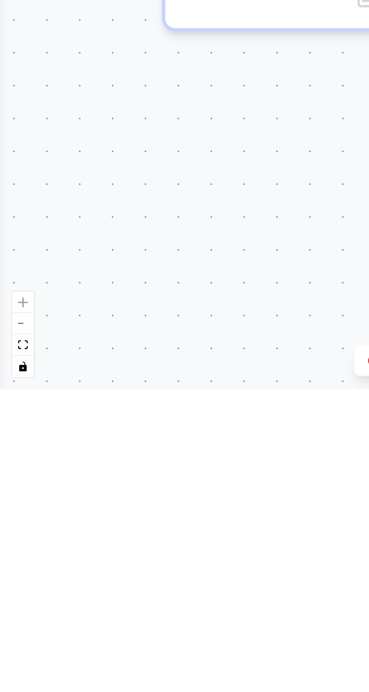
scroll to position [658, 0]
type textarea "**********"
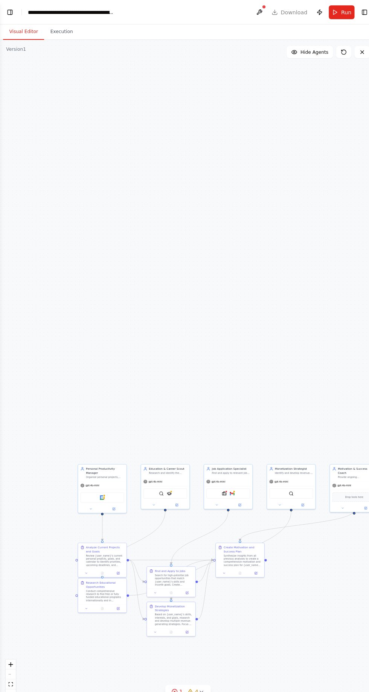
scroll to position [0, 0]
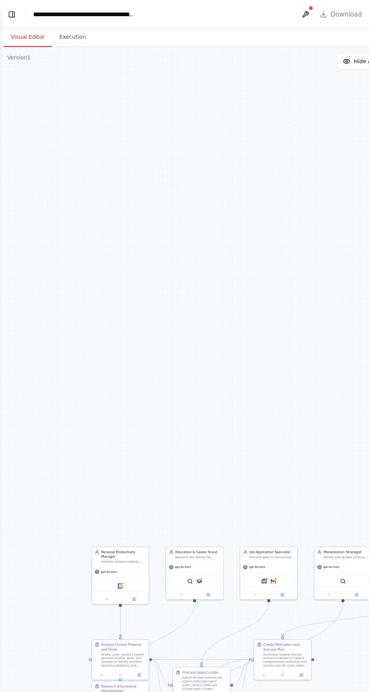
click at [13, 93] on div ".deletable-edge-delete-btn { width: 20px; height: 20px; border: 0px solid #ffff…" at bounding box center [184, 365] width 369 height 653
click at [9, 10] on button "Toggle Left Sidebar" at bounding box center [10, 12] width 11 height 11
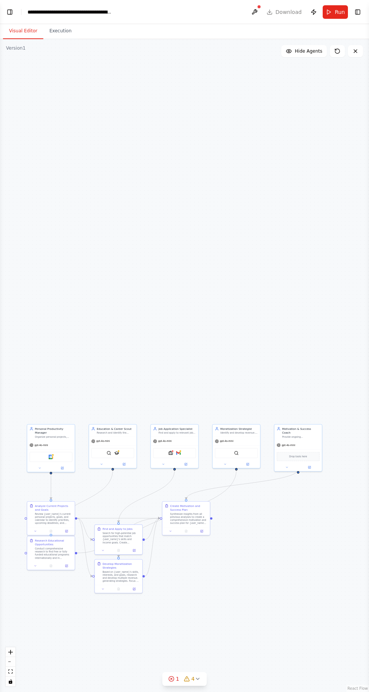
click at [9, 8] on button "Toggle Left Sidebar" at bounding box center [10, 12] width 11 height 11
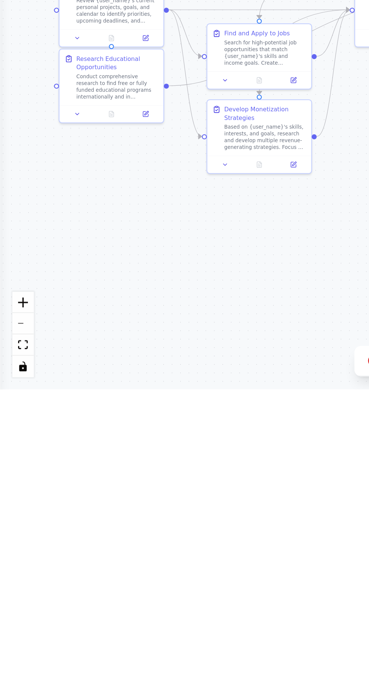
scroll to position [799, 0]
click at [3, 539] on div ".deletable-edge-delete-btn { width: 20px; height: 20px; border: 0px solid #ffff…" at bounding box center [184, 365] width 369 height 653
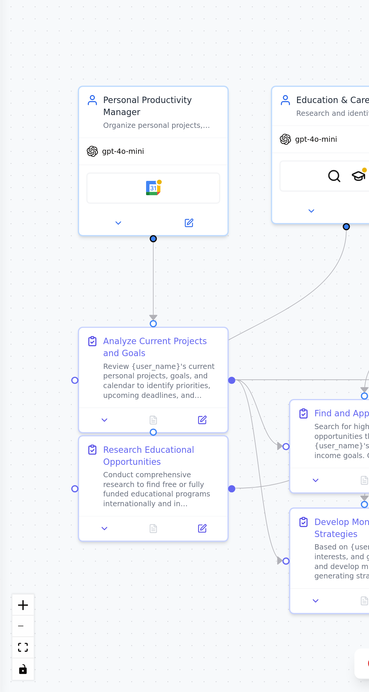
click at [6, 396] on div ".deletable-edge-delete-btn { width: 20px; height: 20px; border: 0px solid #ffff…" at bounding box center [184, 365] width 369 height 653
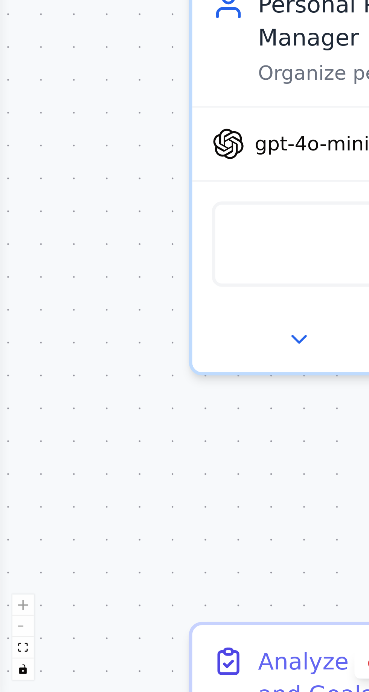
scroll to position [926, 0]
click at [24, 420] on div ".deletable-edge-delete-btn { width: 20px; height: 20px; border: 0px solid #ffff…" at bounding box center [184, 365] width 369 height 653
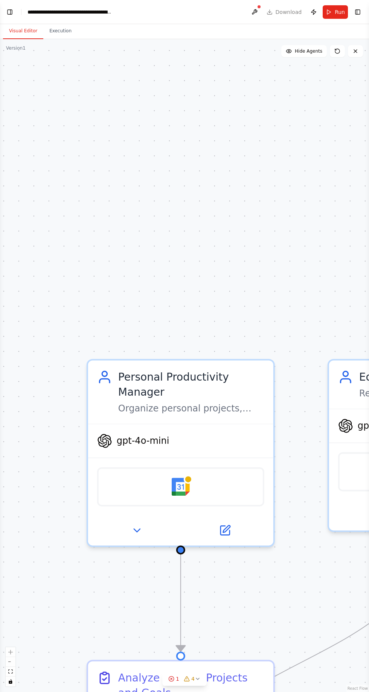
click at [41, 70] on div ".deletable-edge-delete-btn { width: 20px; height: 20px; border: 0px solid #ffff…" at bounding box center [184, 365] width 369 height 653
click at [41, 78] on div ".deletable-edge-delete-btn { width: 20px; height: 20px; border: 0px solid #ffff…" at bounding box center [184, 365] width 369 height 653
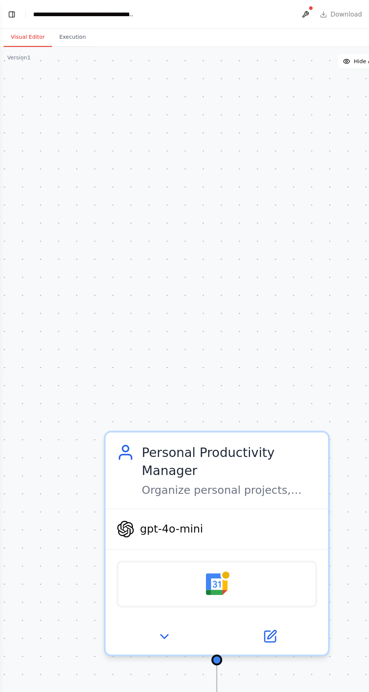
scroll to position [980, 0]
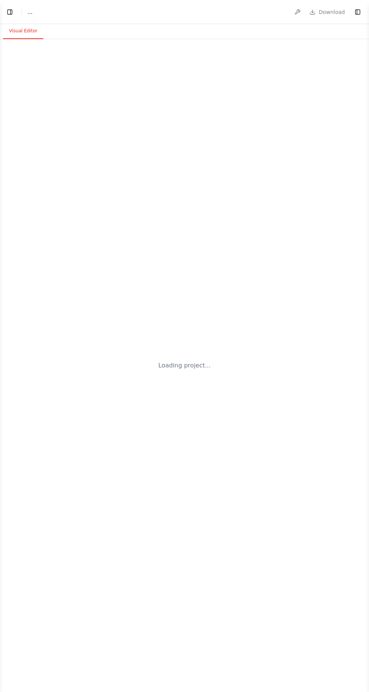
select select "****"
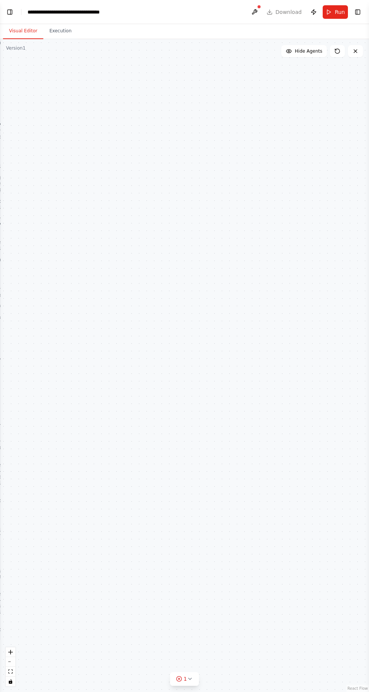
scroll to position [24928, 0]
click at [6, 8] on button "Toggle Left Sidebar" at bounding box center [10, 12] width 11 height 11
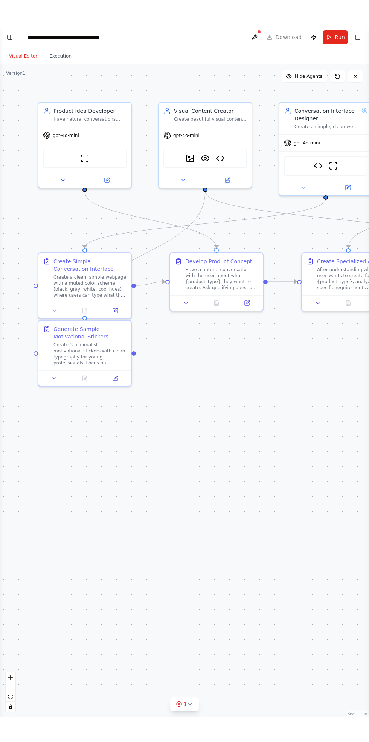
scroll to position [24878, 0]
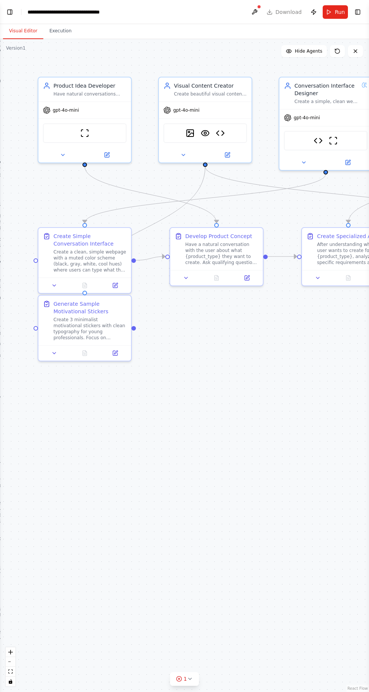
click at [8, 11] on button "Toggle Left Sidebar" at bounding box center [10, 12] width 11 height 11
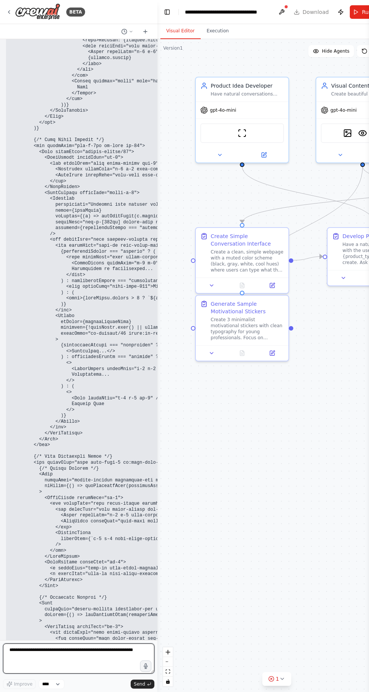
click at [112, 674] on textarea at bounding box center [78, 659] width 151 height 30
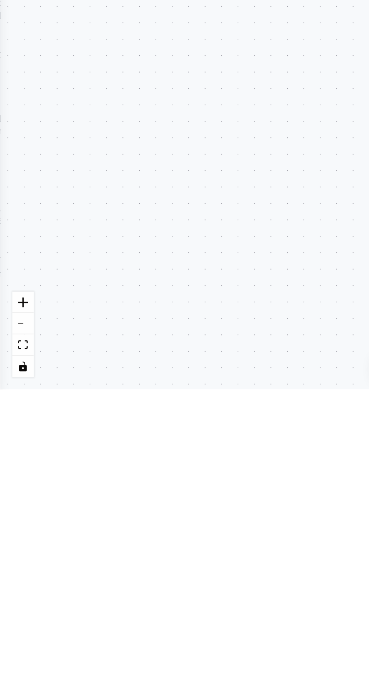
scroll to position [24928, 0]
click at [76, 658] on div ".deletable-edge-delete-btn { width: 20px; height: 20px; border: 0px solid #ffff…" at bounding box center [184, 365] width 369 height 653
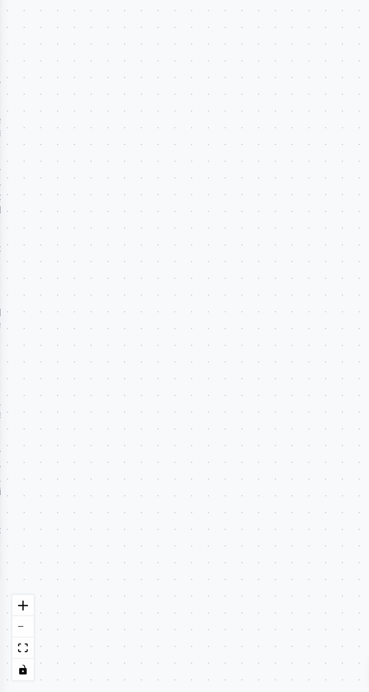
click at [14, 415] on div ".deletable-edge-delete-btn { width: 20px; height: 20px; border: 0px solid #ffff…" at bounding box center [184, 365] width 369 height 653
click at [10, 382] on div ".deletable-edge-delete-btn { width: 20px; height: 20px; border: 0px solid #ffff…" at bounding box center [184, 365] width 369 height 653
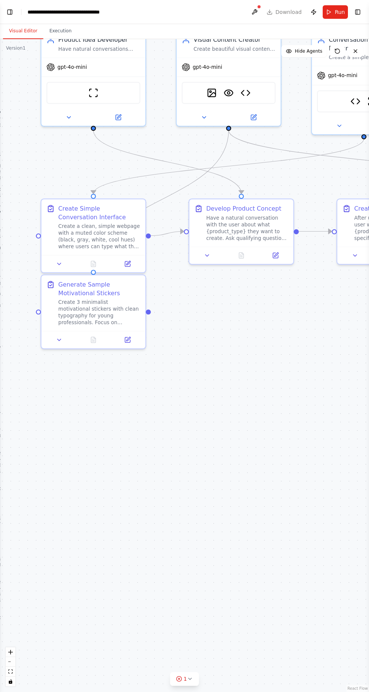
click at [27, 83] on div ".deletable-edge-delete-btn { width: 20px; height: 20px; border: 0px solid #ffff…" at bounding box center [184, 365] width 369 height 653
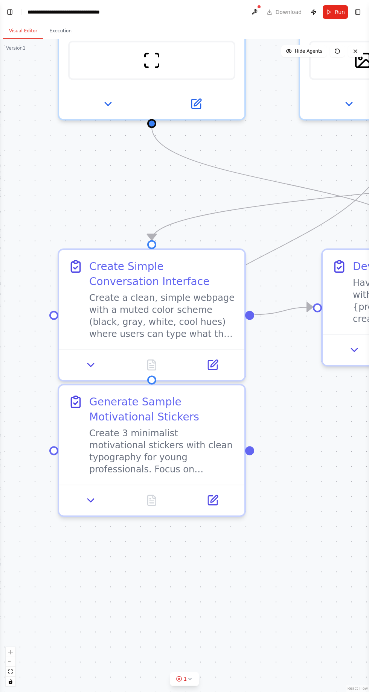
click at [18, 85] on div ".deletable-edge-delete-btn { width: 20px; height: 20px; border: 0px solid #ffff…" at bounding box center [184, 365] width 369 height 653
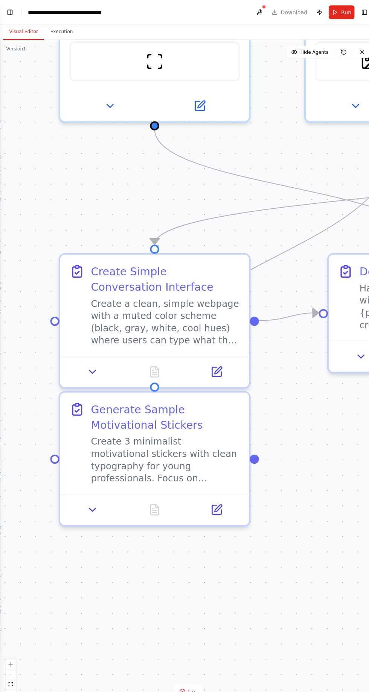
scroll to position [0, 0]
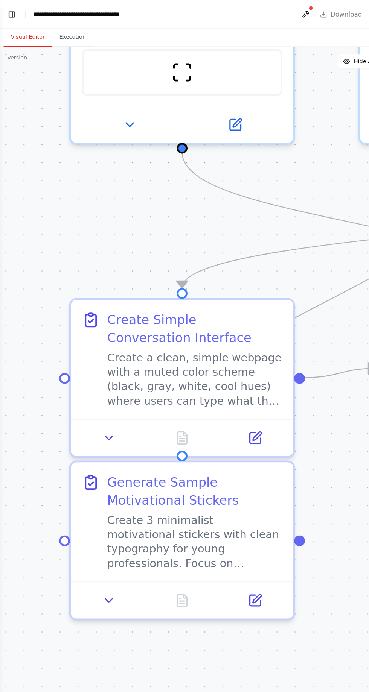
click at [17, 70] on div ".deletable-edge-delete-btn { width: 20px; height: 20px; border: 0px solid #ffff…" at bounding box center [184, 365] width 369 height 653
click at [13, 8] on button "Toggle Left Sidebar" at bounding box center [10, 12] width 11 height 11
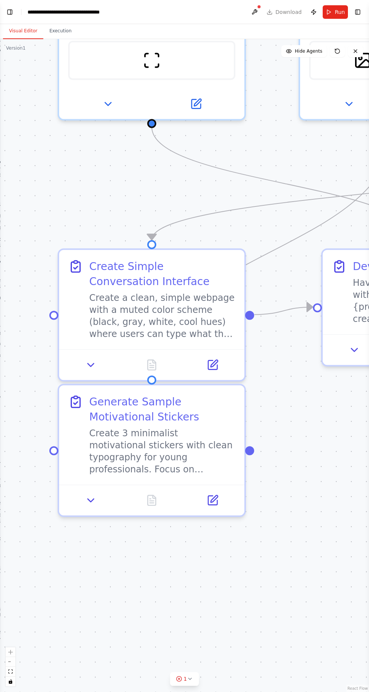
click at [8, 7] on button "Toggle Left Sidebar" at bounding box center [10, 12] width 11 height 11
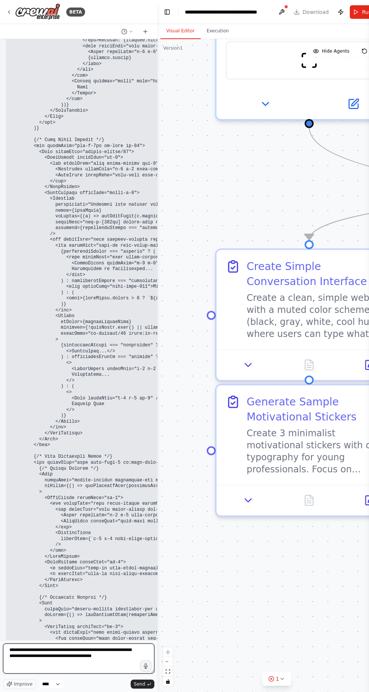
click at [119, 674] on textarea "**********" at bounding box center [78, 659] width 151 height 30
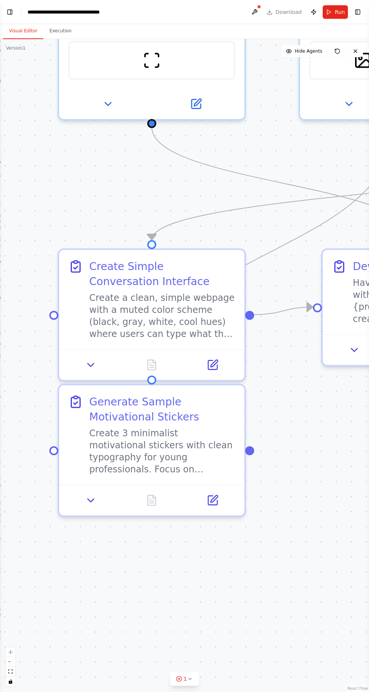
scroll to position [50, 0]
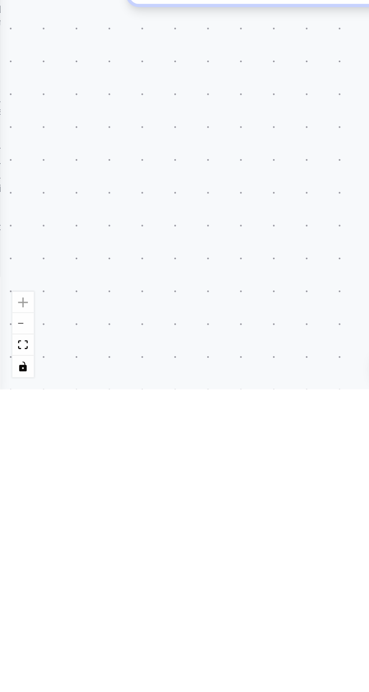
type textarea "**********"
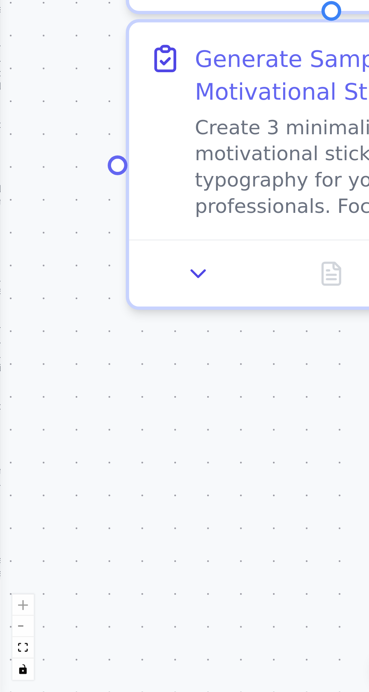
click at [65, 430] on div "Generate Sample Motivational Stickers Create 3 minimalist motivational stickers…" at bounding box center [151, 434] width 185 height 99
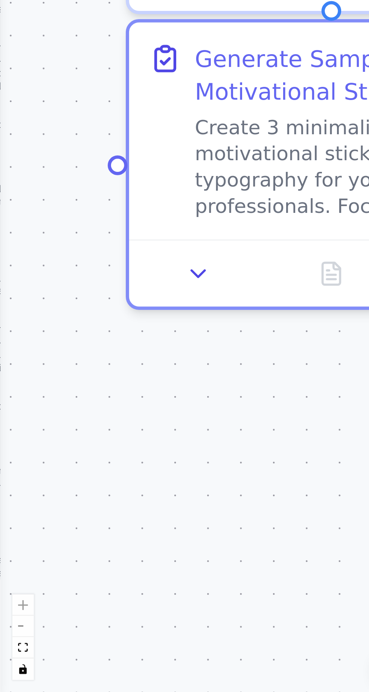
click at [35, 437] on div ".deletable-edge-delete-btn { width: 20px; height: 20px; border: 0px solid #ffff…" at bounding box center [184, 365] width 369 height 653
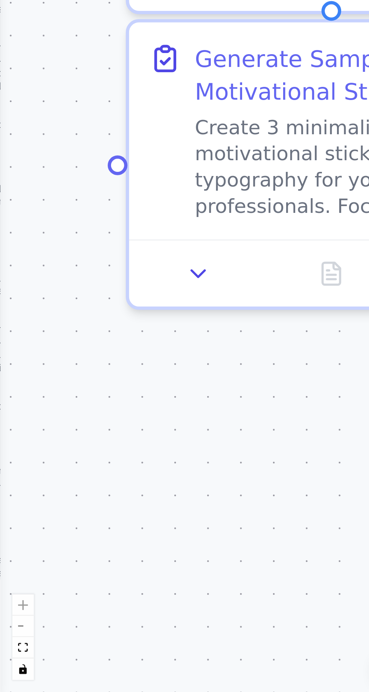
scroll to position [50, 0]
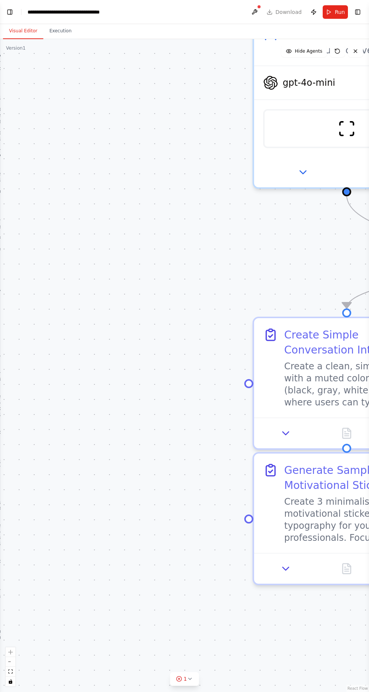
click at [81, 123] on div ".deletable-edge-delete-btn { width: 20px; height: 20px; border: 0px solid #ffff…" at bounding box center [184, 365] width 369 height 653
click at [102, 234] on div ".deletable-edge-delete-btn { width: 20px; height: 20px; border: 0px solid #ffff…" at bounding box center [184, 365] width 369 height 653
click at [98, 132] on div ".deletable-edge-delete-btn { width: 20px; height: 20px; border: 0px solid #ffff…" at bounding box center [184, 365] width 369 height 653
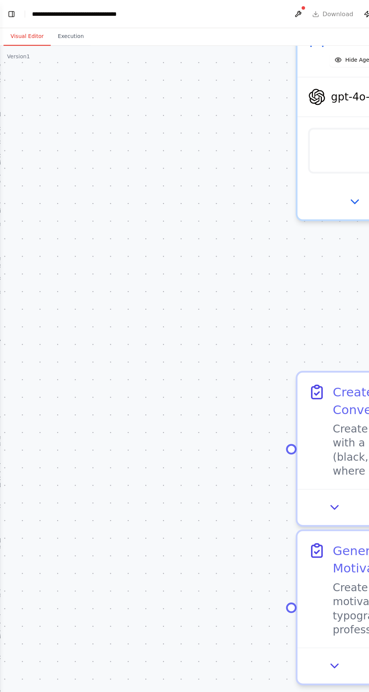
scroll to position [0, 0]
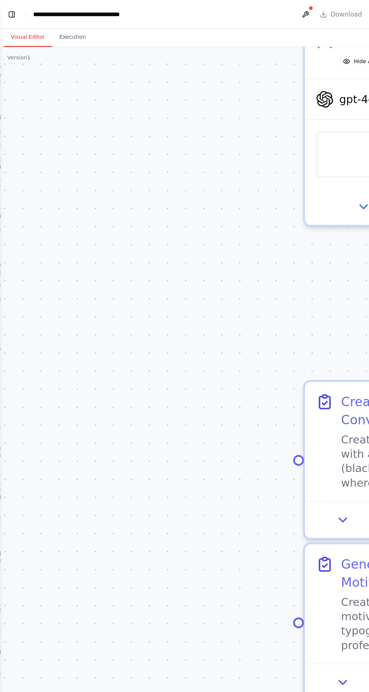
click at [16, 26] on button "Visual Editor" at bounding box center [23, 31] width 40 height 16
click at [12, 12] on button "Toggle Left Sidebar" at bounding box center [10, 12] width 11 height 11
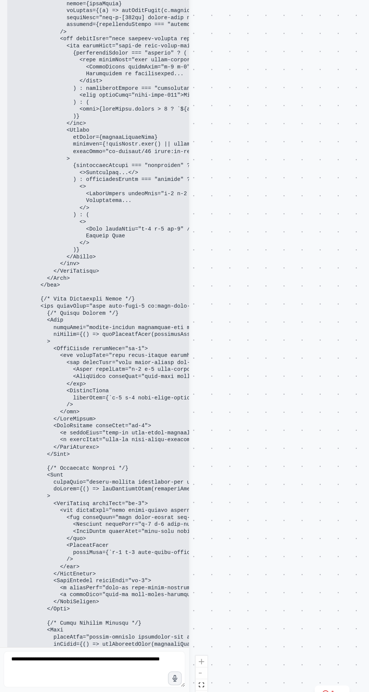
scroll to position [24934, 0]
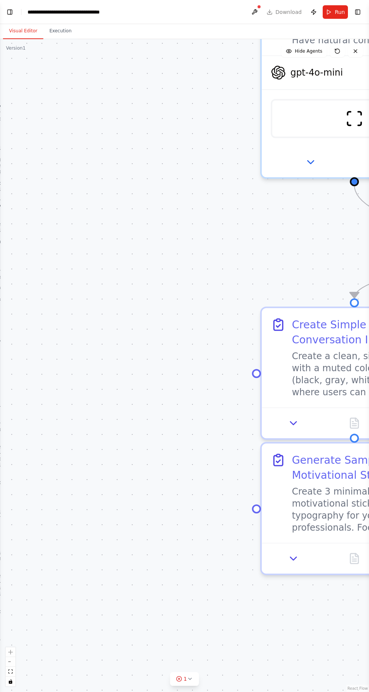
click at [6, 15] on button "Toggle Left Sidebar" at bounding box center [10, 12] width 11 height 11
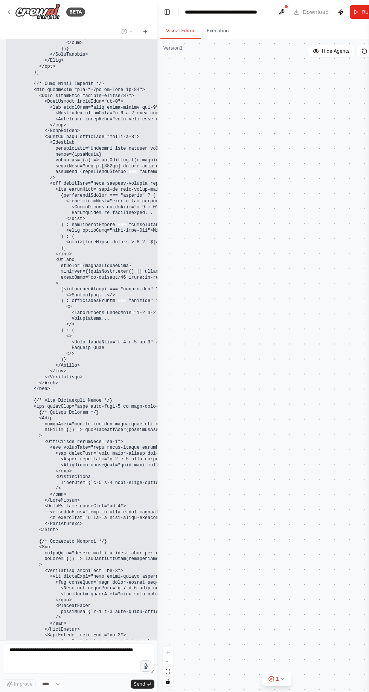
scroll to position [24984, 0]
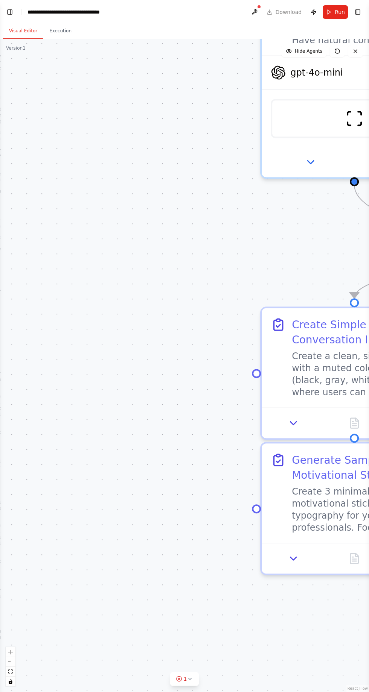
click at [9, 13] on button "Toggle Left Sidebar" at bounding box center [10, 12] width 11 height 11
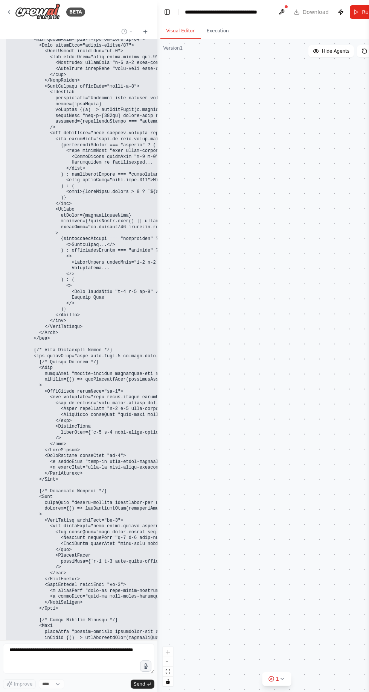
click at [155, 19] on div at bounding box center [155, 346] width 3 height 692
click at [155, 20] on div at bounding box center [155, 346] width 3 height 692
click at [169, 12] on button "Toggle Left Sidebar" at bounding box center [167, 12] width 11 height 11
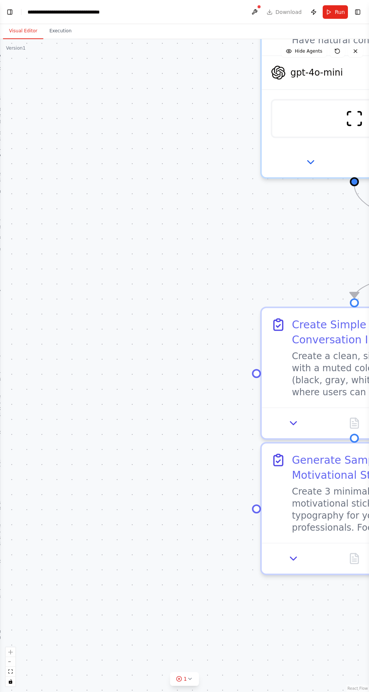
click at [357, 14] on button "Toggle Right Sidebar" at bounding box center [357, 12] width 11 height 11
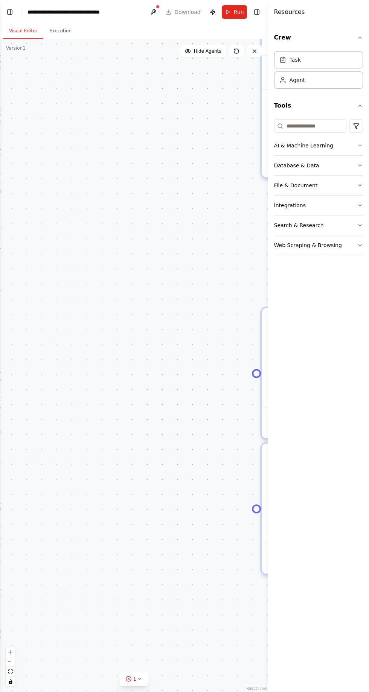
click at [321, 88] on div "Agent" at bounding box center [318, 79] width 89 height 17
click at [327, 64] on div "Task" at bounding box center [318, 59] width 89 height 17
click at [288, 12] on h4 "Resources" at bounding box center [289, 12] width 31 height 9
click at [307, 17] on div "Resources" at bounding box center [318, 12] width 101 height 24
click at [212, 14] on button "Publish" at bounding box center [213, 12] width 12 height 14
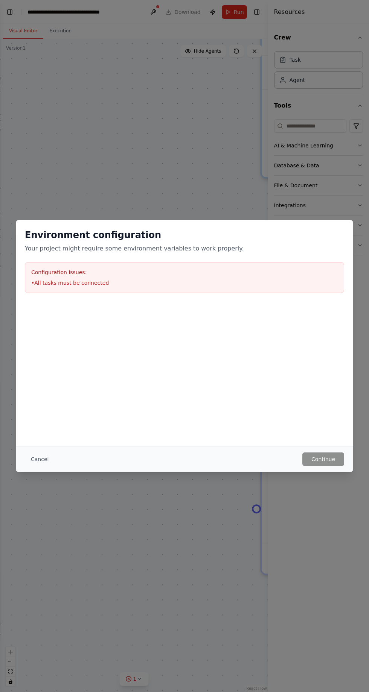
click at [43, 463] on button "Cancel" at bounding box center [40, 460] width 30 height 14
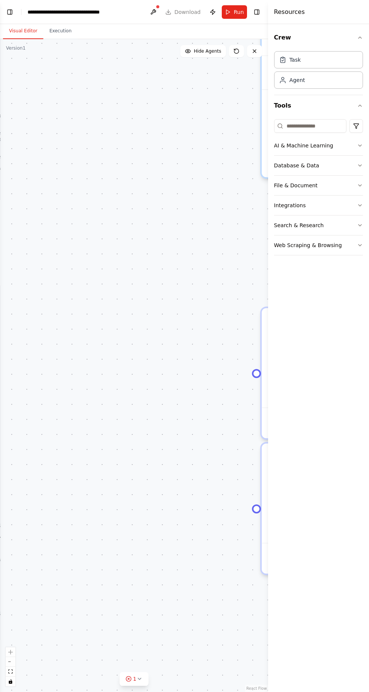
click at [9, 15] on button "Toggle Left Sidebar" at bounding box center [10, 12] width 11 height 11
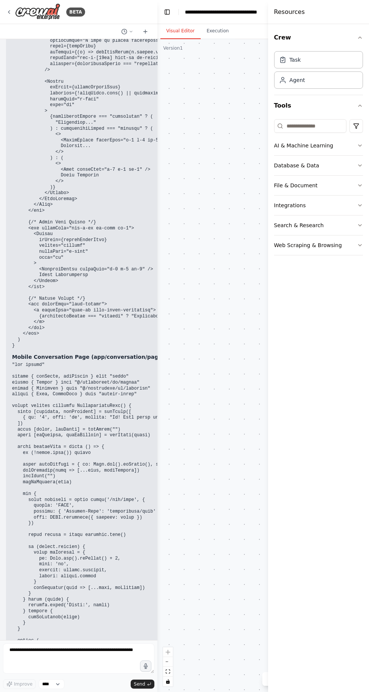
click at [135, 32] on button at bounding box center [127, 31] width 18 height 9
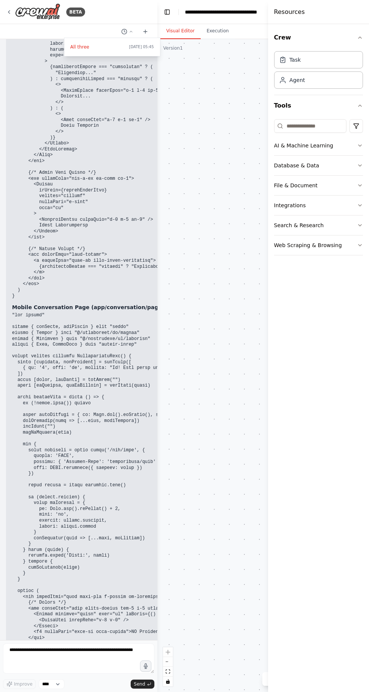
scroll to position [26747, 0]
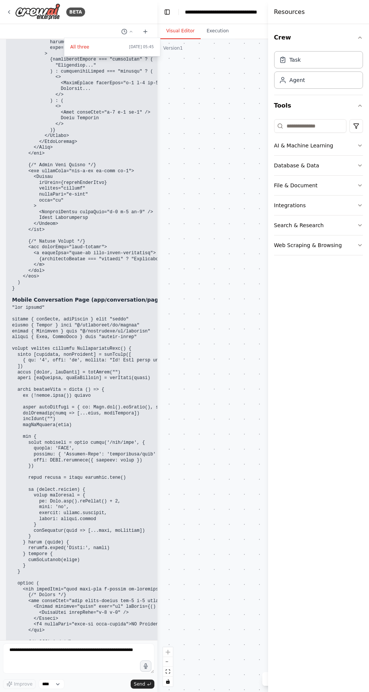
click at [65, 46] on div "All three Yesterday 05:45" at bounding box center [112, 47] width 96 height 18
click at [76, 49] on span "All three" at bounding box center [98, 47] width 56 height 6
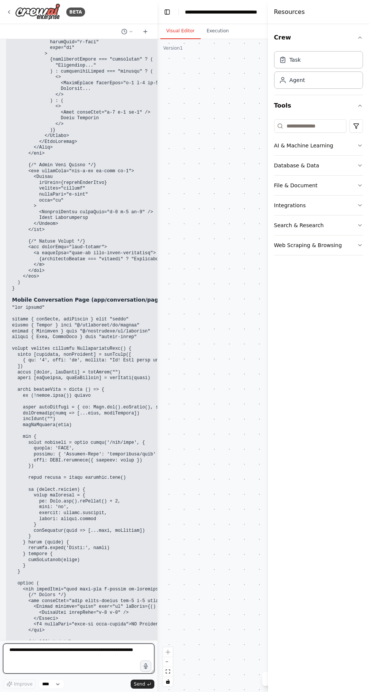
click at [113, 651] on textarea at bounding box center [78, 659] width 151 height 30
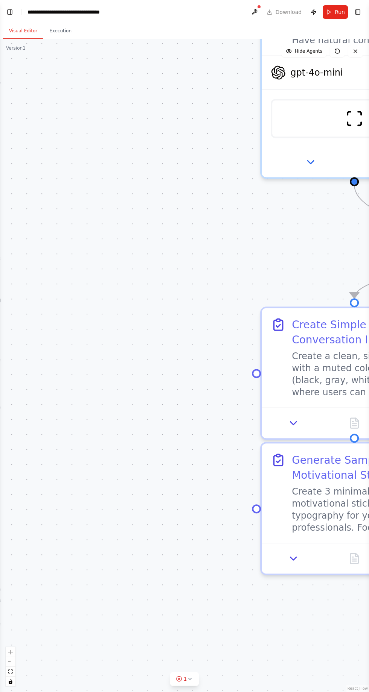
scroll to position [50, 0]
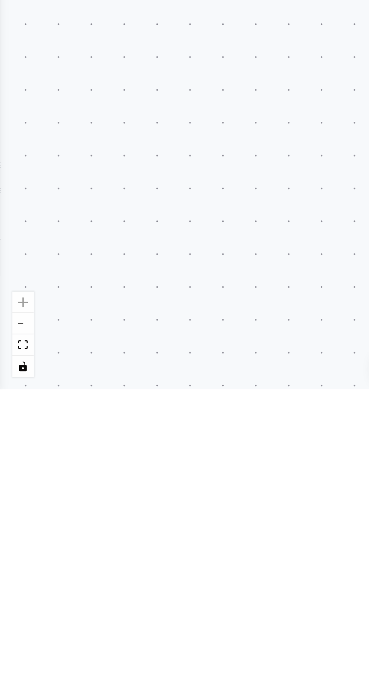
type textarea "**********"
click at [8, 579] on div ".deletable-edge-delete-btn { width: 20px; height: 20px; border: 0px solid #ffff…" at bounding box center [184, 365] width 369 height 653
click at [11, 591] on div ".deletable-edge-delete-btn { width: 20px; height: 20px; border: 0px solid #ffff…" at bounding box center [184, 365] width 369 height 653
click at [9, 588] on div ".deletable-edge-delete-btn { width: 20px; height: 20px; border: 0px solid #ffff…" at bounding box center [184, 365] width 369 height 653
click at [11, 538] on div ".deletable-edge-delete-btn { width: 20px; height: 20px; border: 0px solid #ffff…" at bounding box center [184, 365] width 369 height 653
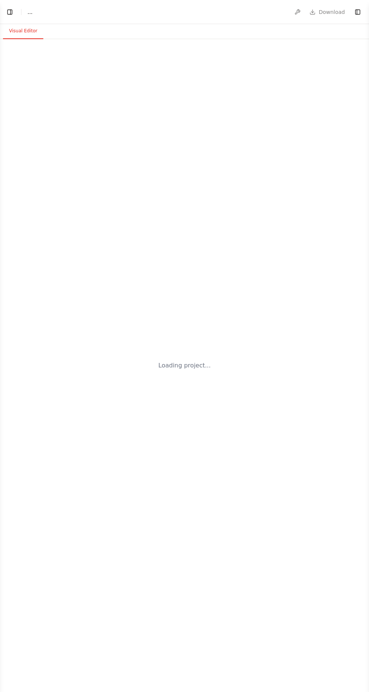
select select "****"
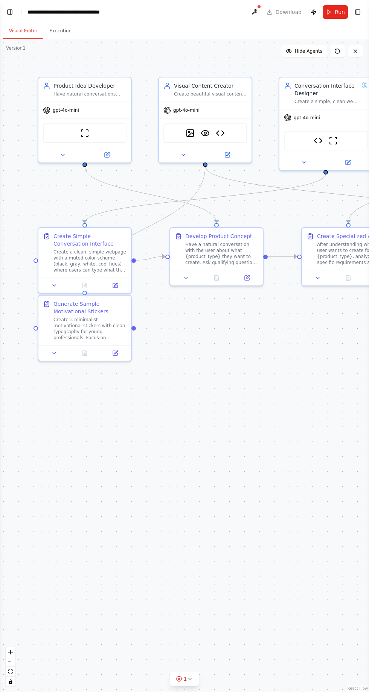
click at [13, 16] on button "Toggle Left Sidebar" at bounding box center [10, 12] width 11 height 11
click at [104, 332] on div "Create 3 minimalist motivational stickers with clean typography for young profe…" at bounding box center [89, 329] width 73 height 24
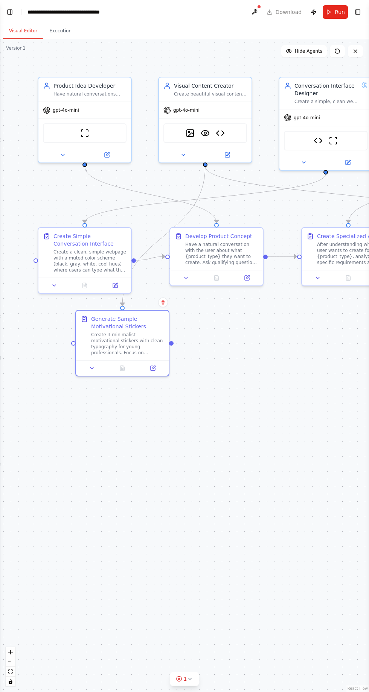
scroll to position [26696, 0]
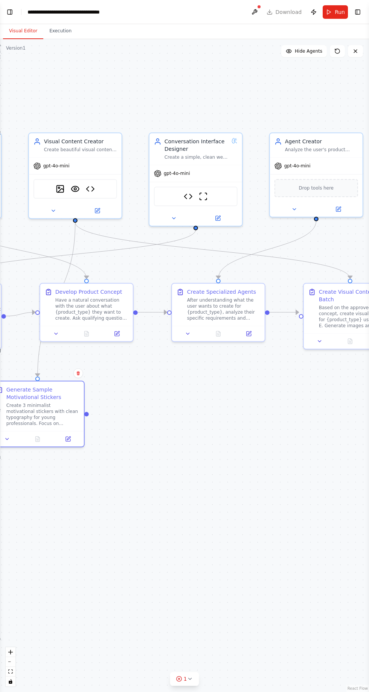
click at [88, 414] on div at bounding box center [86, 414] width 5 height 5
click at [85, 164] on div "gpt-4o-mini" at bounding box center [75, 166] width 93 height 17
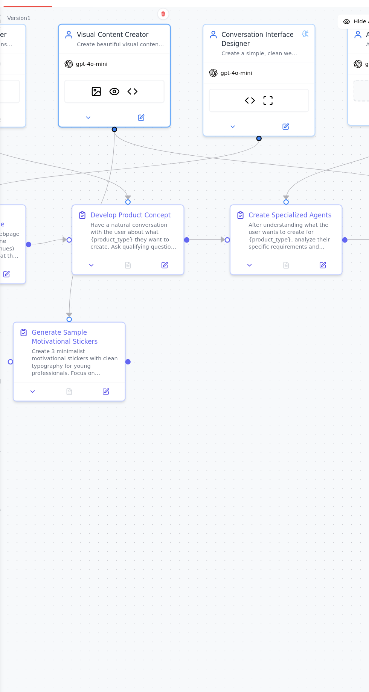
click at [106, 334] on div at bounding box center [106, 334] width 5 height 5
click at [114, 90] on div "gpt-4o-mini" at bounding box center [95, 86] width 93 height 17
click at [26, 360] on icon at bounding box center [27, 360] width 6 height 6
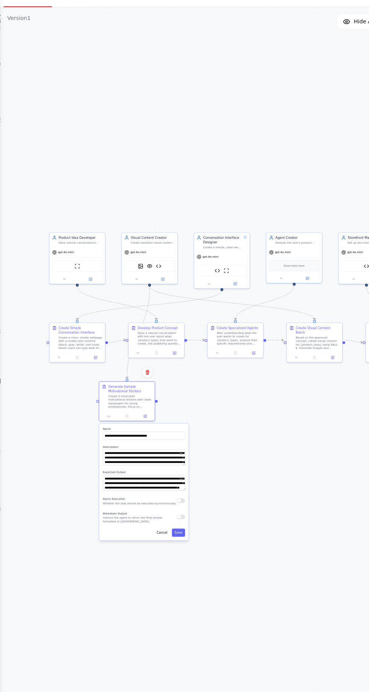
click at [105, 483] on div "**********" at bounding box center [120, 434] width 75 height 97
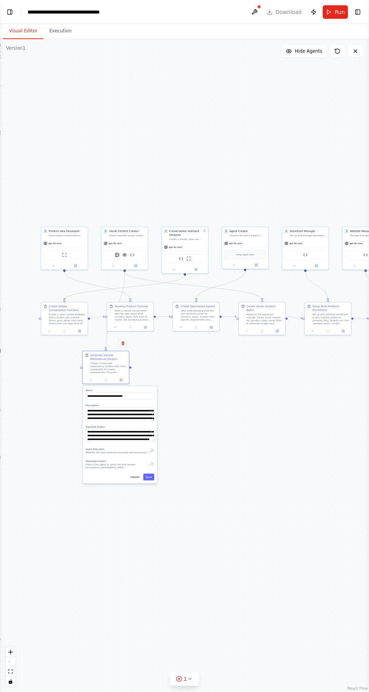
click at [151, 482] on div "**********" at bounding box center [120, 434] width 75 height 97
click at [149, 480] on button "Save" at bounding box center [148, 477] width 11 height 7
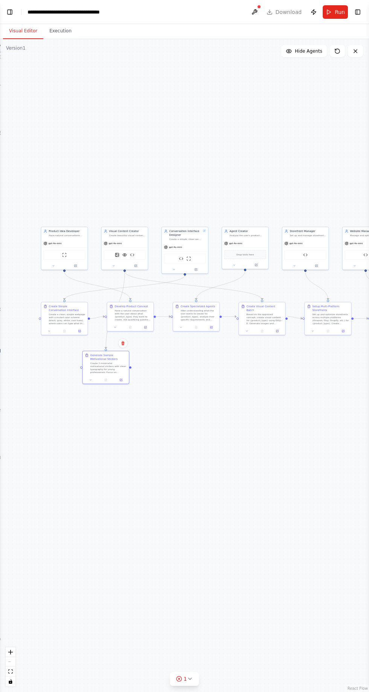
click at [340, 12] on span "Run" at bounding box center [340, 12] width 10 height 8
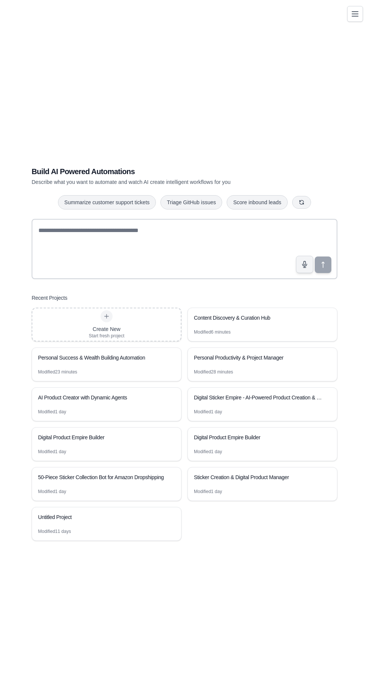
click at [157, 421] on div "Modified 1 day" at bounding box center [106, 415] width 149 height 12
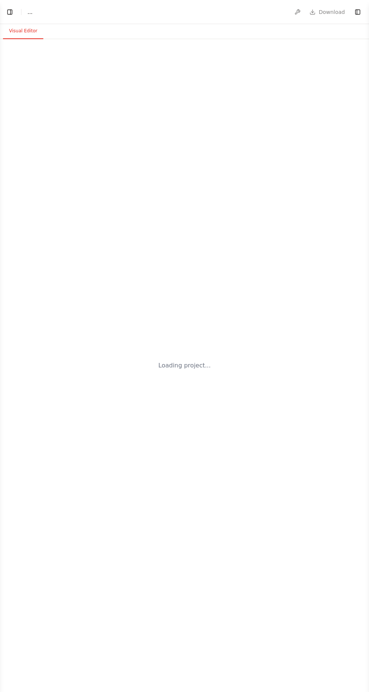
select select "****"
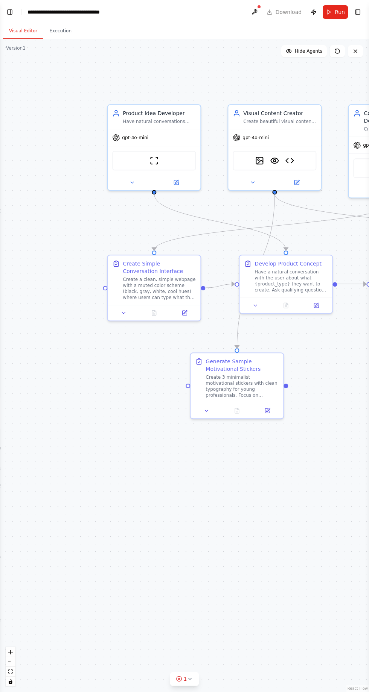
click at [12, 27] on button "Visual Editor" at bounding box center [23, 31] width 40 height 16
click at [12, 12] on button "Toggle Left Sidebar" at bounding box center [10, 12] width 11 height 11
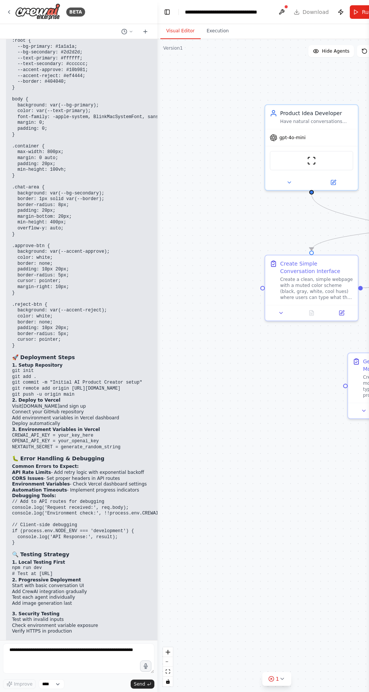
scroll to position [7439, 0]
copy code "Create a simple conversation interface for an AI product creator with these req…"
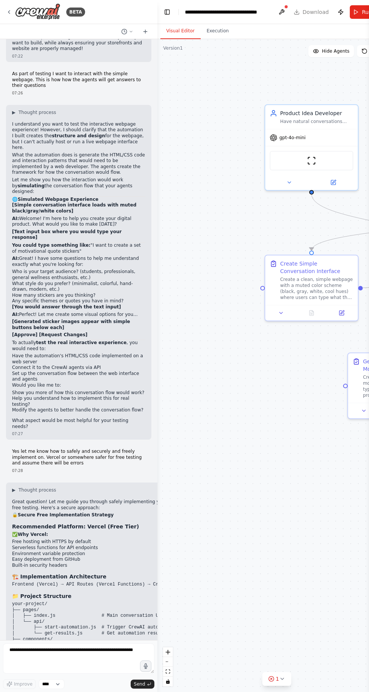
scroll to position [6211, 0]
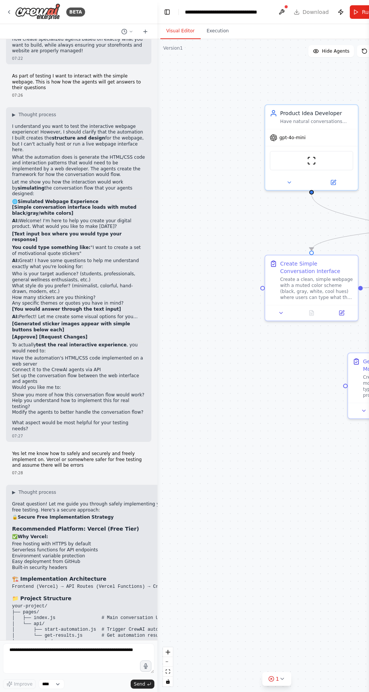
click at [113, 651] on textarea at bounding box center [78, 659] width 151 height 30
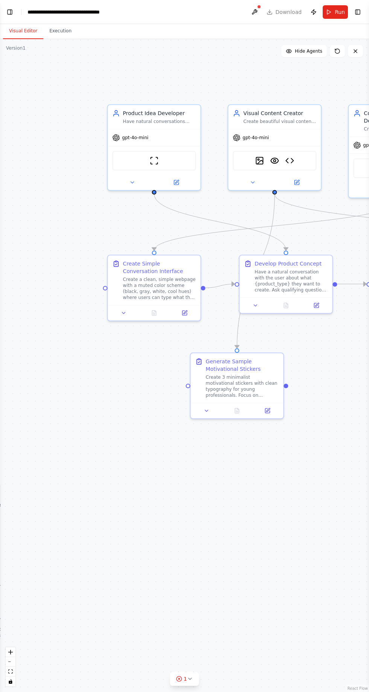
scroll to position [50, 0]
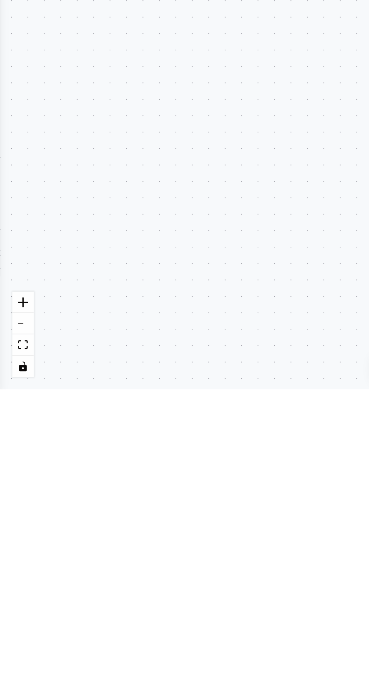
type textarea "**********"
click at [10, 549] on div ".deletable-edge-delete-btn { width: 20px; height: 20px; border: 0px solid #ffff…" at bounding box center [184, 365] width 369 height 653
click at [9, 537] on div ".deletable-edge-delete-btn { width: 20px; height: 20px; border: 0px solid #ffff…" at bounding box center [184, 365] width 369 height 653
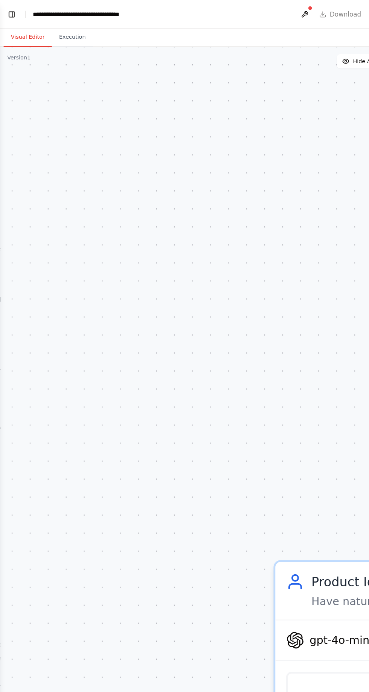
scroll to position [0, 0]
click at [29, 62] on div ".deletable-edge-delete-btn { width: 20px; height: 20px; border: 0px solid #ffff…" at bounding box center [184, 365] width 369 height 653
click at [10, 12] on button "Toggle Left Sidebar" at bounding box center [10, 12] width 11 height 11
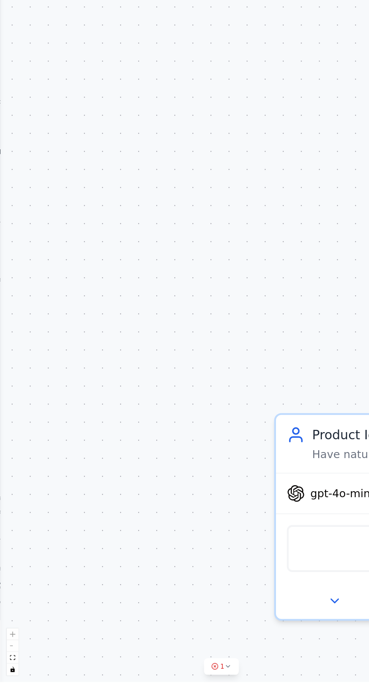
scroll to position [26747, 0]
click at [14, 226] on div ".deletable-edge-delete-btn { width: 20px; height: 20px; border: 0px solid #ffff…" at bounding box center [184, 365] width 369 height 653
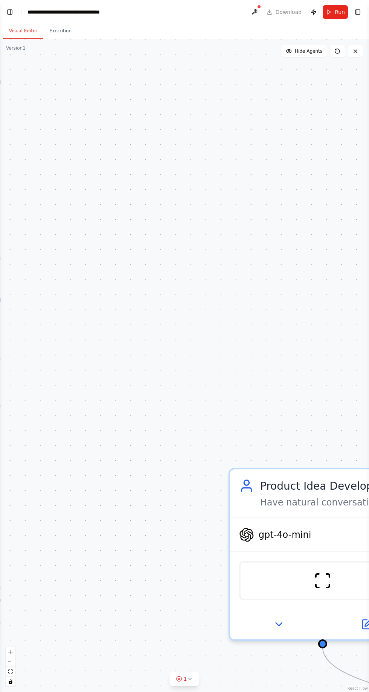
click at [29, 129] on div ".deletable-edge-delete-btn { width: 20px; height: 20px; border: 0px solid #ffff…" at bounding box center [184, 365] width 369 height 653
click at [13, 12] on button "Toggle Left Sidebar" at bounding box center [10, 12] width 11 height 11
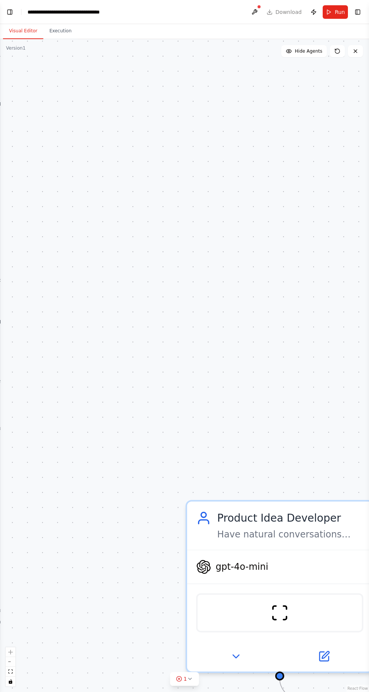
click at [9, 13] on button "Toggle Left Sidebar" at bounding box center [10, 12] width 11 height 11
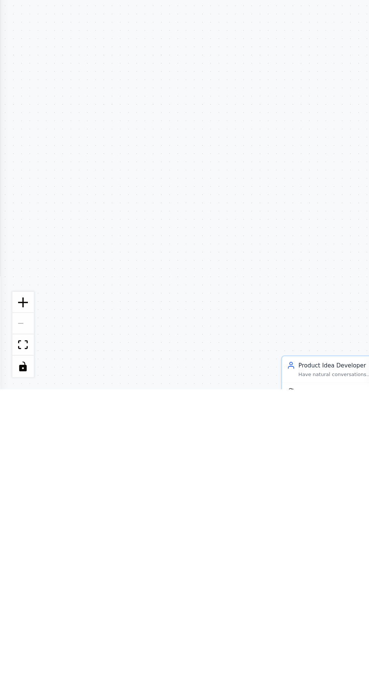
scroll to position [27097, 12]
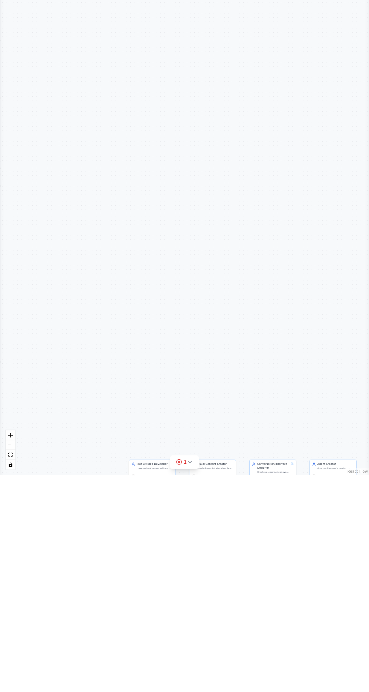
click at [36, 333] on div ".deletable-edge-delete-btn { width: 20px; height: 20px; border: 0px solid #ffff…" at bounding box center [184, 365] width 369 height 653
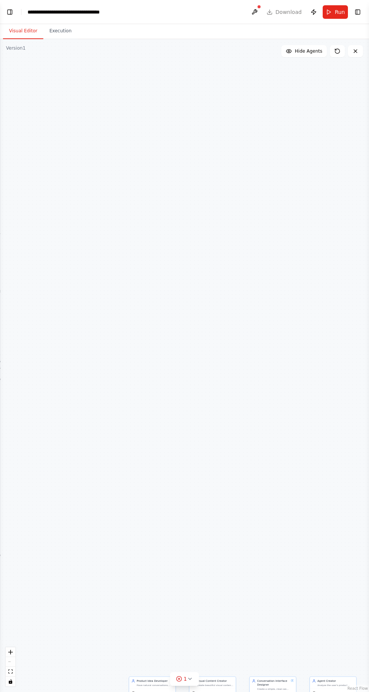
scroll to position [0, 0]
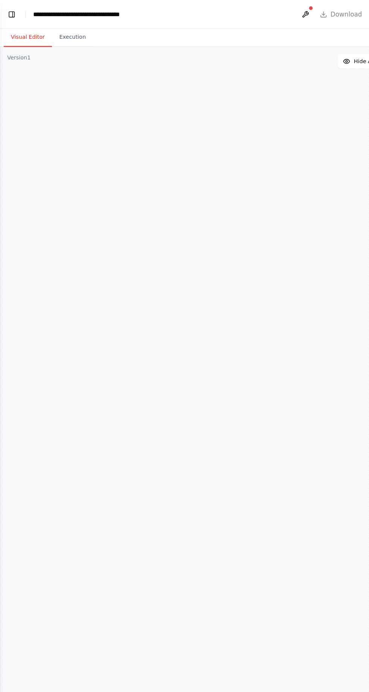
click at [11, 14] on button "Toggle Left Sidebar" at bounding box center [10, 12] width 11 height 11
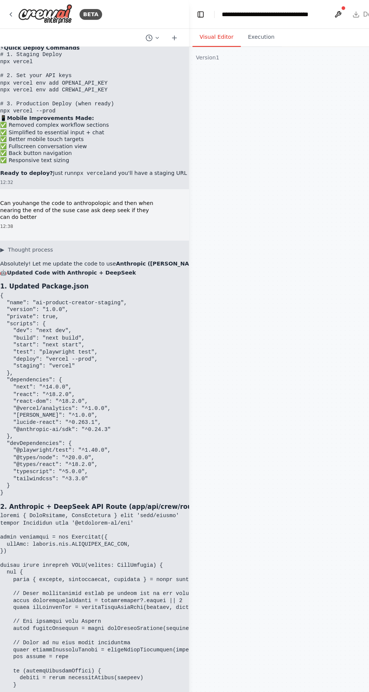
scroll to position [27750, 12]
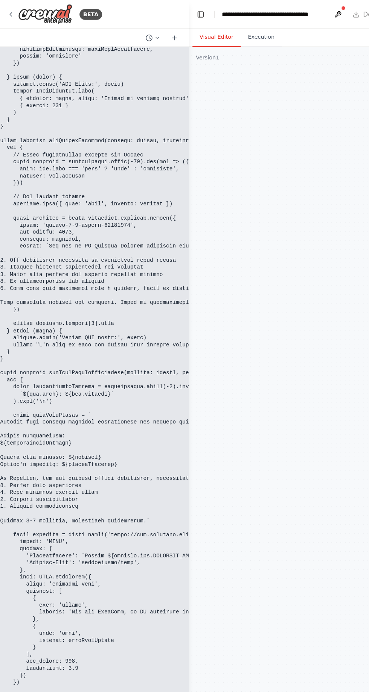
click at [140, 432] on pre at bounding box center [242, 414] width 485 height 1174
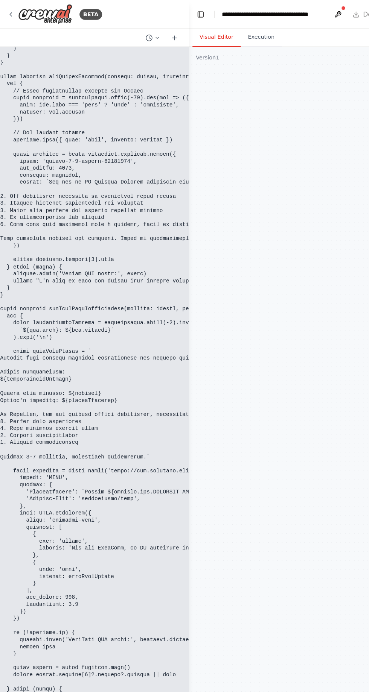
scroll to position [28404, 12]
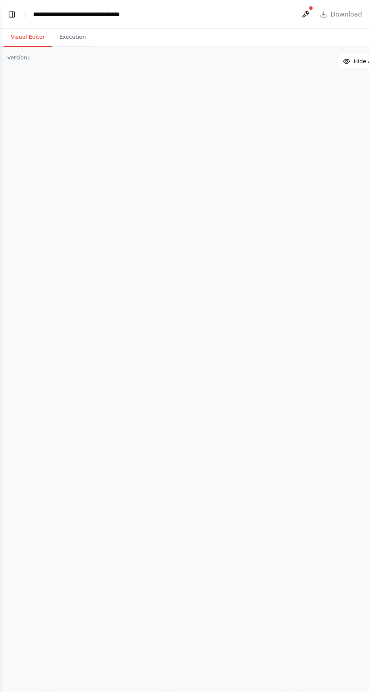
click at [94, 300] on div ".deletable-edge-delete-btn { width: 20px; height: 20px; border: 0px solid #ffff…" at bounding box center [184, 365] width 369 height 653
click at [12, 12] on button "Toggle Left Sidebar" at bounding box center [10, 12] width 11 height 11
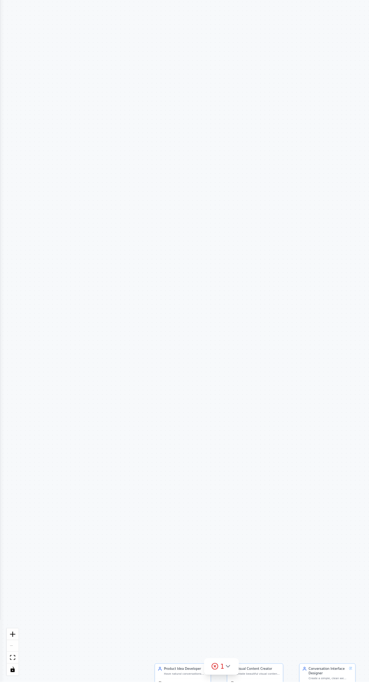
scroll to position [29760, 12]
click at [82, 190] on div ".deletable-edge-delete-btn { width: 20px; height: 20px; border: 0px solid #ffff…" at bounding box center [184, 365] width 369 height 653
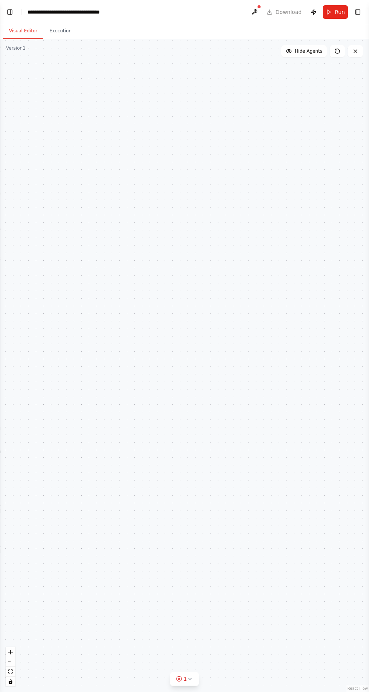
click at [11, 12] on button "Toggle Left Sidebar" at bounding box center [10, 12] width 11 height 11
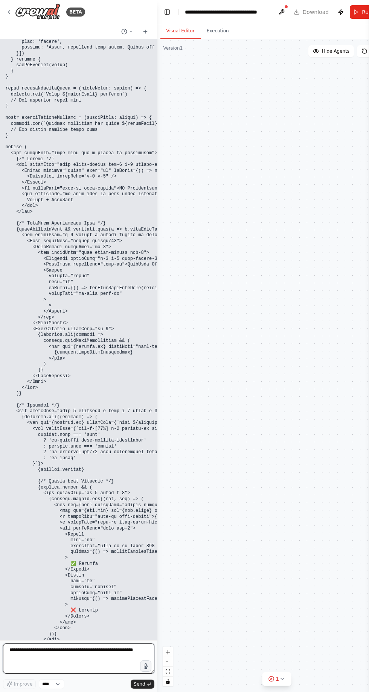
click at [75, 674] on textarea at bounding box center [78, 659] width 151 height 30
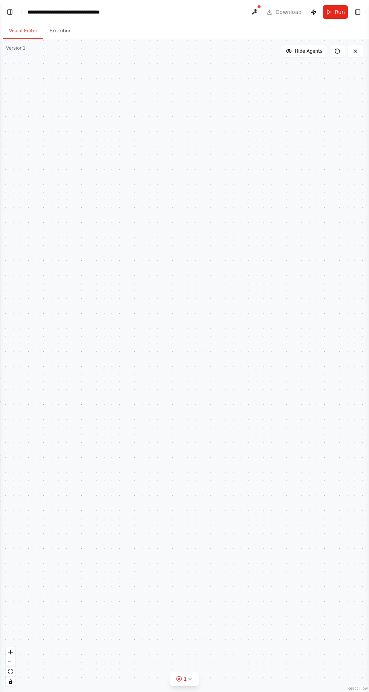
scroll to position [50, 0]
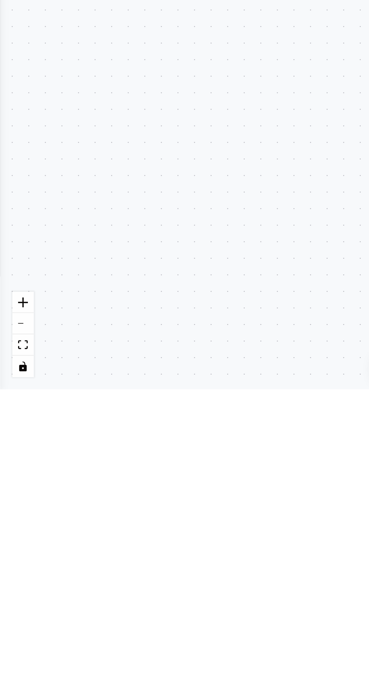
type textarea "**********"
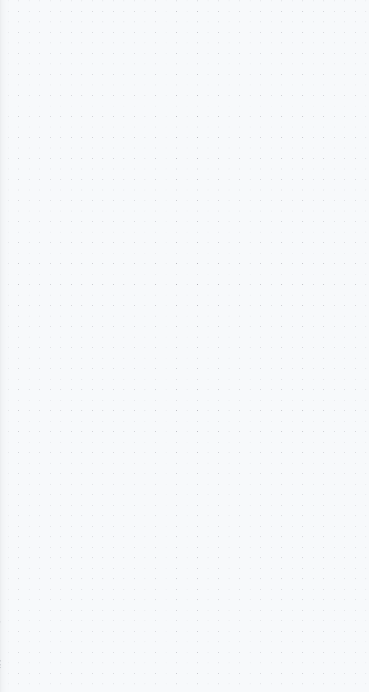
scroll to position [29810, 12]
click at [27, 84] on div ".deletable-edge-delete-btn { width: 20px; height: 20px; border: 0px solid #ffff…" at bounding box center [184, 365] width 369 height 653
click at [14, 11] on button "Toggle Left Sidebar" at bounding box center [10, 12] width 11 height 11
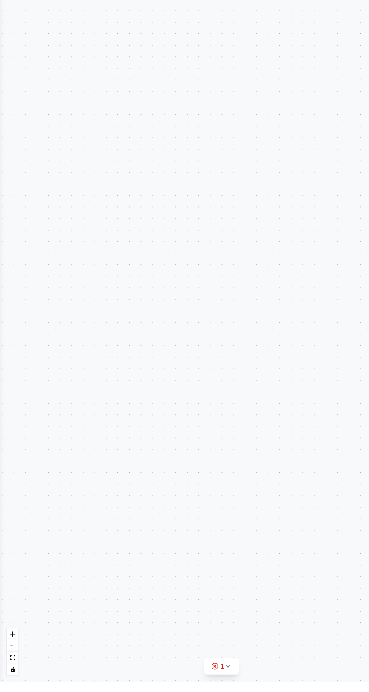
click at [26, 369] on div ".deletable-edge-delete-btn { width: 20px; height: 20px; border: 0px solid #ffff…" at bounding box center [184, 365] width 369 height 653
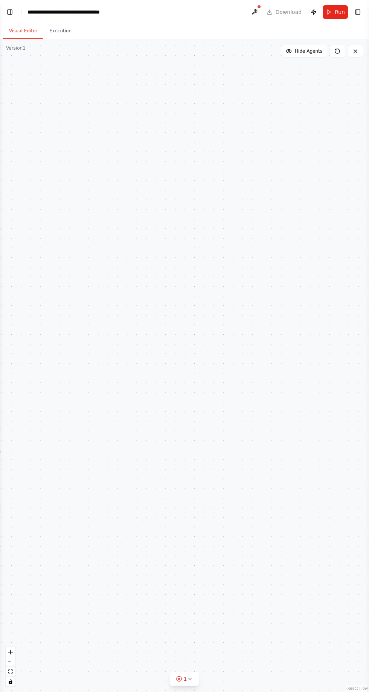
click at [10, 14] on button "Toggle Left Sidebar" at bounding box center [10, 12] width 11 height 11
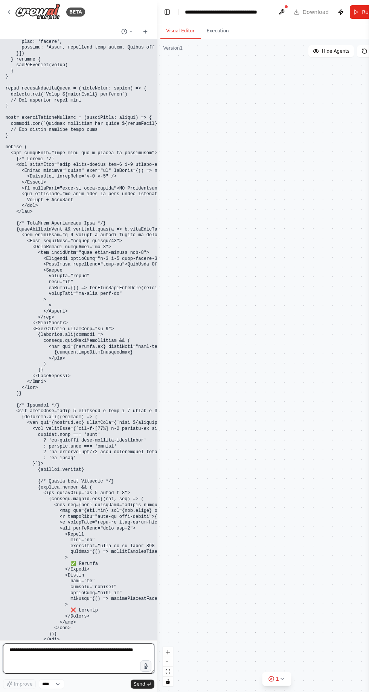
click at [95, 674] on textarea at bounding box center [78, 659] width 151 height 30
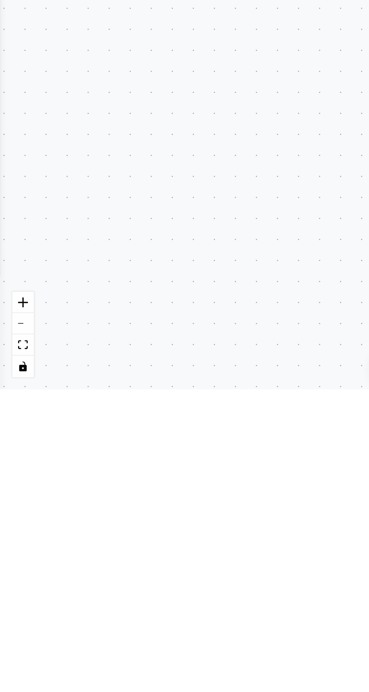
scroll to position [9, 0]
type textarea "**********"
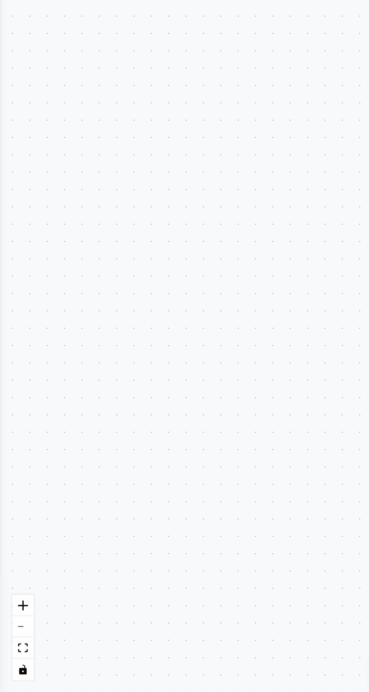
click at [5, 399] on div ".deletable-edge-delete-btn { width: 20px; height: 20px; border: 0px solid #ffff…" at bounding box center [184, 365] width 369 height 653
click at [5, 403] on div ".deletable-edge-delete-btn { width: 20px; height: 20px; border: 0px solid #ffff…" at bounding box center [184, 365] width 369 height 653
click at [5, 407] on div ".deletable-edge-delete-btn { width: 20px; height: 20px; border: 0px solid #ffff…" at bounding box center [184, 365] width 369 height 653
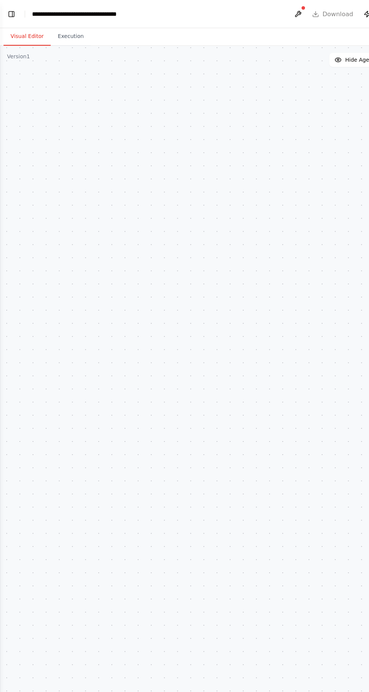
scroll to position [0, 0]
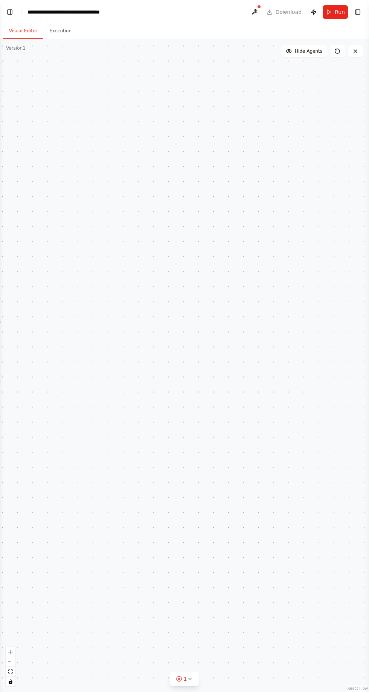
click at [10, 14] on button "Toggle Left Sidebar" at bounding box center [10, 12] width 11 height 11
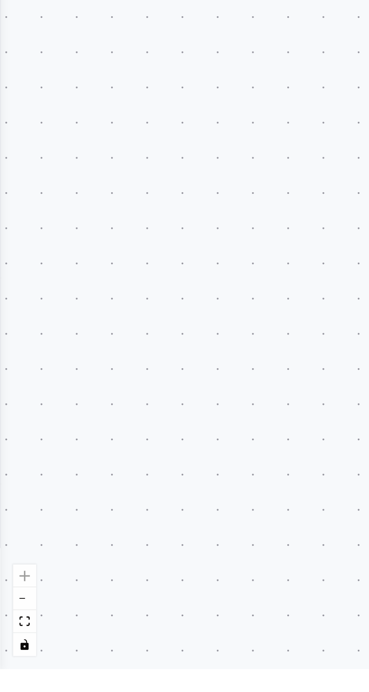
scroll to position [30005, 12]
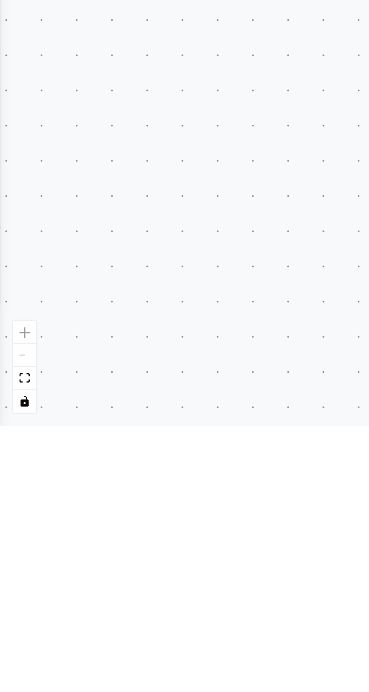
type textarea "*"
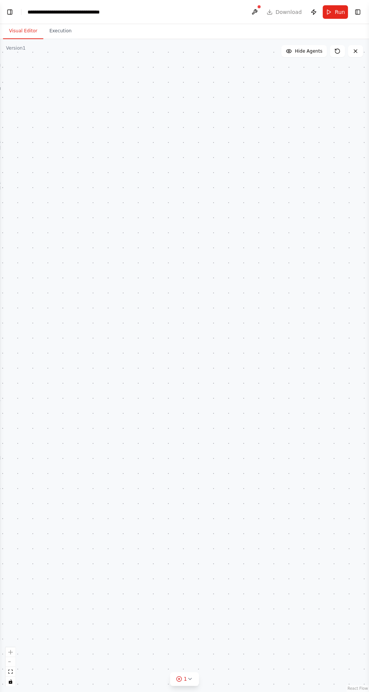
scroll to position [0, 0]
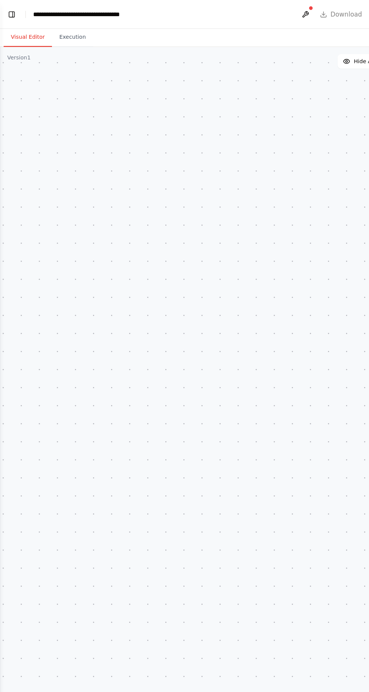
click at [7, 16] on button "Toggle Left Sidebar" at bounding box center [10, 12] width 11 height 11
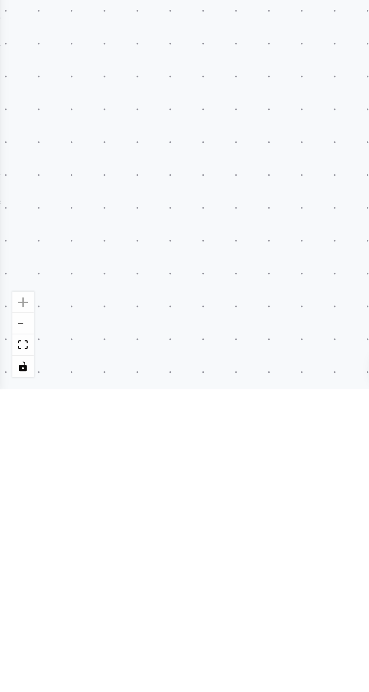
scroll to position [30590, 12]
click at [15, 568] on div ".deletable-edge-delete-btn { width: 20px; height: 20px; border: 0px solid #ffff…" at bounding box center [184, 365] width 369 height 653
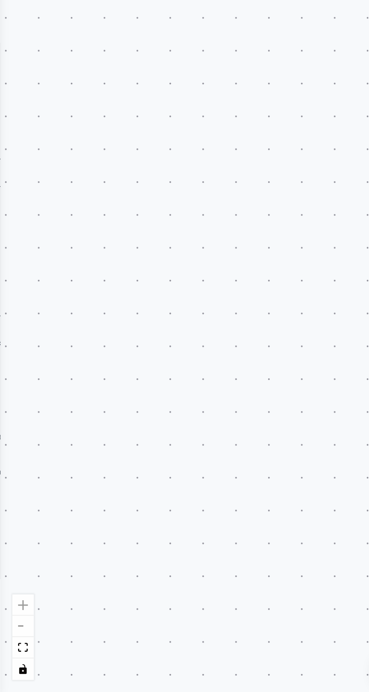
click at [10, 427] on div ".deletable-edge-delete-btn { width: 20px; height: 20px; border: 0px solid #ffff…" at bounding box center [184, 365] width 369 height 653
click at [20, 86] on div ".deletable-edge-delete-btn { width: 20px; height: 20px; border: 0px solid #ffff…" at bounding box center [184, 365] width 369 height 653
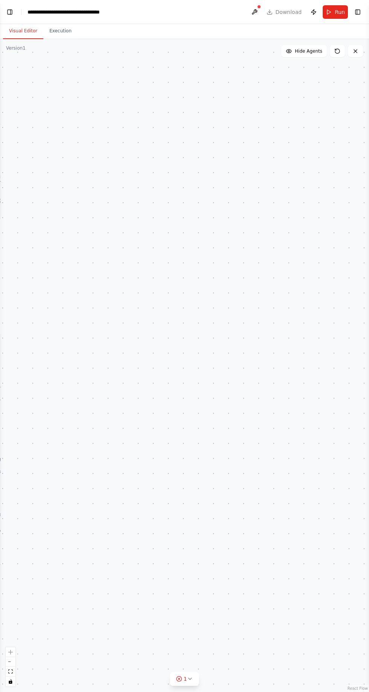
click at [19, 86] on div ".deletable-edge-delete-btn { width: 20px; height: 20px; border: 0px solid #ffff…" at bounding box center [184, 365] width 369 height 653
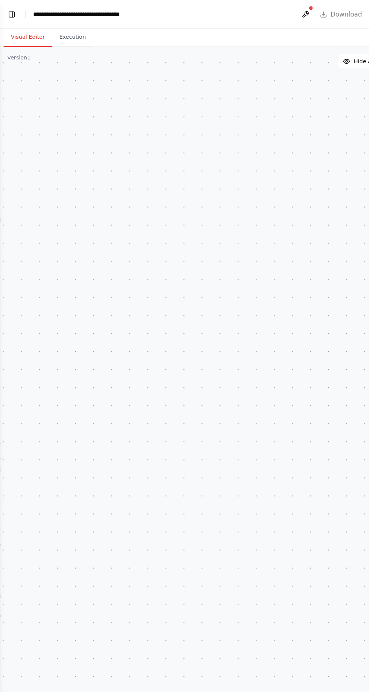
click at [20, 71] on div ".deletable-edge-delete-btn { width: 20px; height: 20px; border: 0px solid #ffff…" at bounding box center [184, 365] width 369 height 653
click at [11, 14] on button "Toggle Left Sidebar" at bounding box center [10, 12] width 11 height 11
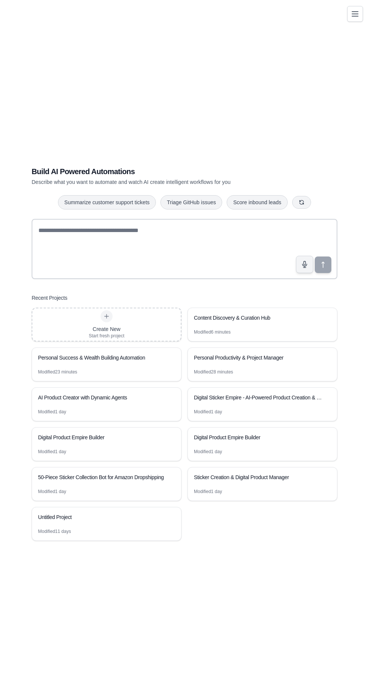
click at [143, 409] on div "AI Product Creator with Dynamic Agents" at bounding box center [106, 398] width 149 height 21
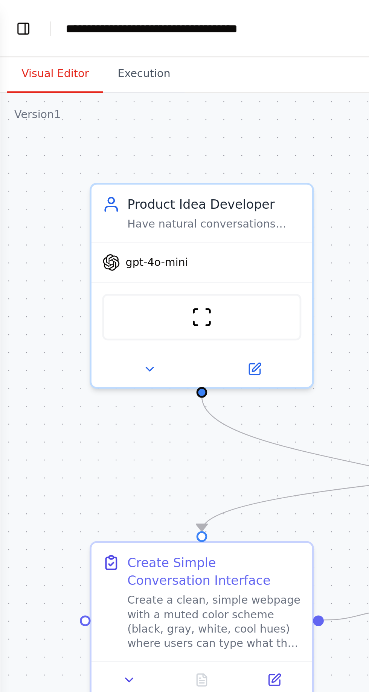
scroll to position [8951, 0]
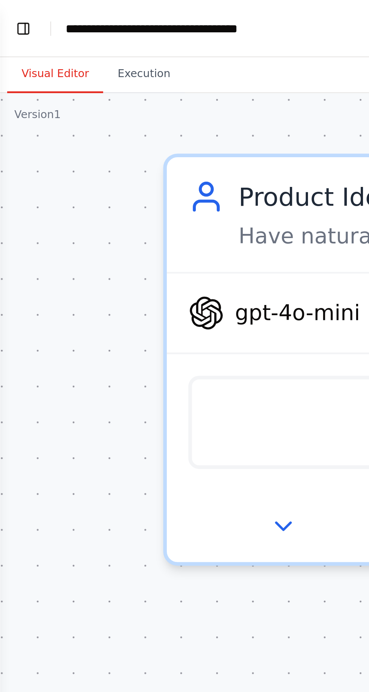
click at [6, 13] on button "Toggle Left Sidebar" at bounding box center [10, 12] width 11 height 11
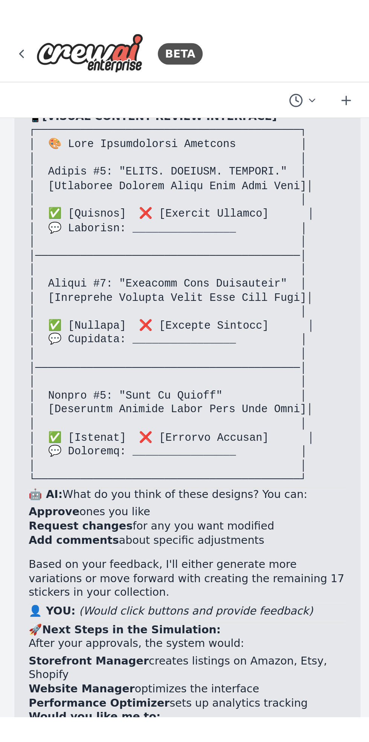
scroll to position [9489, 0]
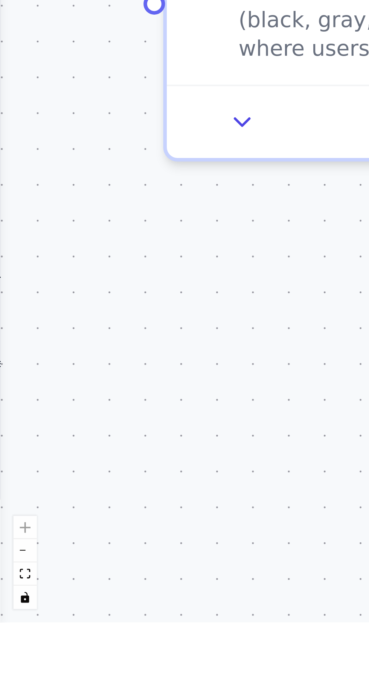
click at [5, 559] on div ".deletable-edge-delete-btn { width: 20px; height: 20px; border: 0px solid #ffff…" at bounding box center [184, 365] width 369 height 653
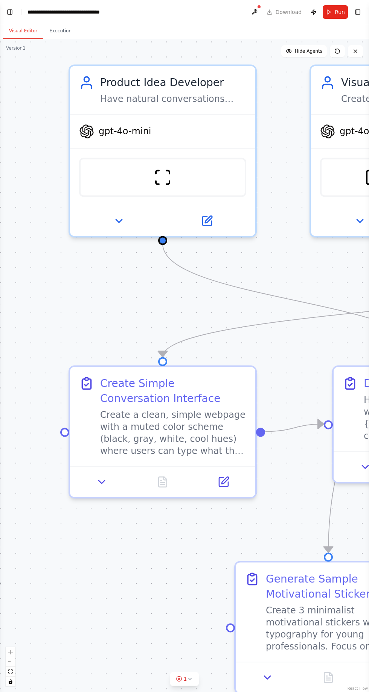
click at [8, 16] on button "Toggle Left Sidebar" at bounding box center [10, 12] width 11 height 11
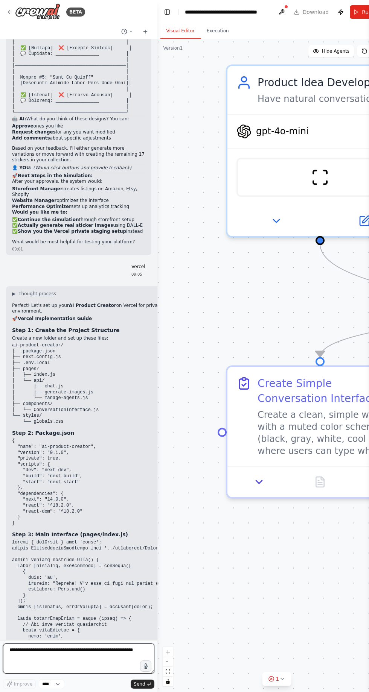
click at [13, 674] on textarea at bounding box center [78, 659] width 151 height 30
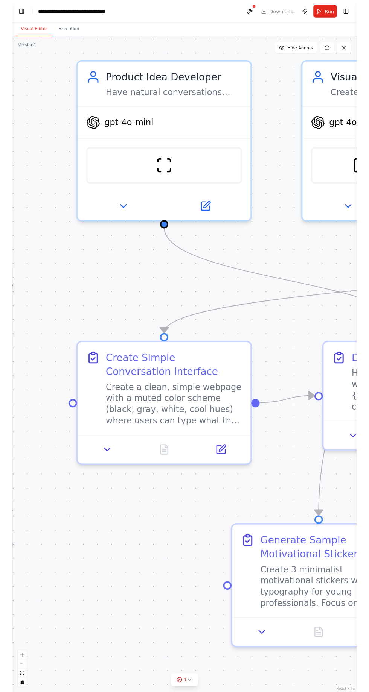
scroll to position [47, 0]
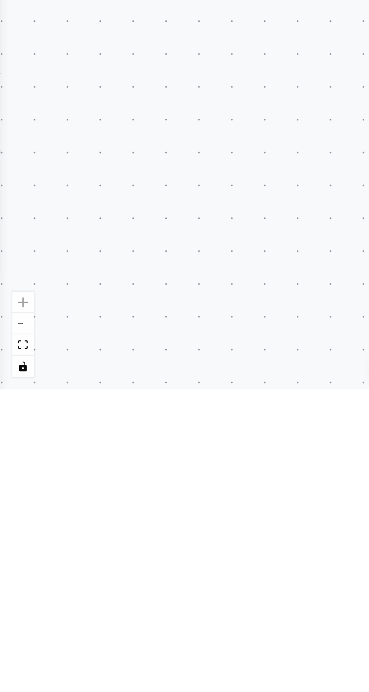
type textarea "**********"
click at [7, 572] on div ".deletable-edge-delete-btn { width: 20px; height: 20px; border: 0px solid #ffff…" at bounding box center [184, 365] width 369 height 653
click at [5, 560] on div ".deletable-edge-delete-btn { width: 20px; height: 20px; border: 0px solid #ffff…" at bounding box center [184, 365] width 369 height 653
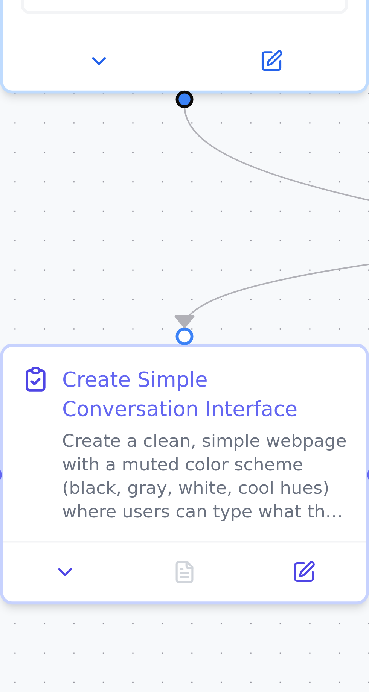
scroll to position [50, 0]
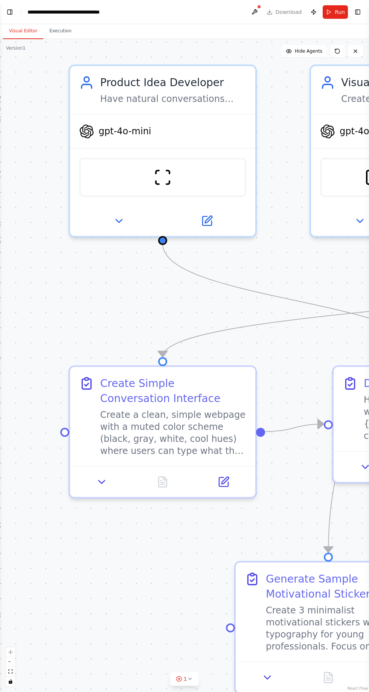
click at [28, 114] on div ".deletable-edge-delete-btn { width: 20px; height: 20px; border: 0px solid #ffff…" at bounding box center [184, 365] width 369 height 653
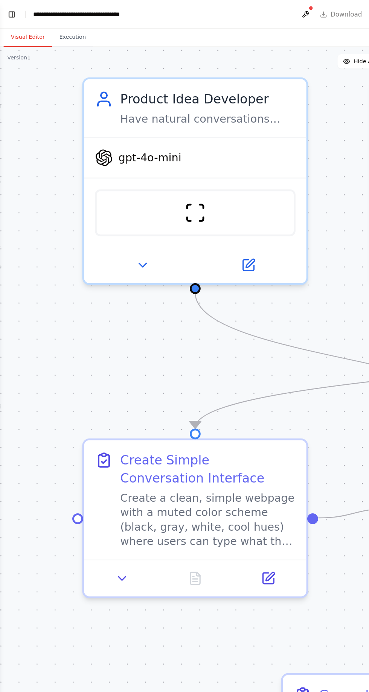
click at [10, 14] on button "Toggle Left Sidebar" at bounding box center [10, 12] width 11 height 11
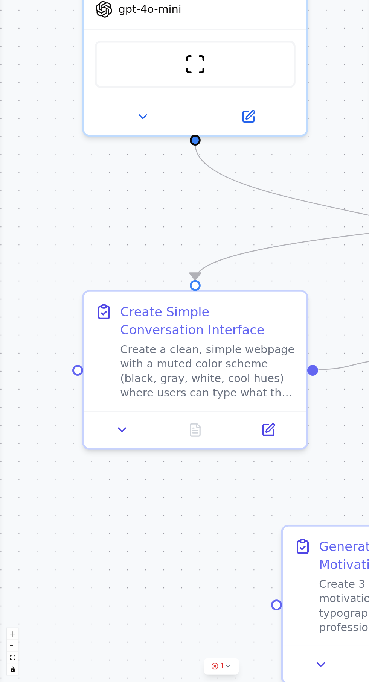
scroll to position [0, 0]
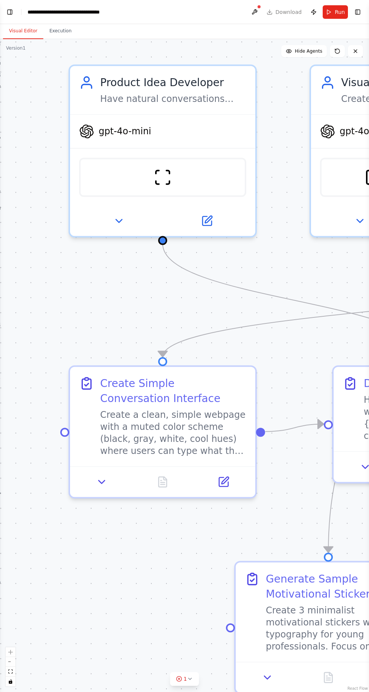
click at [18, 26] on button "Visual Editor" at bounding box center [23, 31] width 40 height 16
click at [29, 12] on div "**********" at bounding box center [69, 12] width 85 height 8
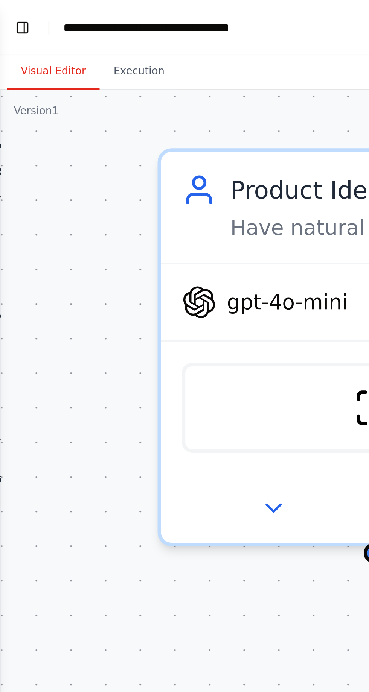
scroll to position [31081, 0]
click at [13, 11] on button "Toggle Left Sidebar" at bounding box center [10, 12] width 11 height 11
click at [9, 14] on button "Toggle Left Sidebar" at bounding box center [10, 12] width 11 height 11
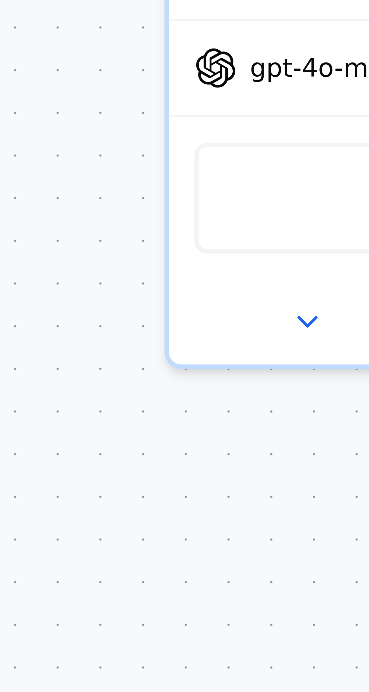
scroll to position [31031, 0]
